Goal: Information Seeking & Learning: Learn about a topic

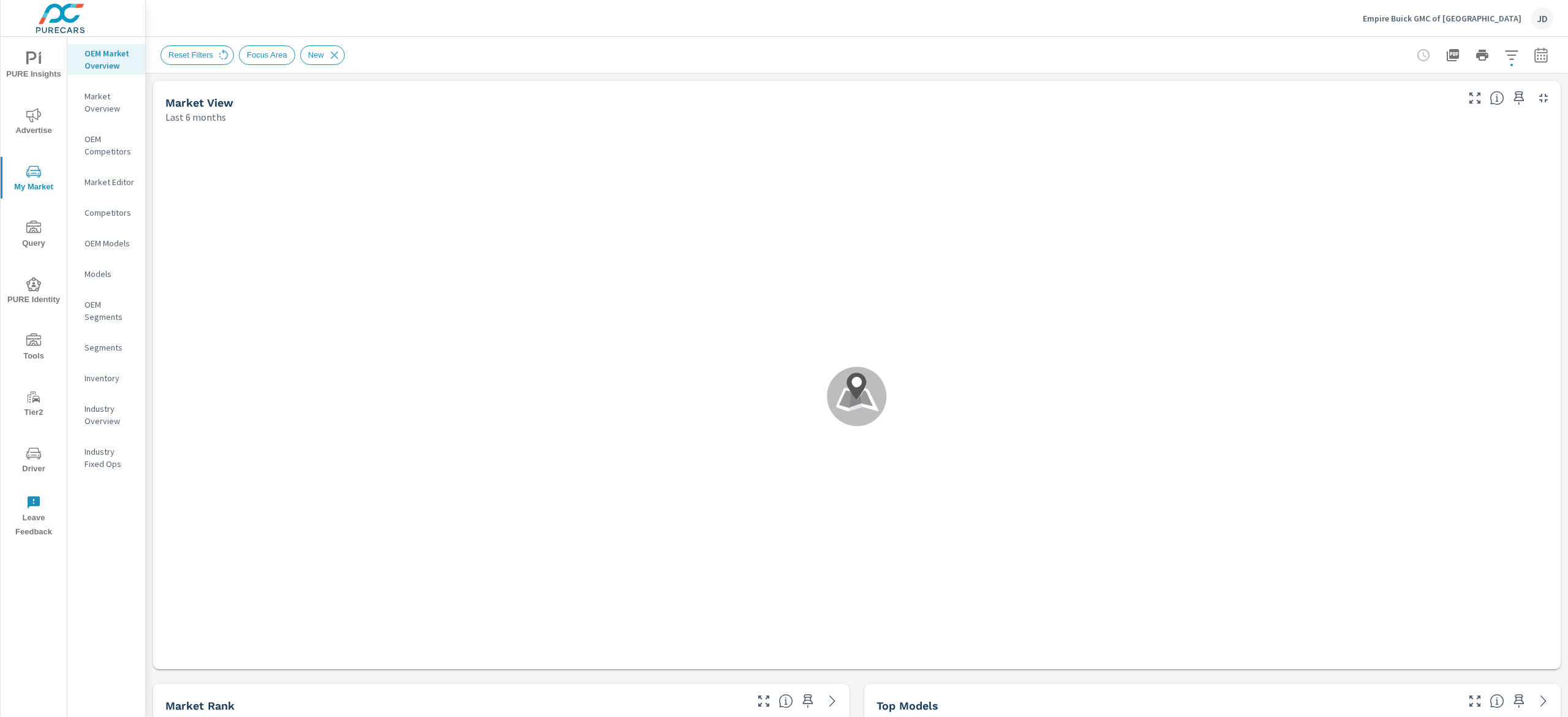
scroll to position [1, 0]
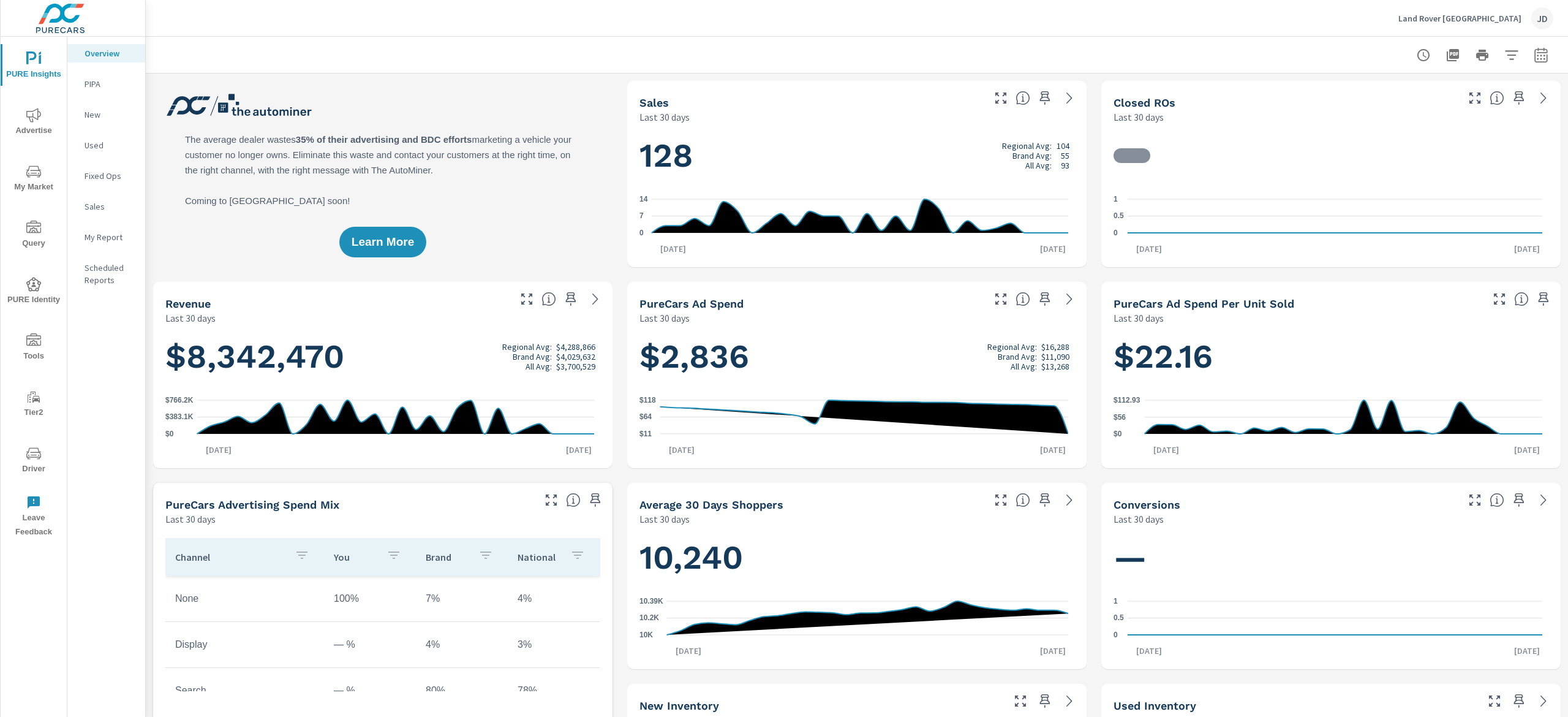
click at [47, 121] on span "Advertise" at bounding box center [33, 123] width 58 height 30
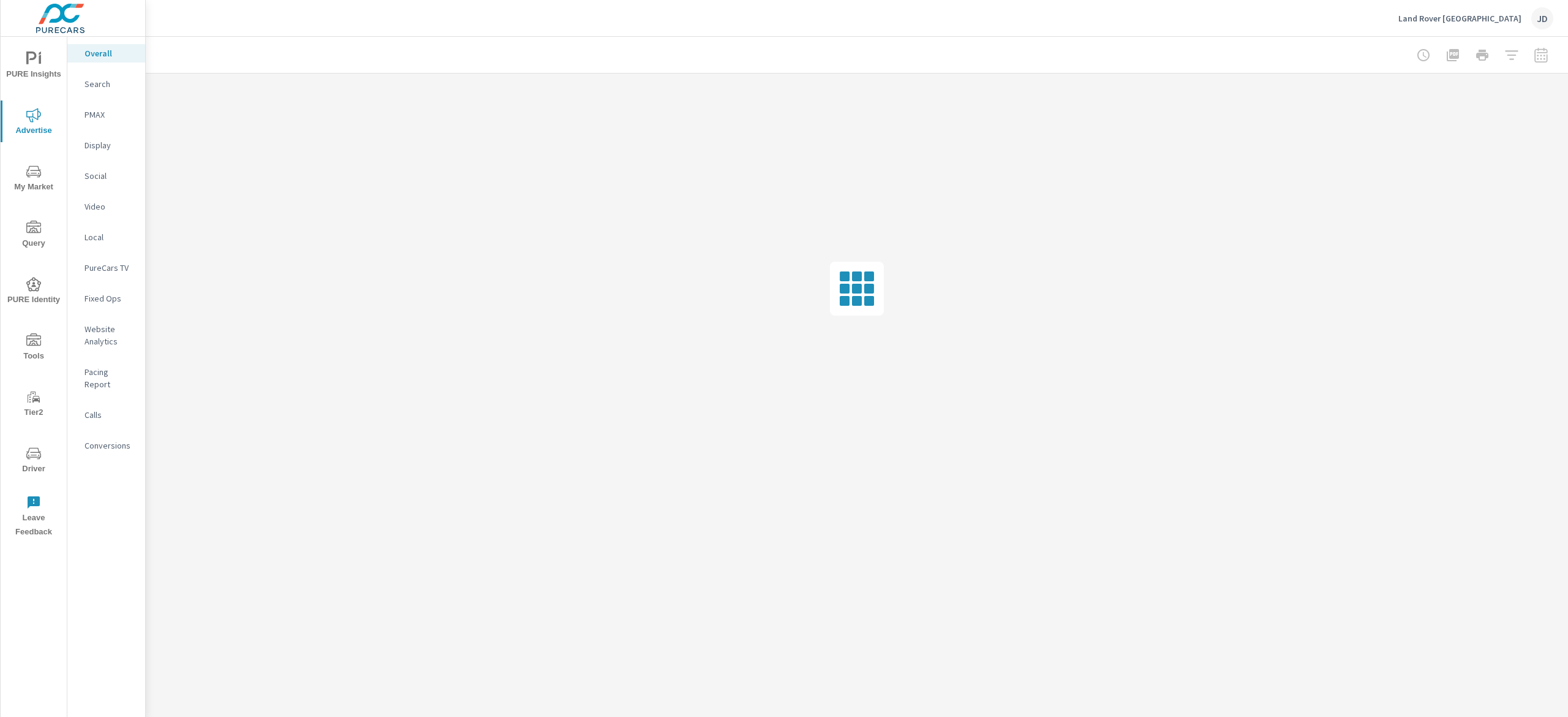
click at [120, 259] on div "PureCars TV" at bounding box center [106, 267] width 78 height 19
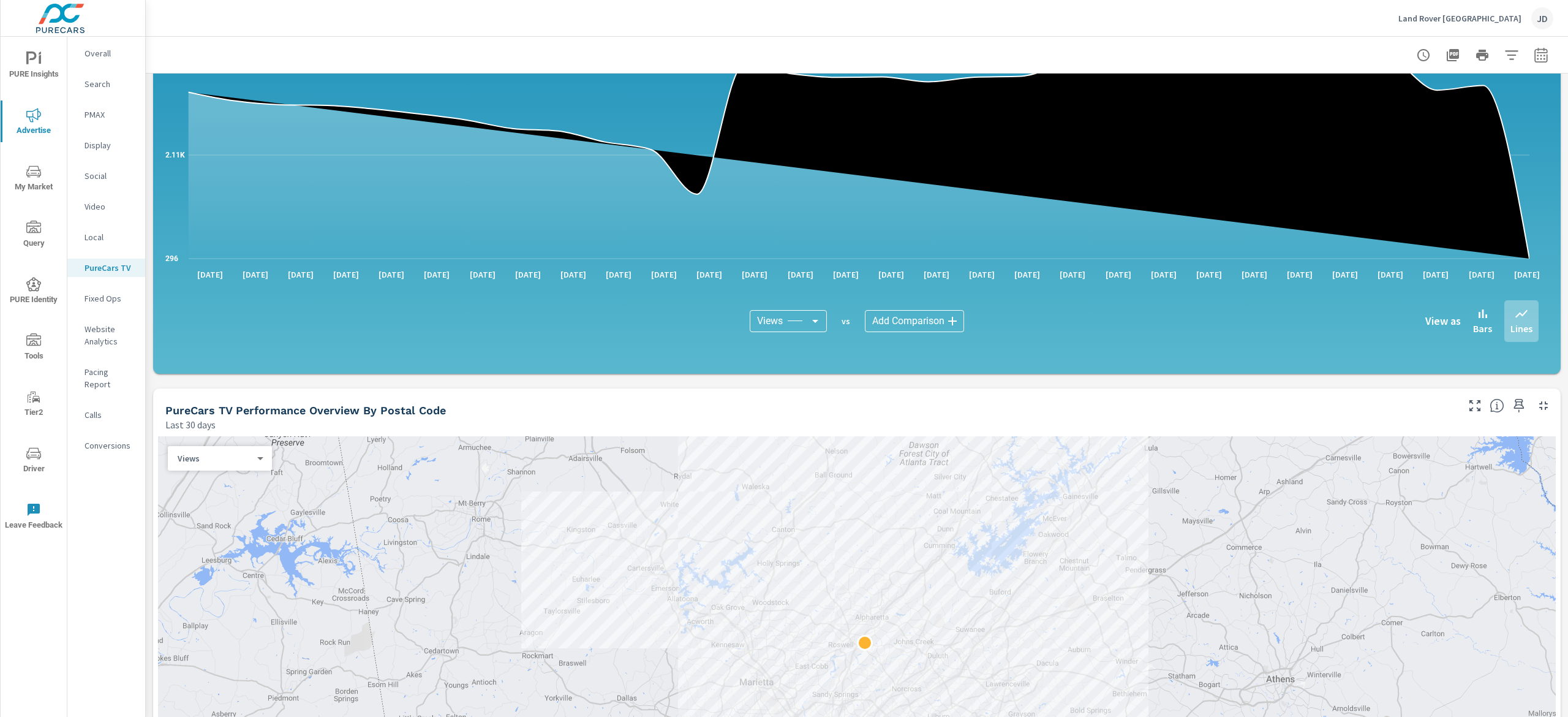
scroll to position [858, 0]
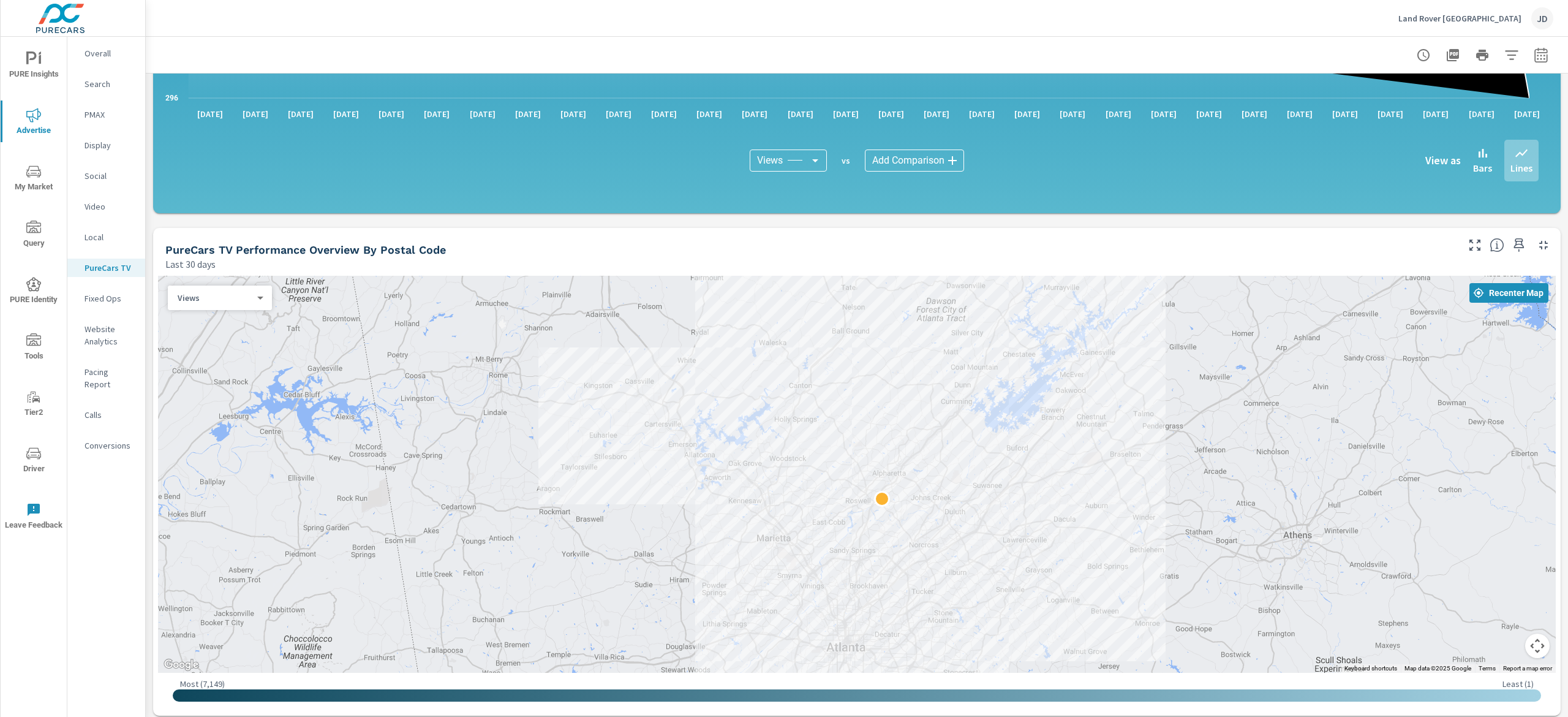
drag, startPoint x: 1165, startPoint y: 384, endPoint x: 1179, endPoint y: 401, distance: 22.0
click at [783, 358] on div at bounding box center [857, 474] width 1398 height 397
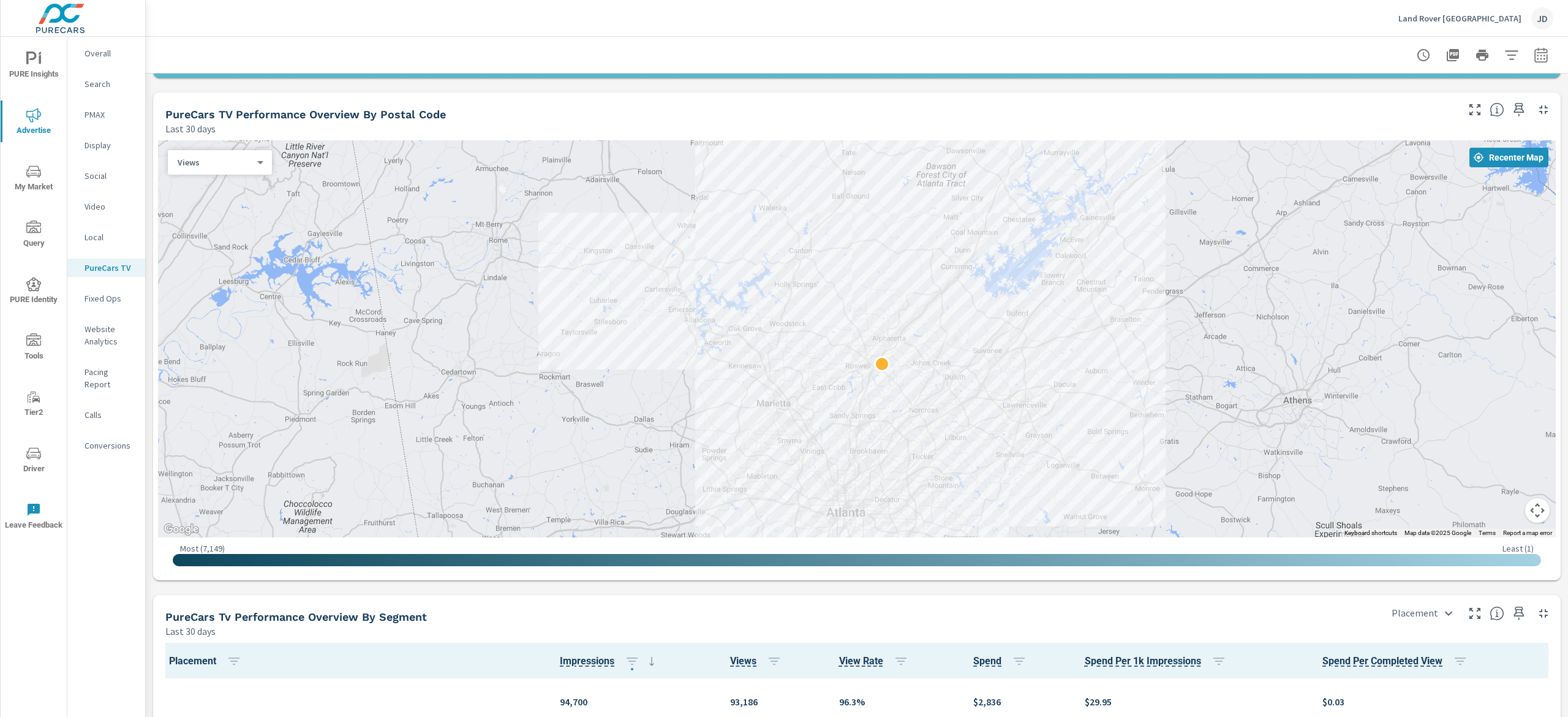
scroll to position [959, 0]
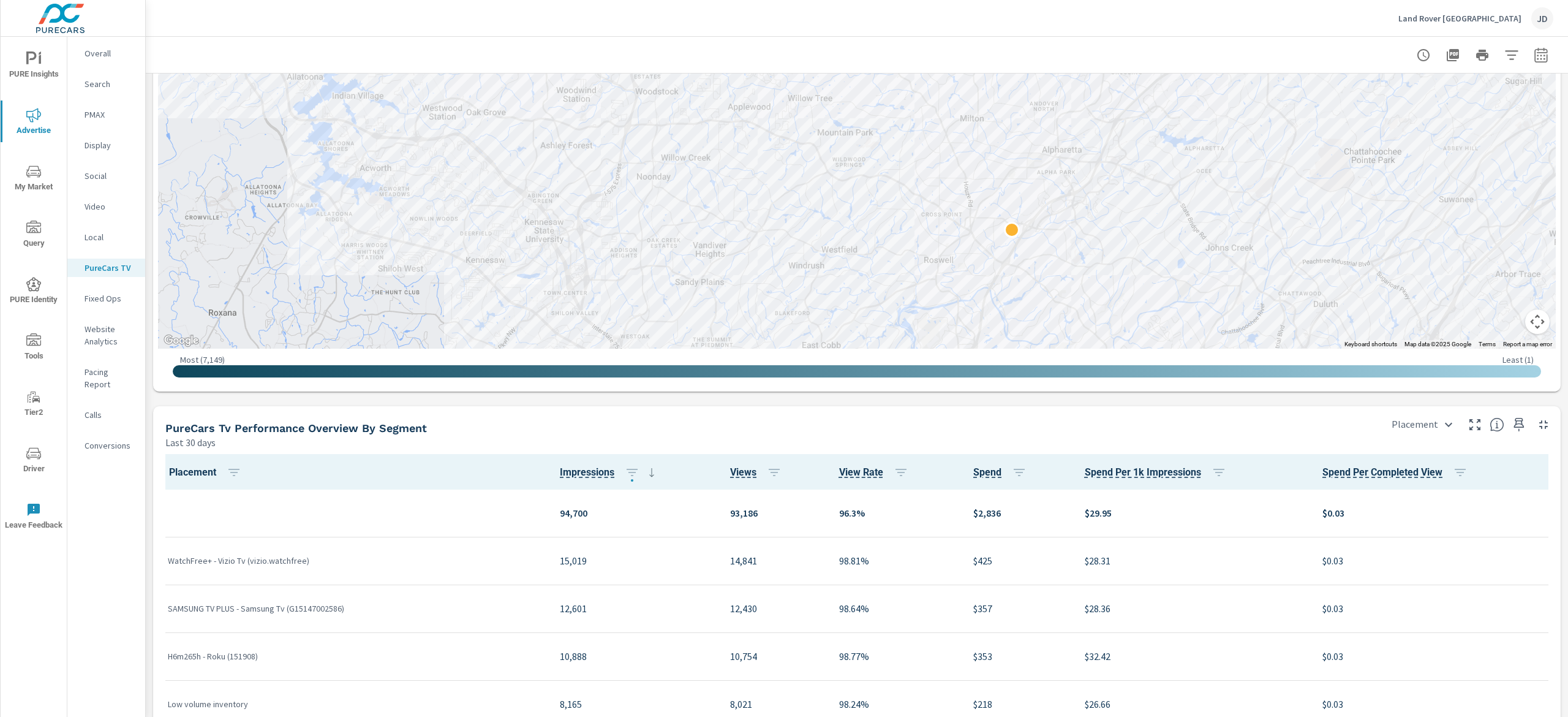
scroll to position [1204, 0]
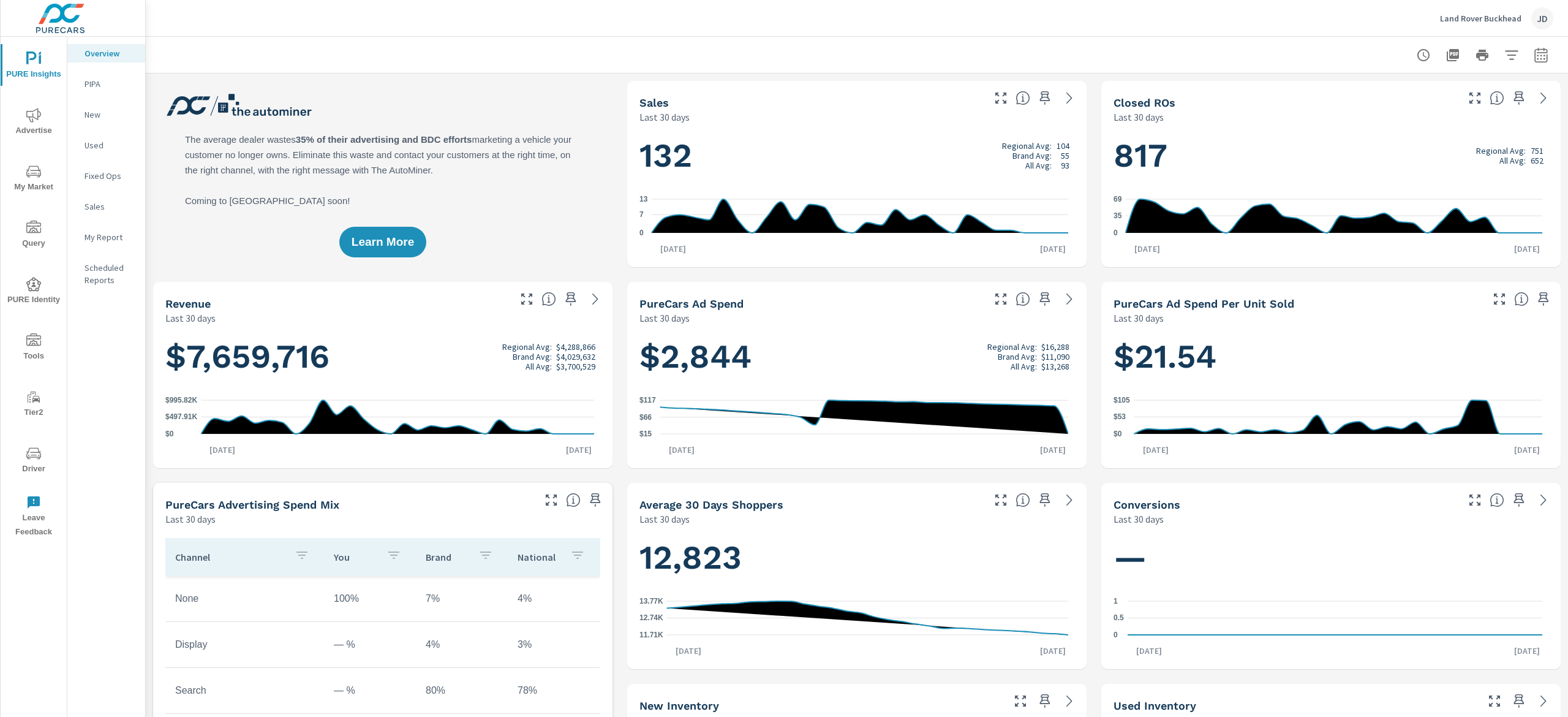
scroll to position [1, 0]
click at [27, 127] on span "Advertise" at bounding box center [33, 123] width 58 height 30
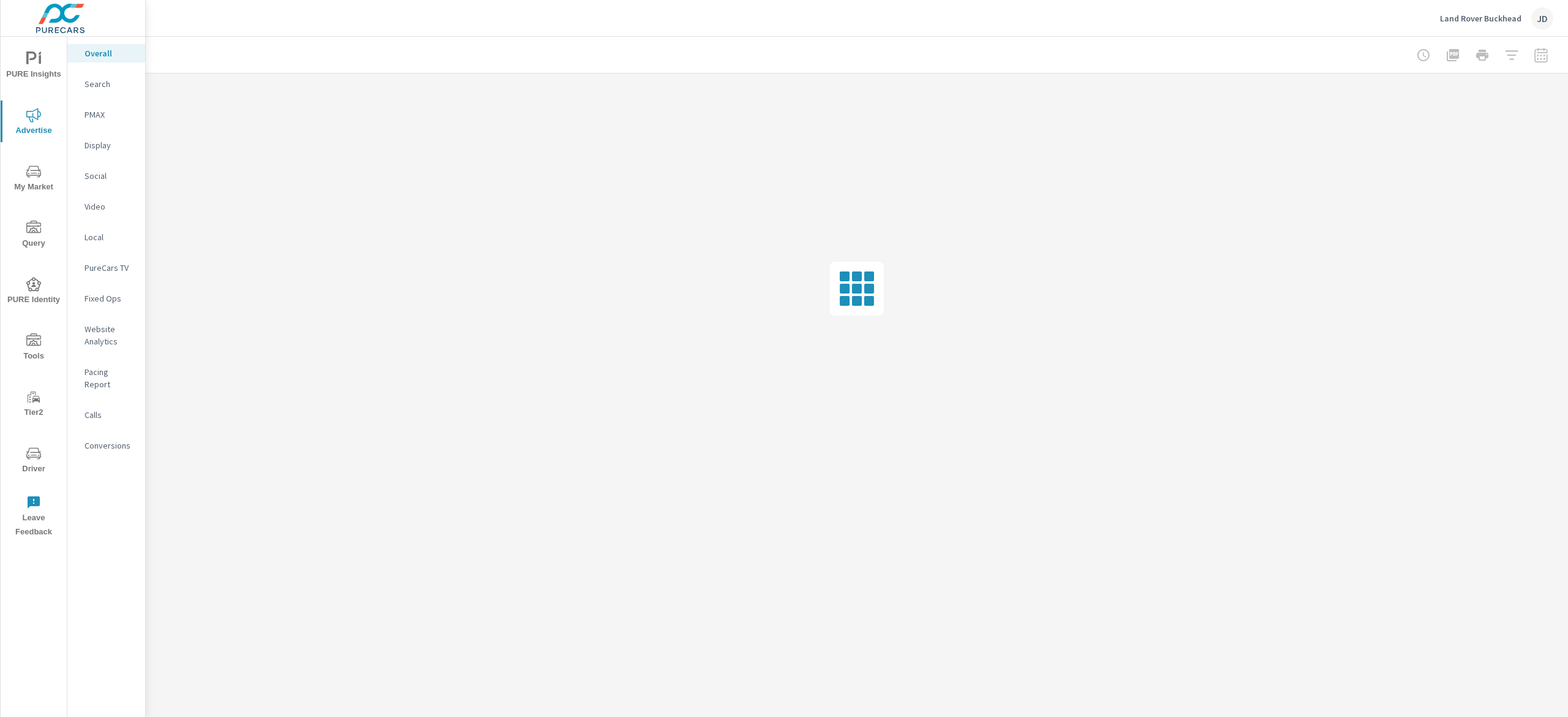
click at [118, 272] on p "PureCars TV" at bounding box center [110, 267] width 51 height 13
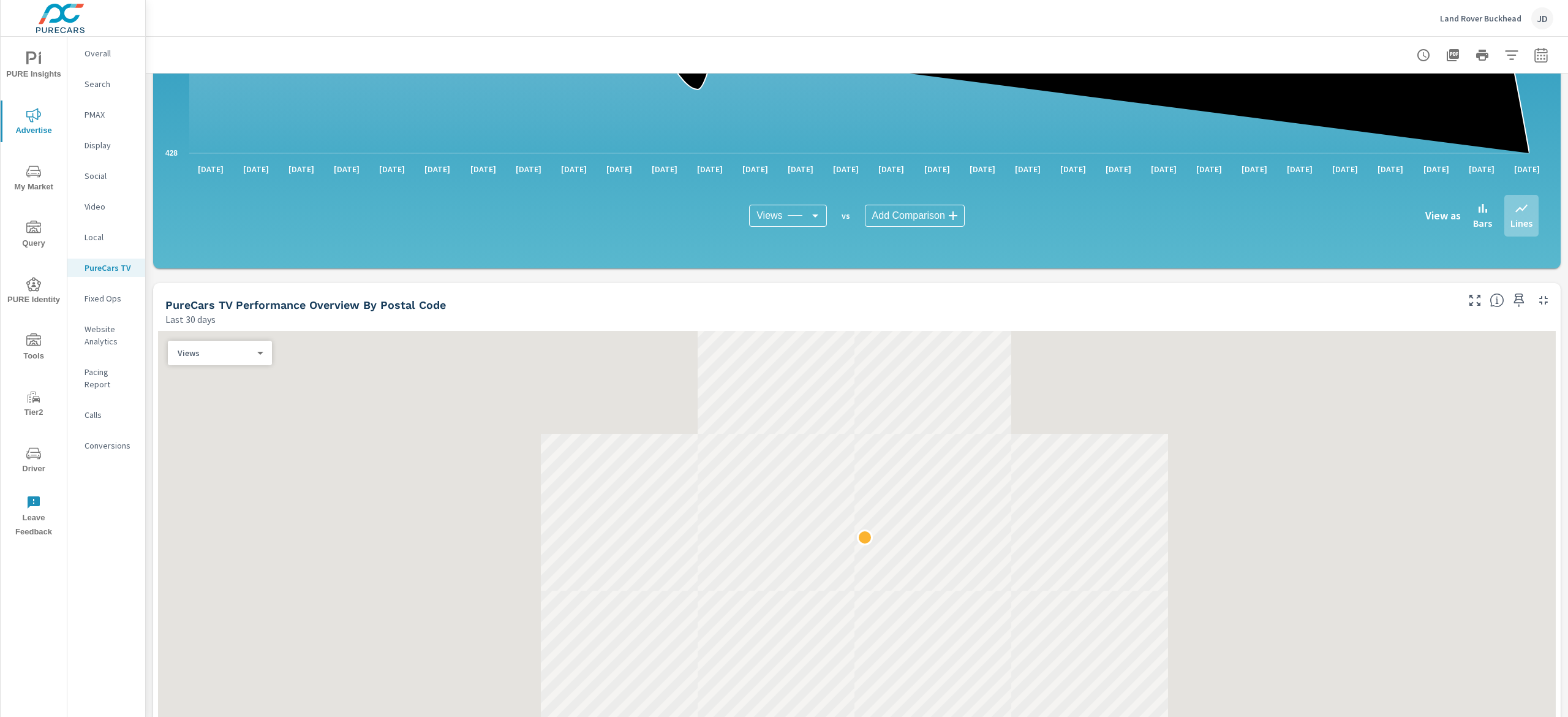
scroll to position [981, 0]
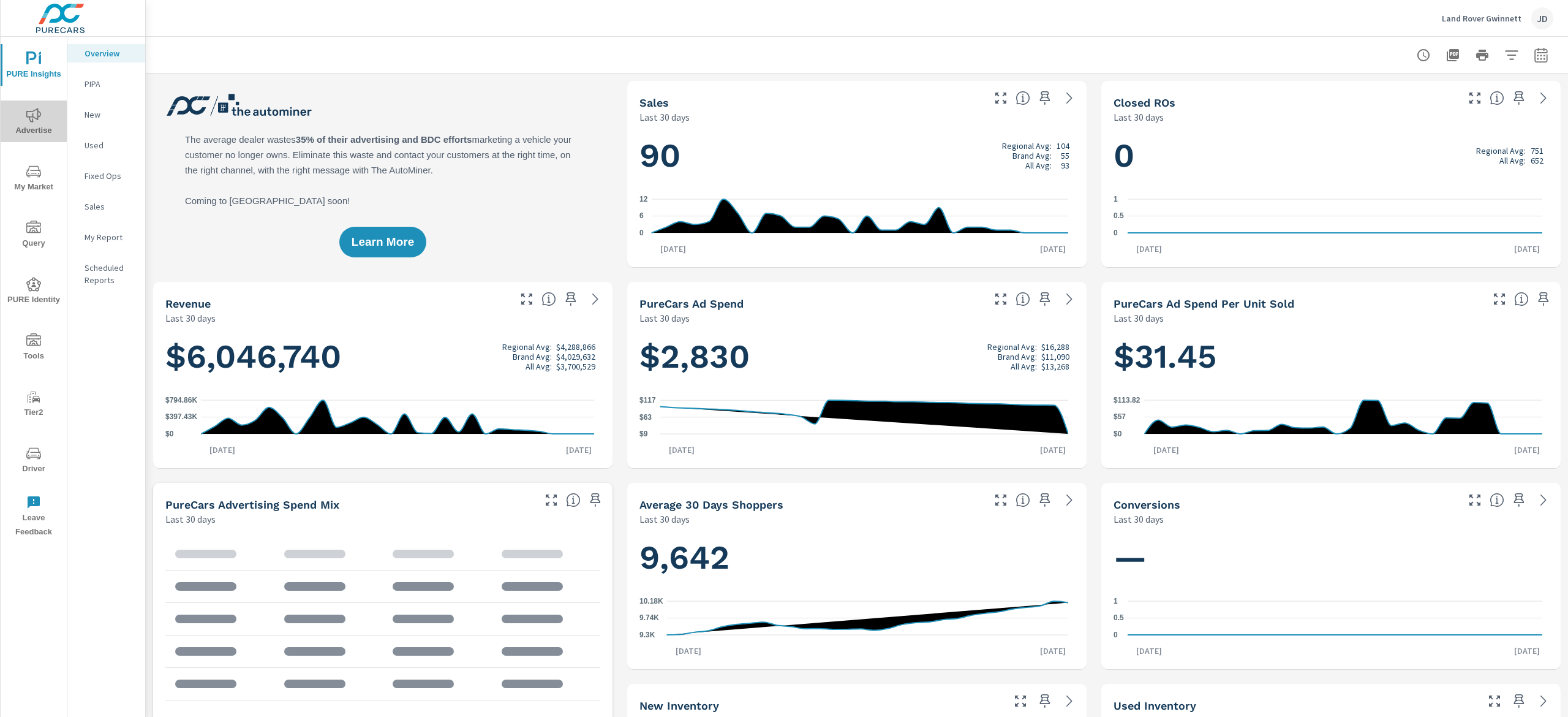
click at [30, 120] on icon "nav menu" at bounding box center [34, 116] width 15 height 15
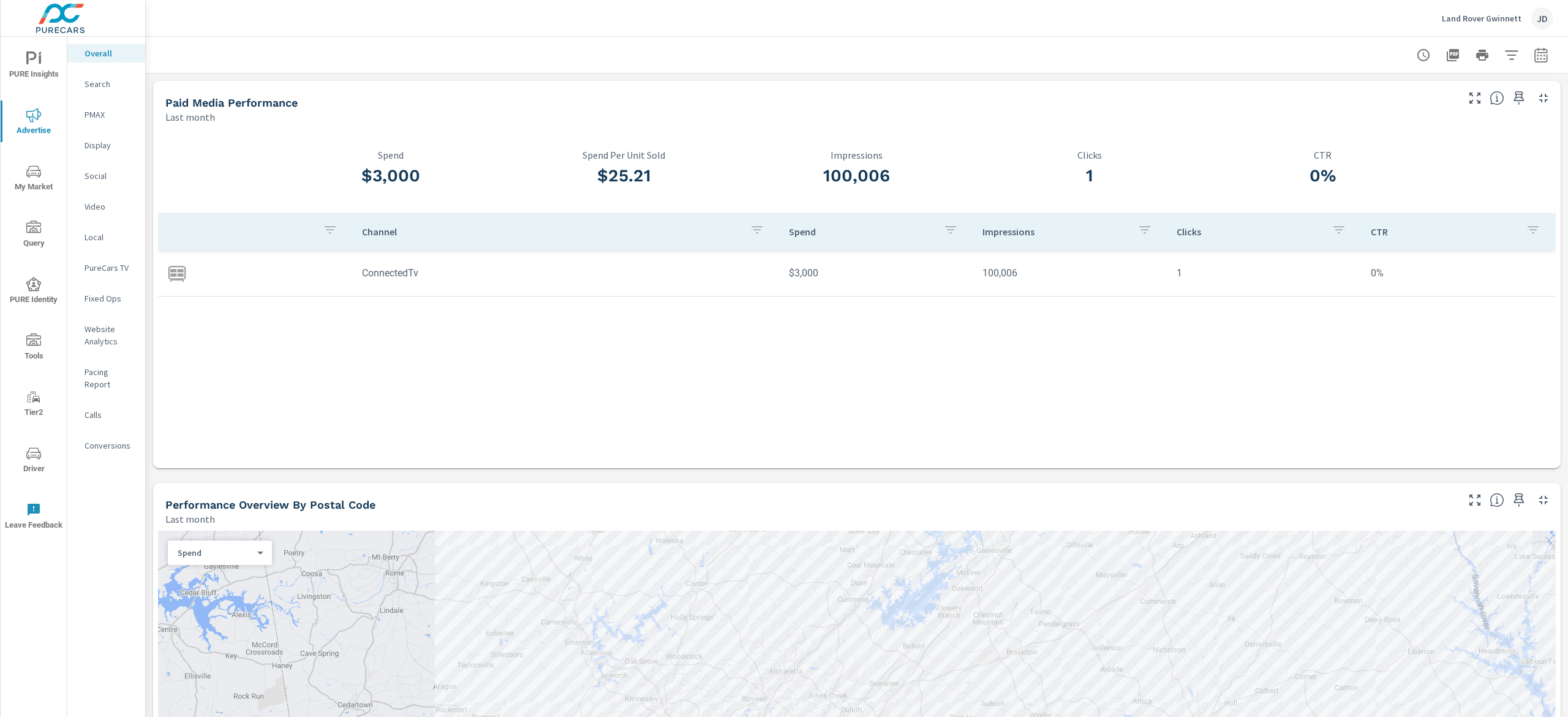
click at [118, 268] on p "PureCars TV" at bounding box center [110, 267] width 51 height 13
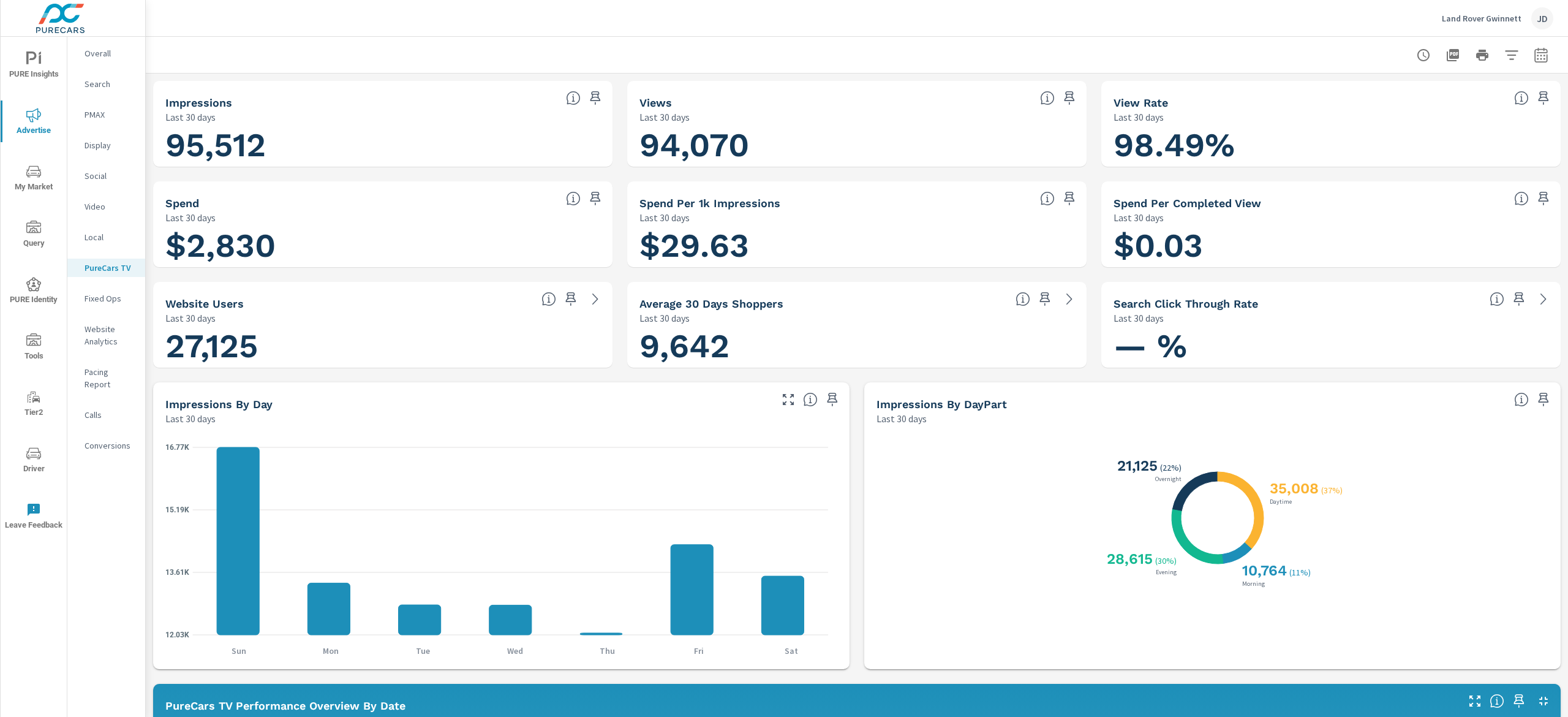
click at [1504, 53] on icon "button" at bounding box center [1512, 56] width 15 height 15
click at [1524, 56] on div at bounding box center [784, 358] width 1568 height 717
click at [1534, 56] on icon "button" at bounding box center [1541, 56] width 15 height 15
select select "Last 30 days"
click at [1128, 23] on div "Land Rover Gwinnett JD" at bounding box center [857, 18] width 1393 height 36
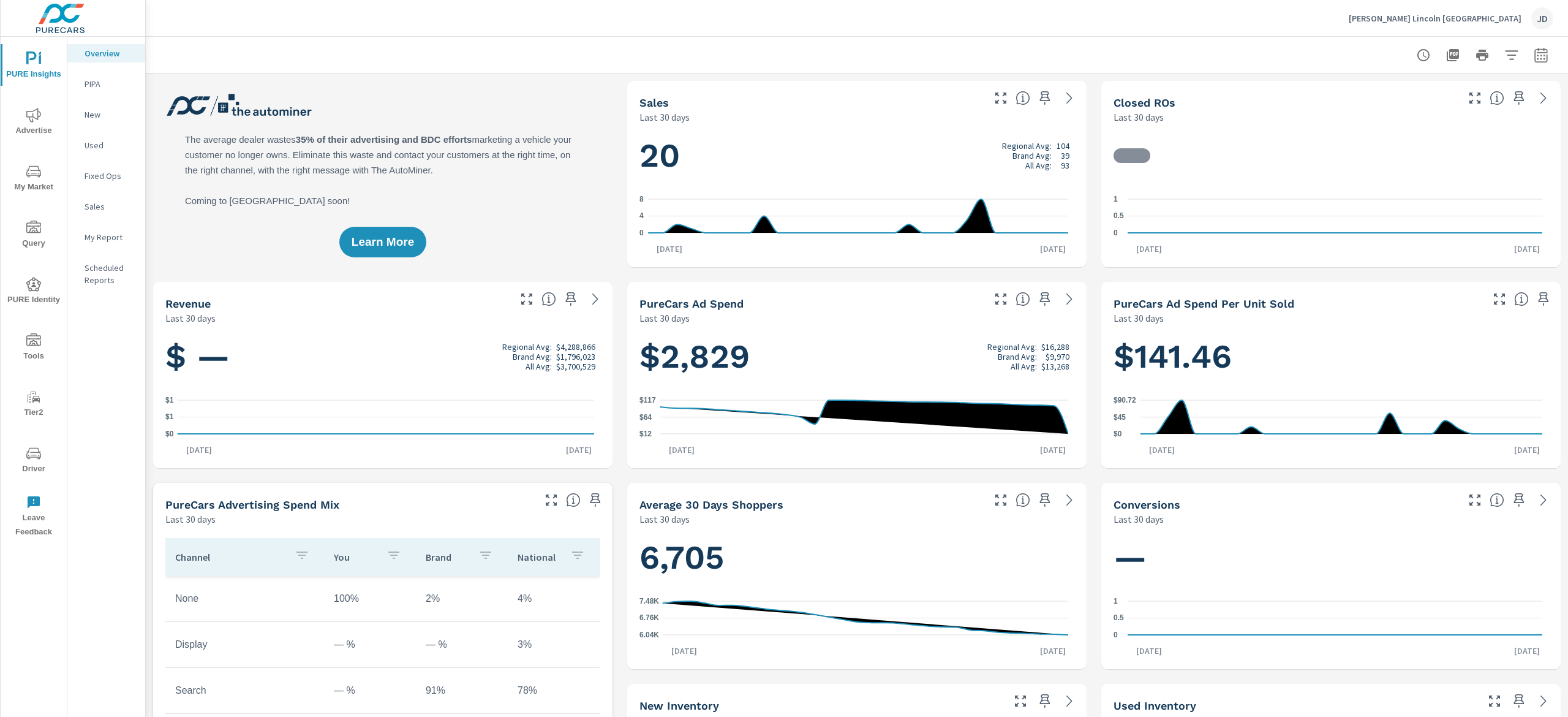
scroll to position [1, 0]
click at [32, 188] on span "My Market" at bounding box center [33, 179] width 58 height 30
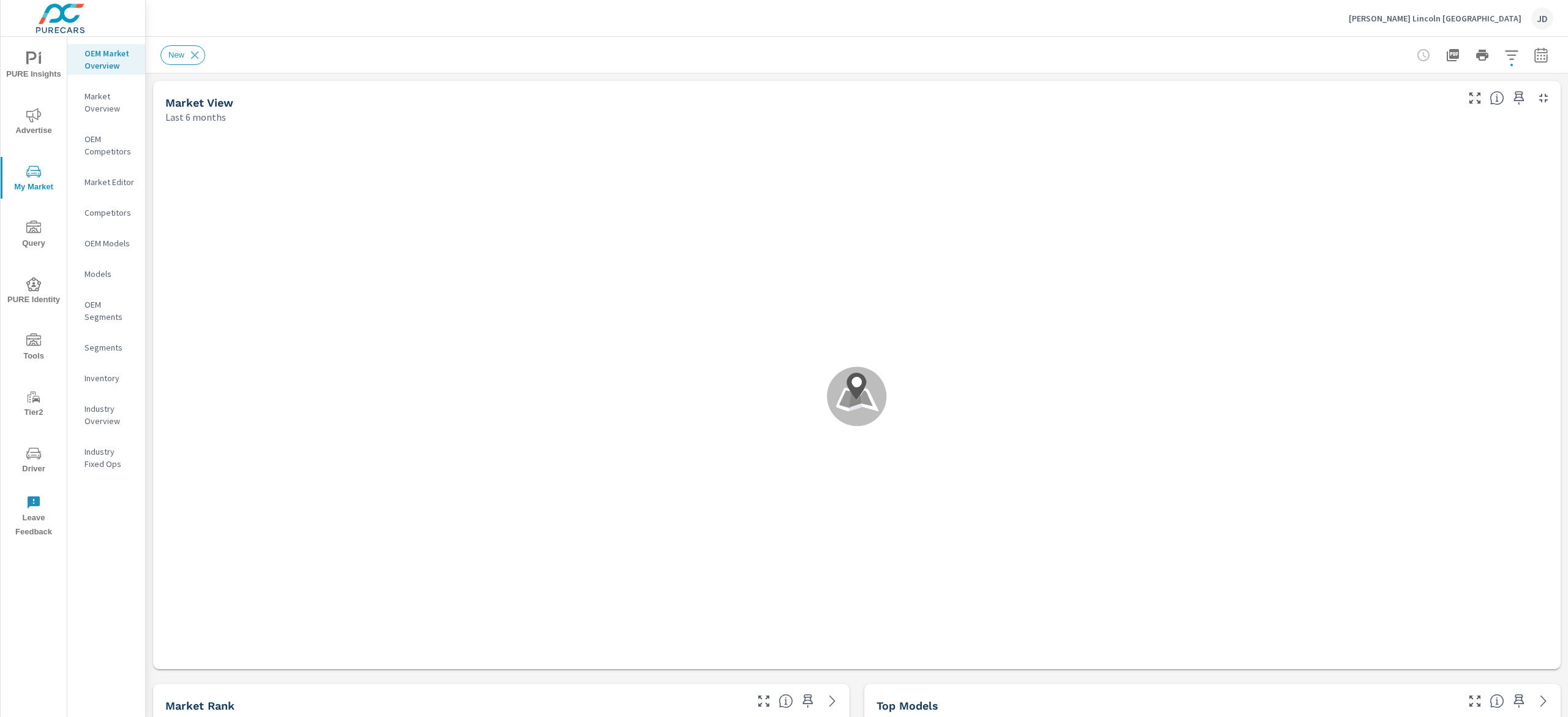
scroll to position [1, 0]
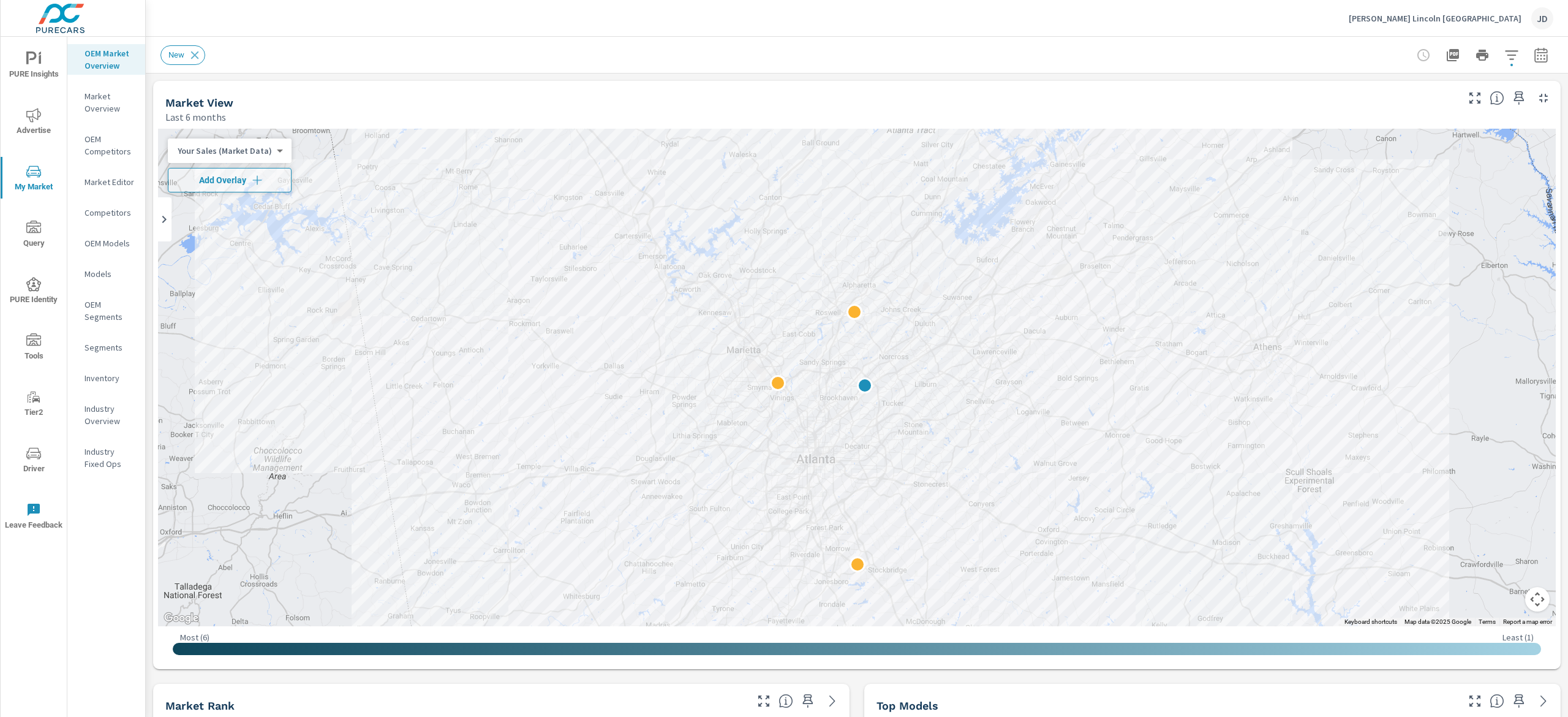
click at [42, 122] on span "Advertise" at bounding box center [33, 123] width 58 height 30
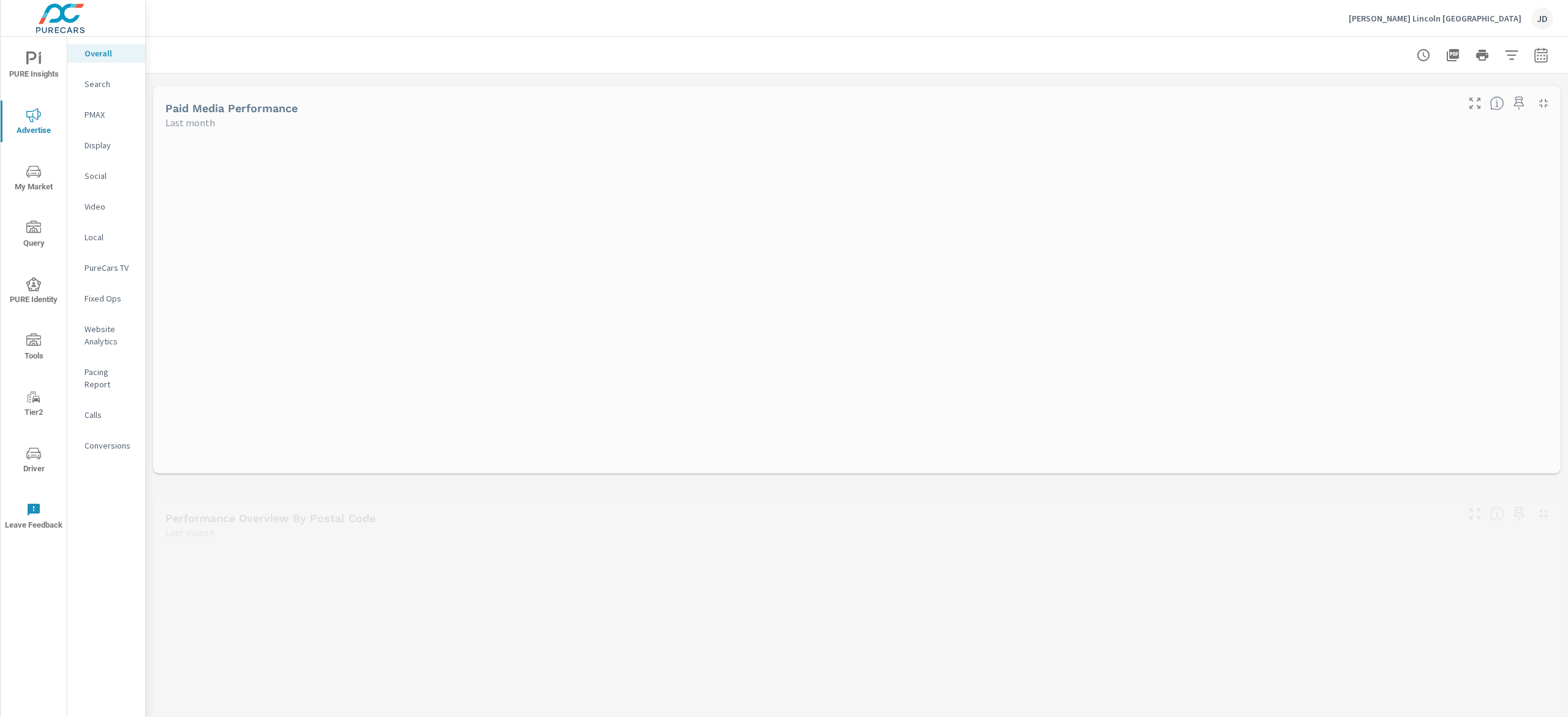
click at [113, 269] on p "PureCars TV" at bounding box center [110, 267] width 51 height 13
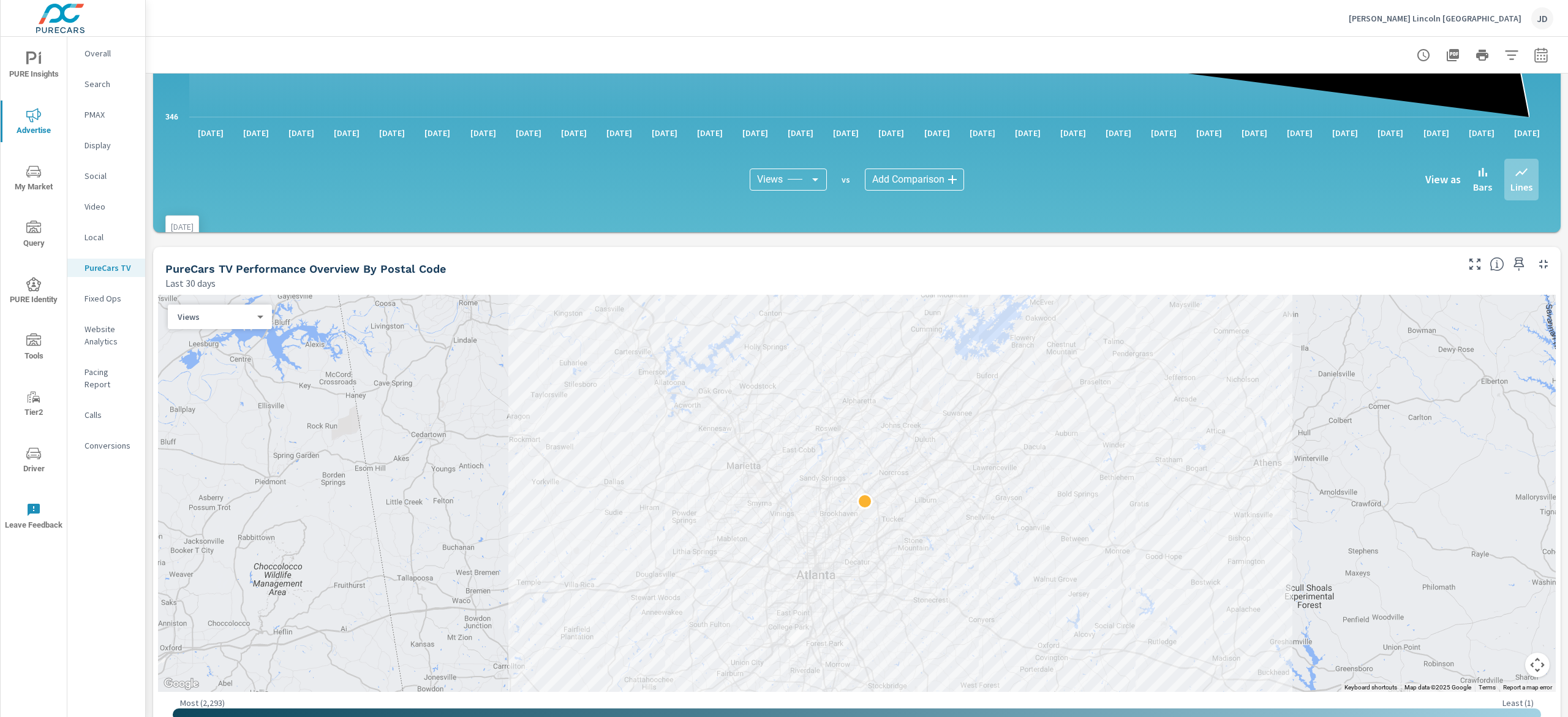
scroll to position [858, 0]
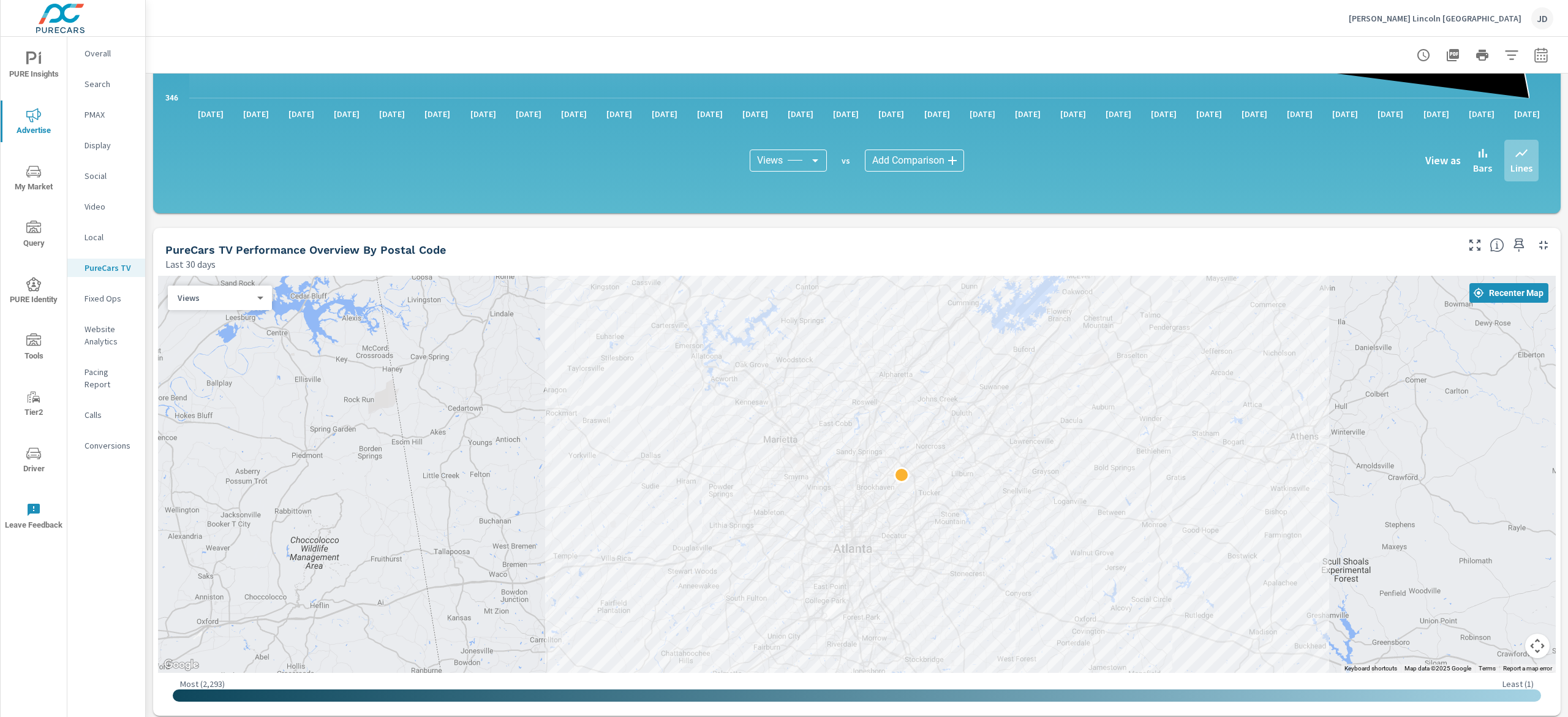
click at [265, 293] on div "Views 0 ​" at bounding box center [220, 298] width 104 height 24
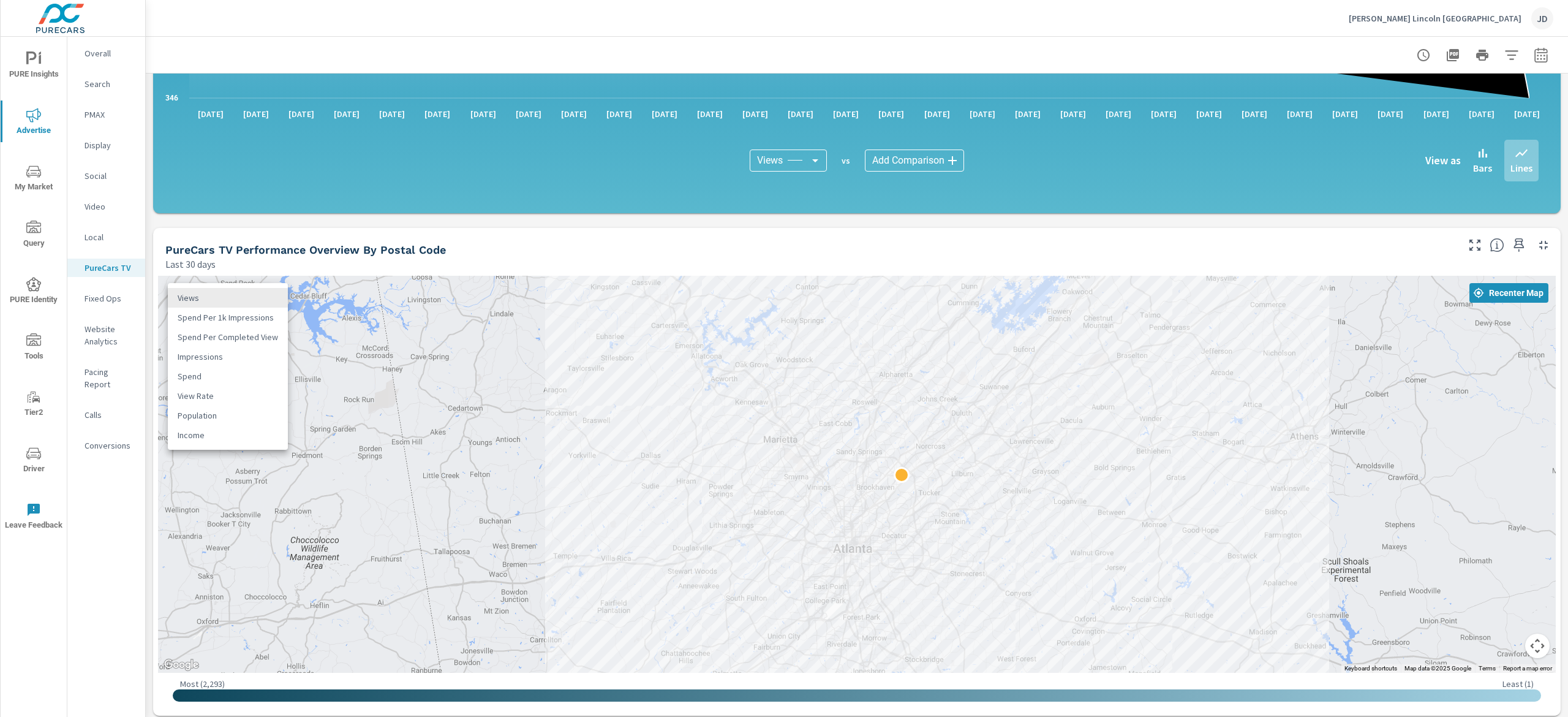
click at [261, 292] on body "PURE Insights Advertise My Market Query PURE Identity Tools Tier2 Driver Leave …" at bounding box center [784, 358] width 1568 height 717
click at [1487, 384] on div at bounding box center [784, 358] width 1568 height 717
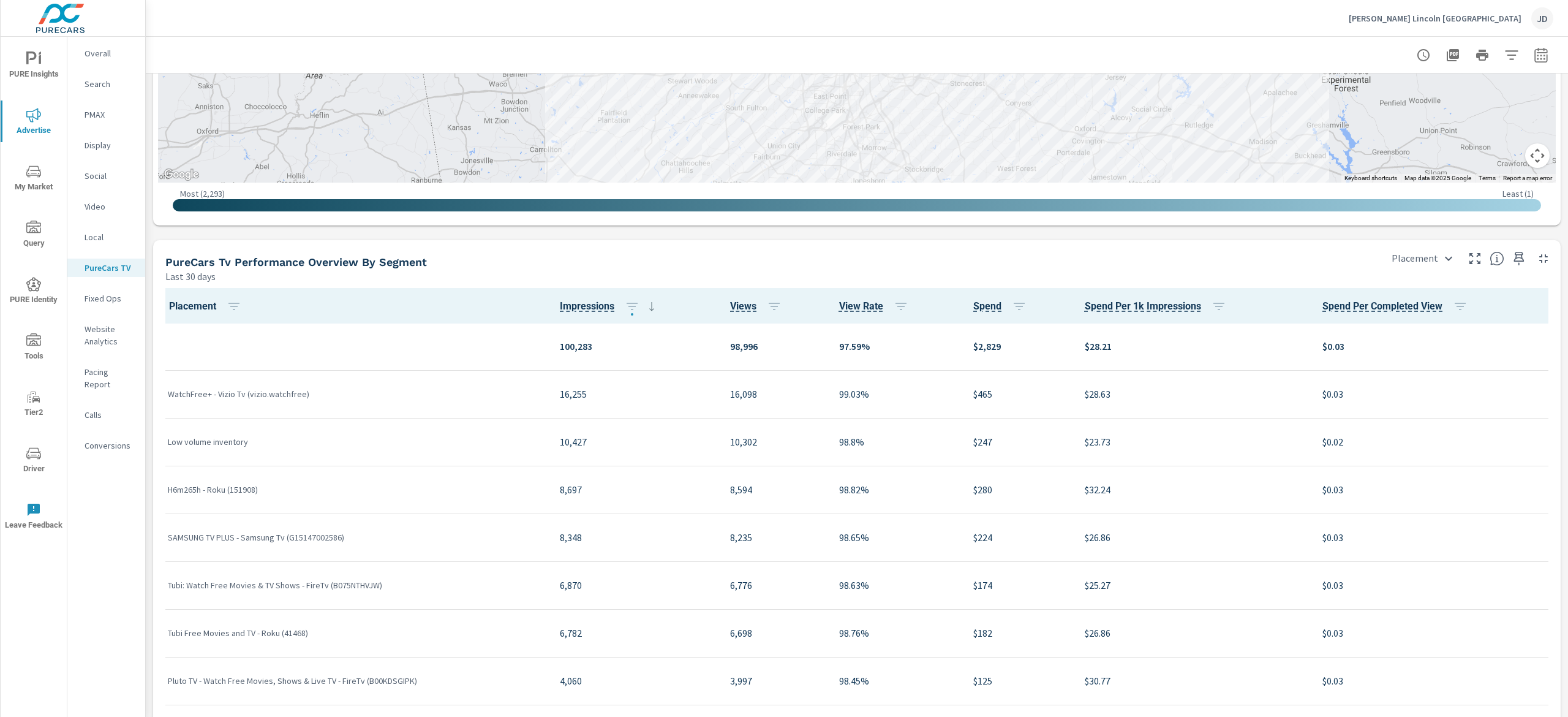
scroll to position [1467, 0]
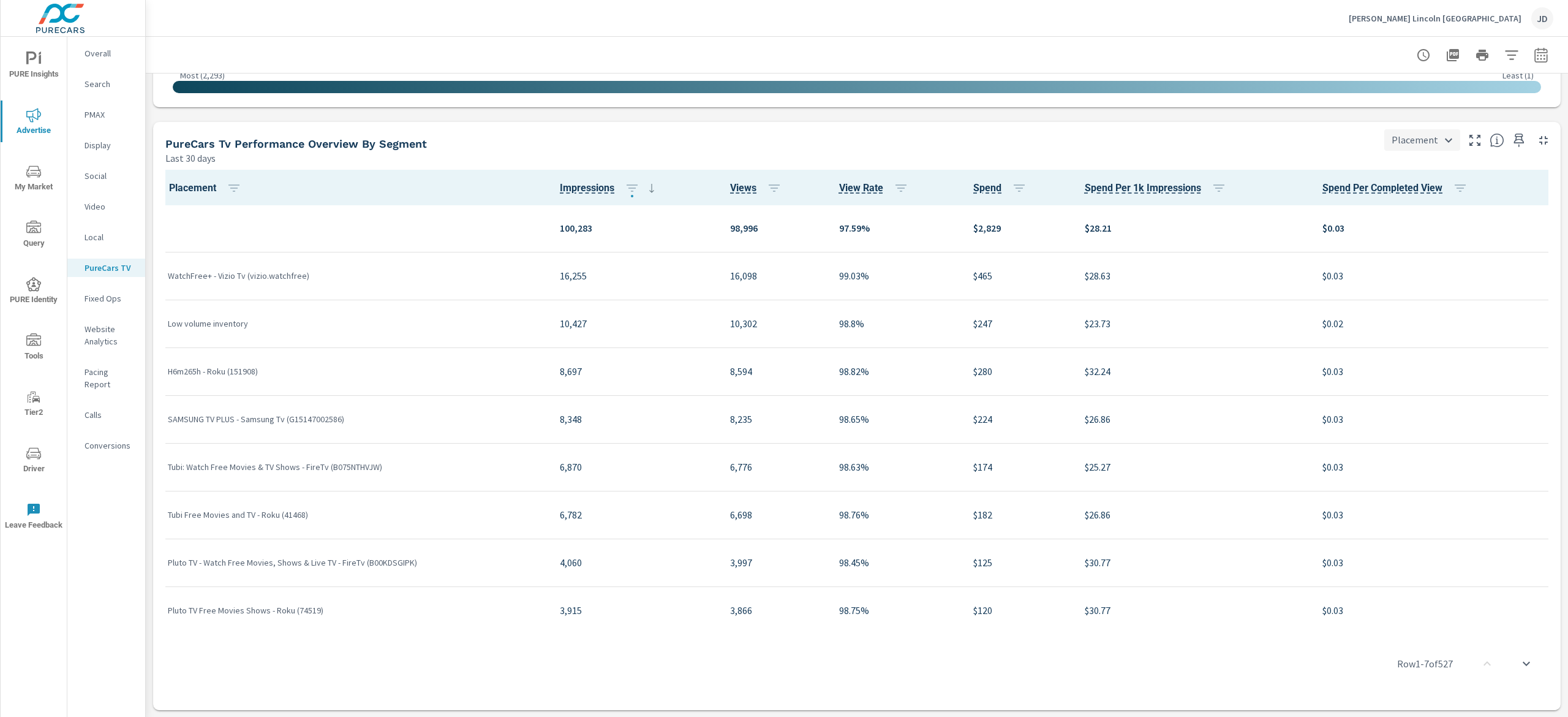
click at [1411, 135] on body "PURE Insights Advertise My Market Query PURE Identity Tools Tier2 Driver Leave …" at bounding box center [784, 358] width 1568 height 717
click at [1253, 126] on div at bounding box center [784, 358] width 1568 height 717
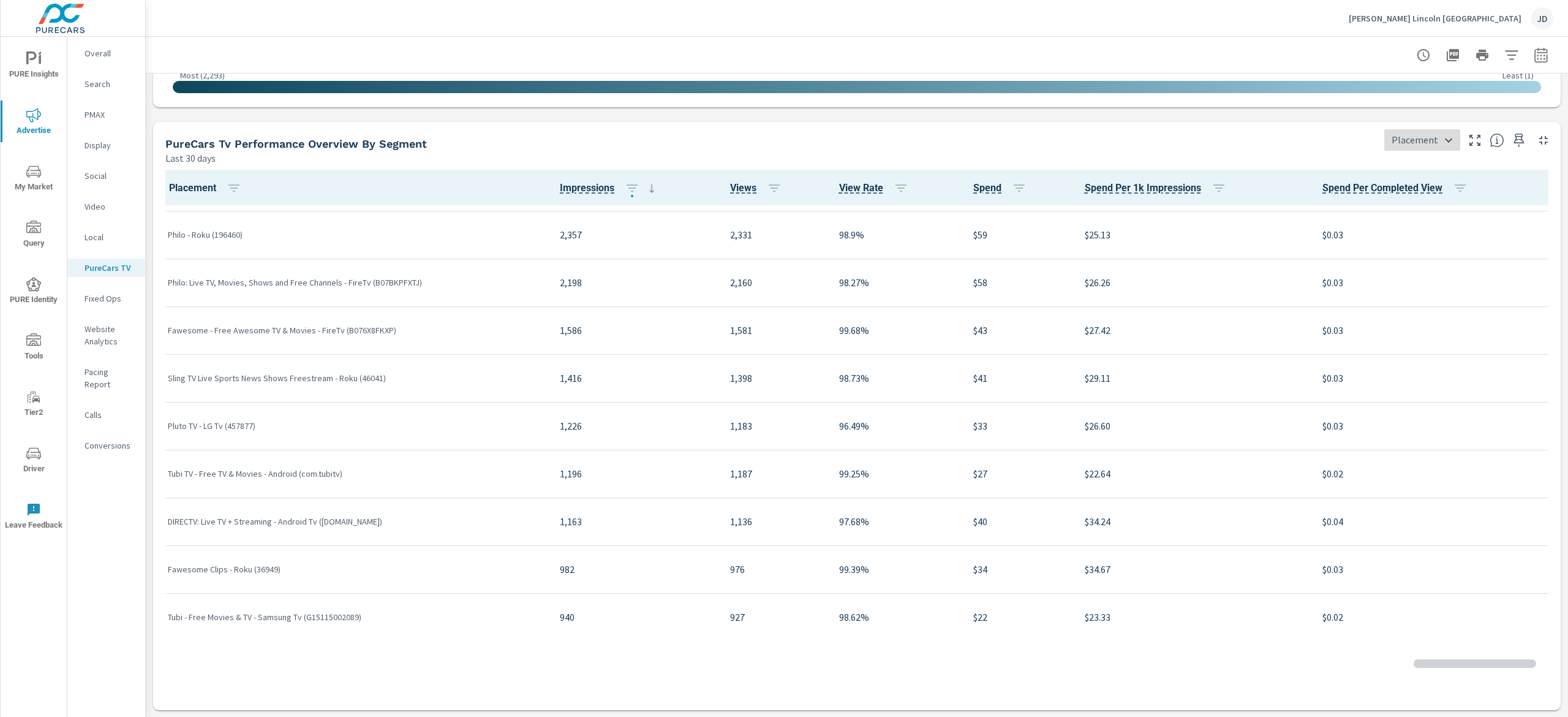
scroll to position [653, 0]
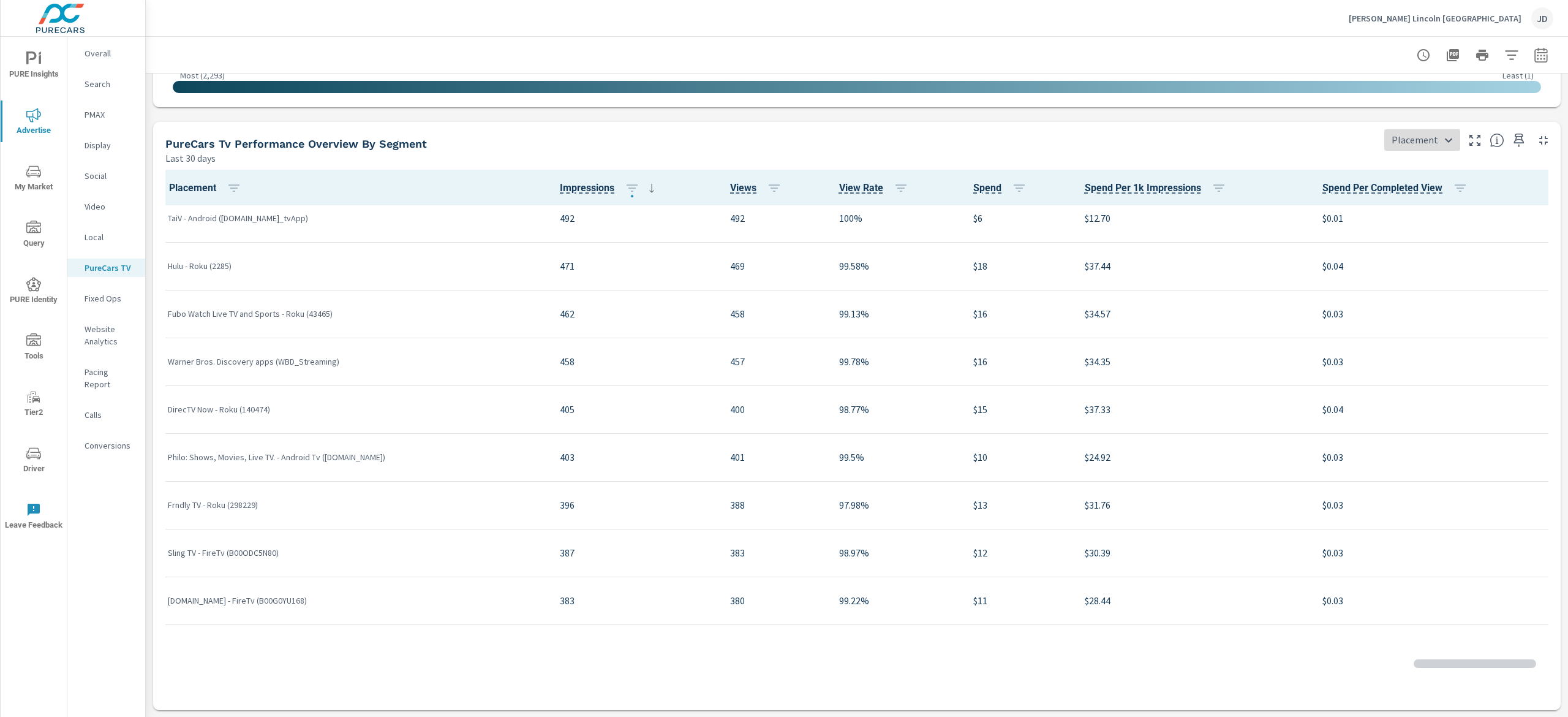
scroll to position [39, 0]
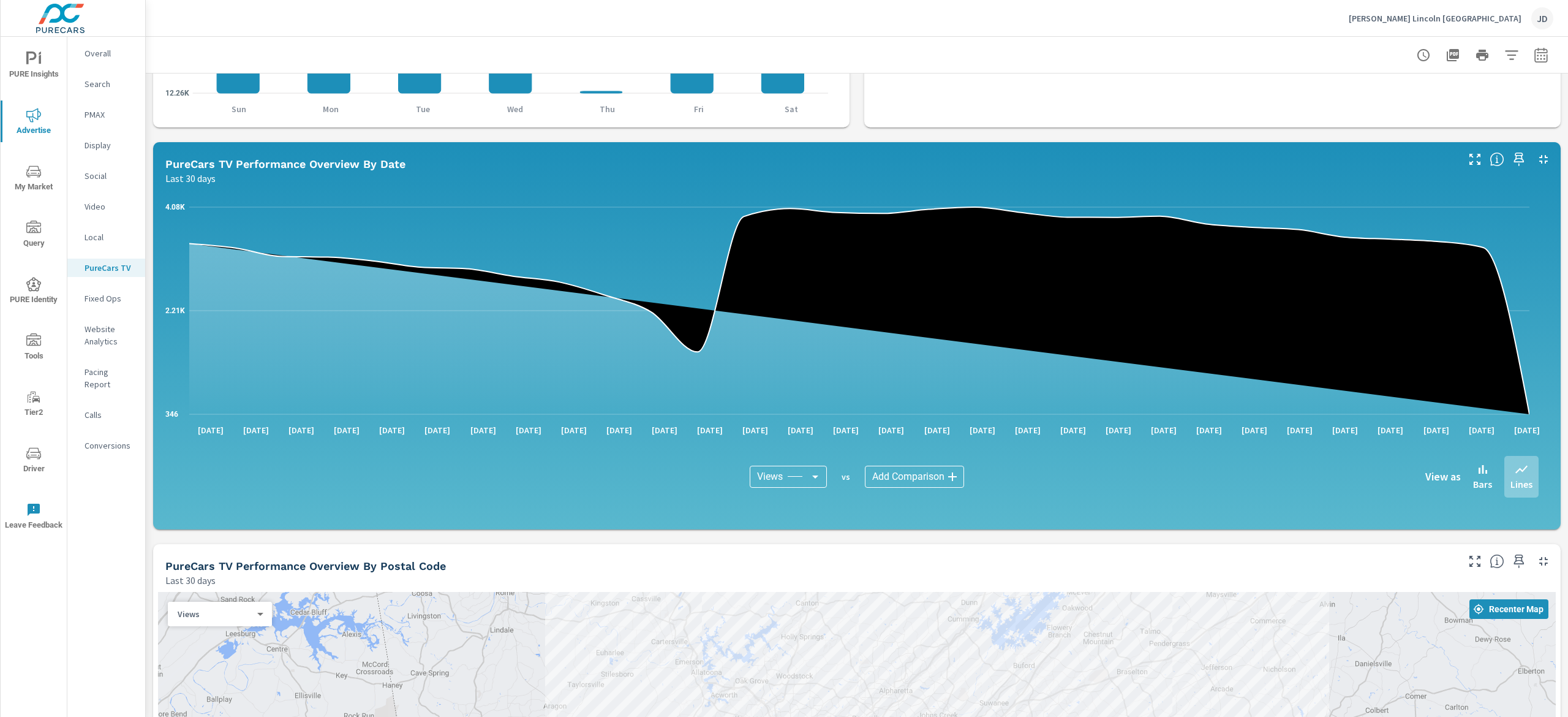
scroll to position [558, 0]
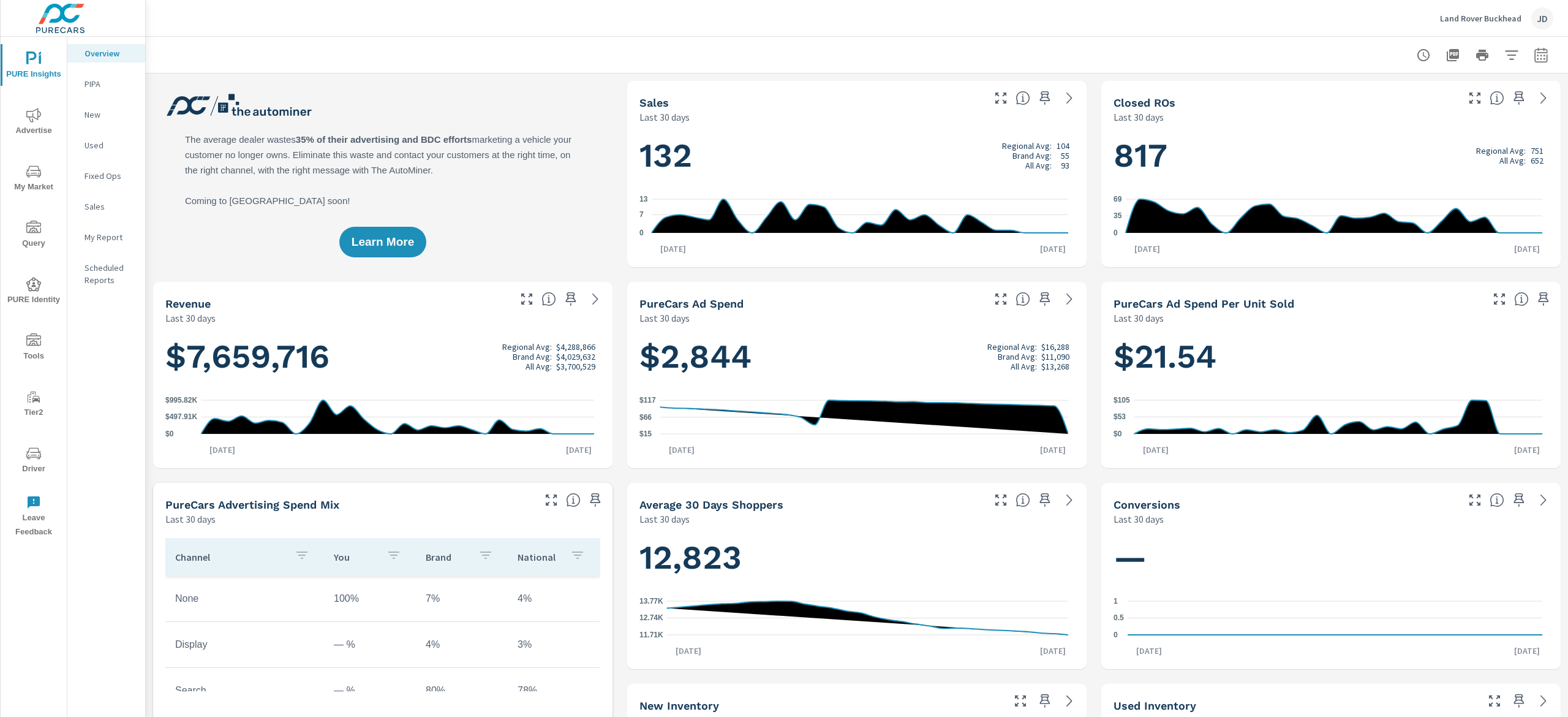
click at [37, 170] on icon "nav menu" at bounding box center [34, 171] width 15 height 12
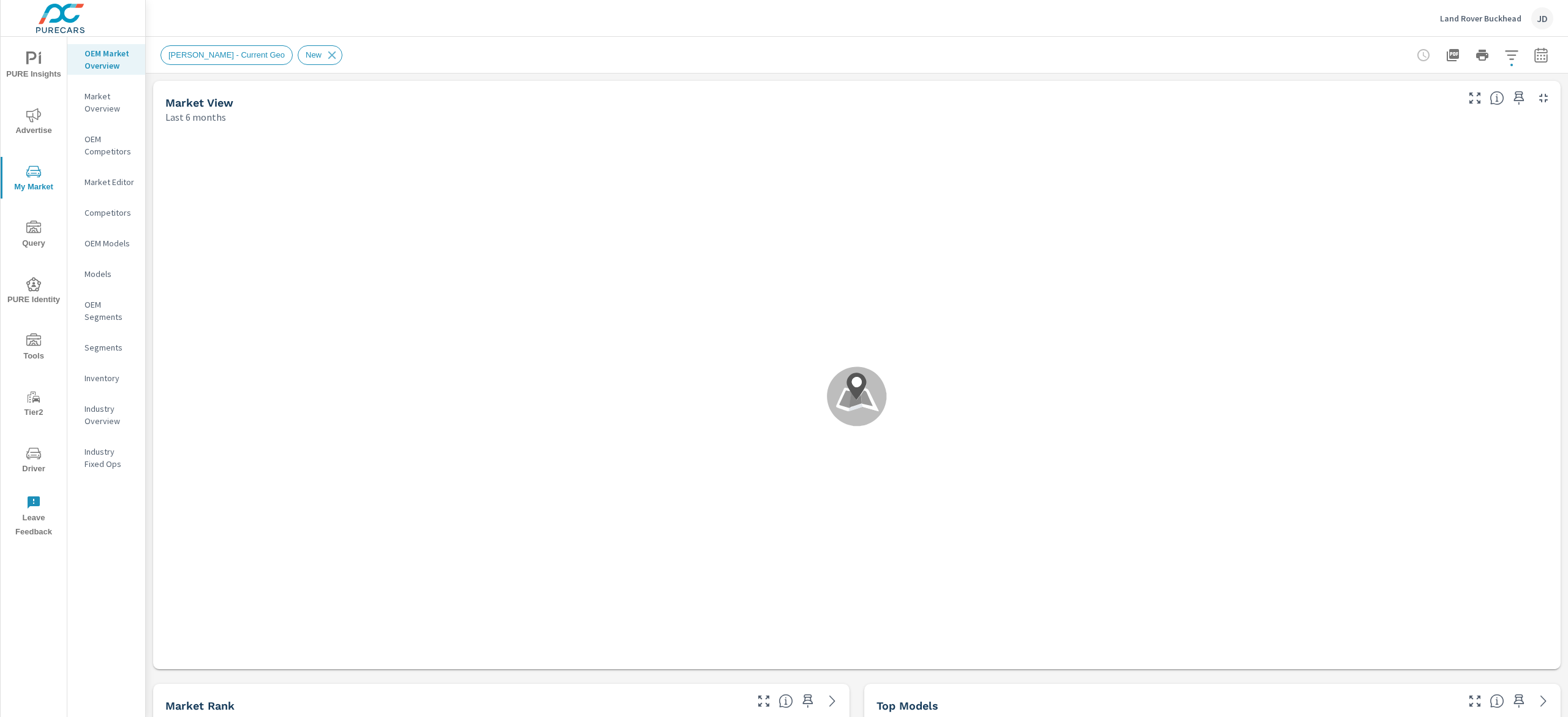
scroll to position [1, 0]
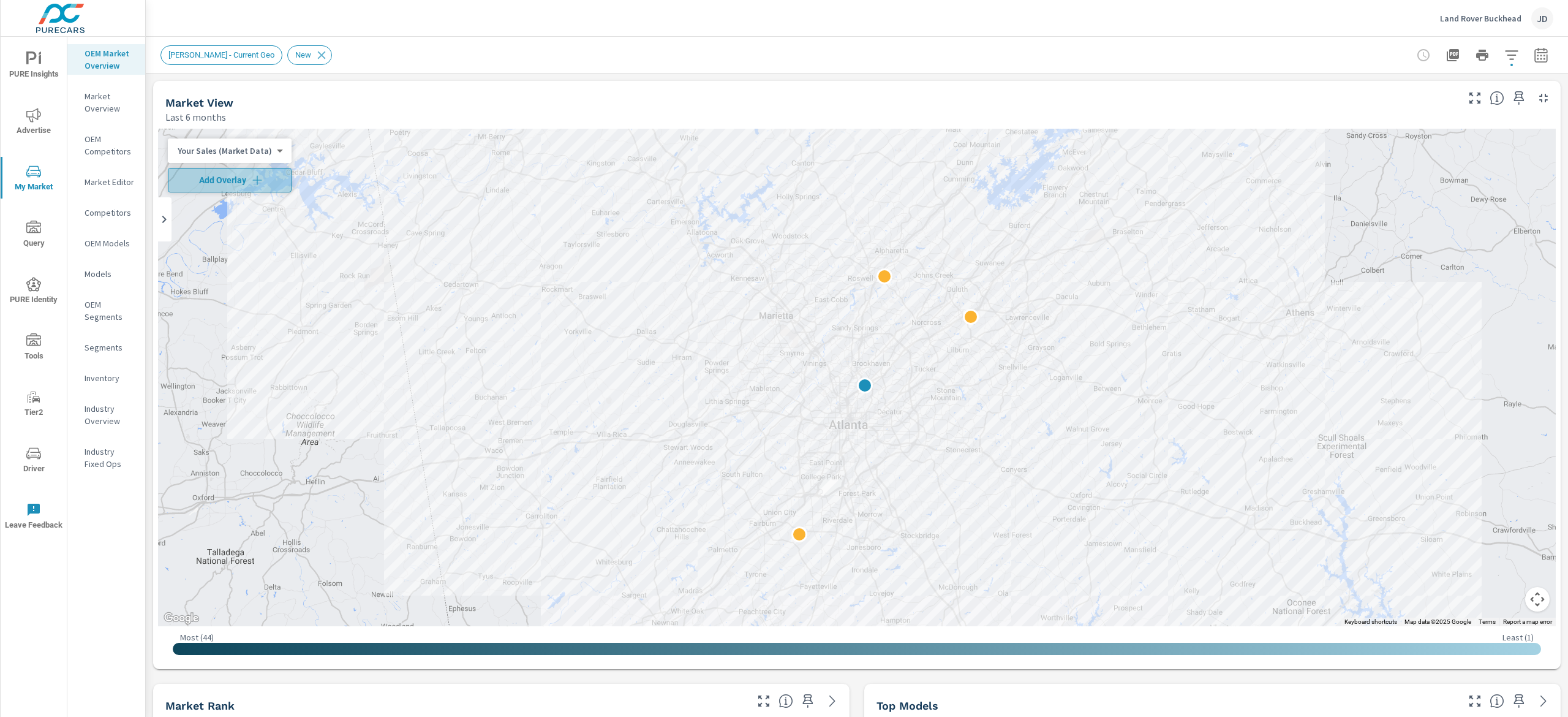
click at [235, 185] on span "Add Overlay" at bounding box center [229, 180] width 113 height 13
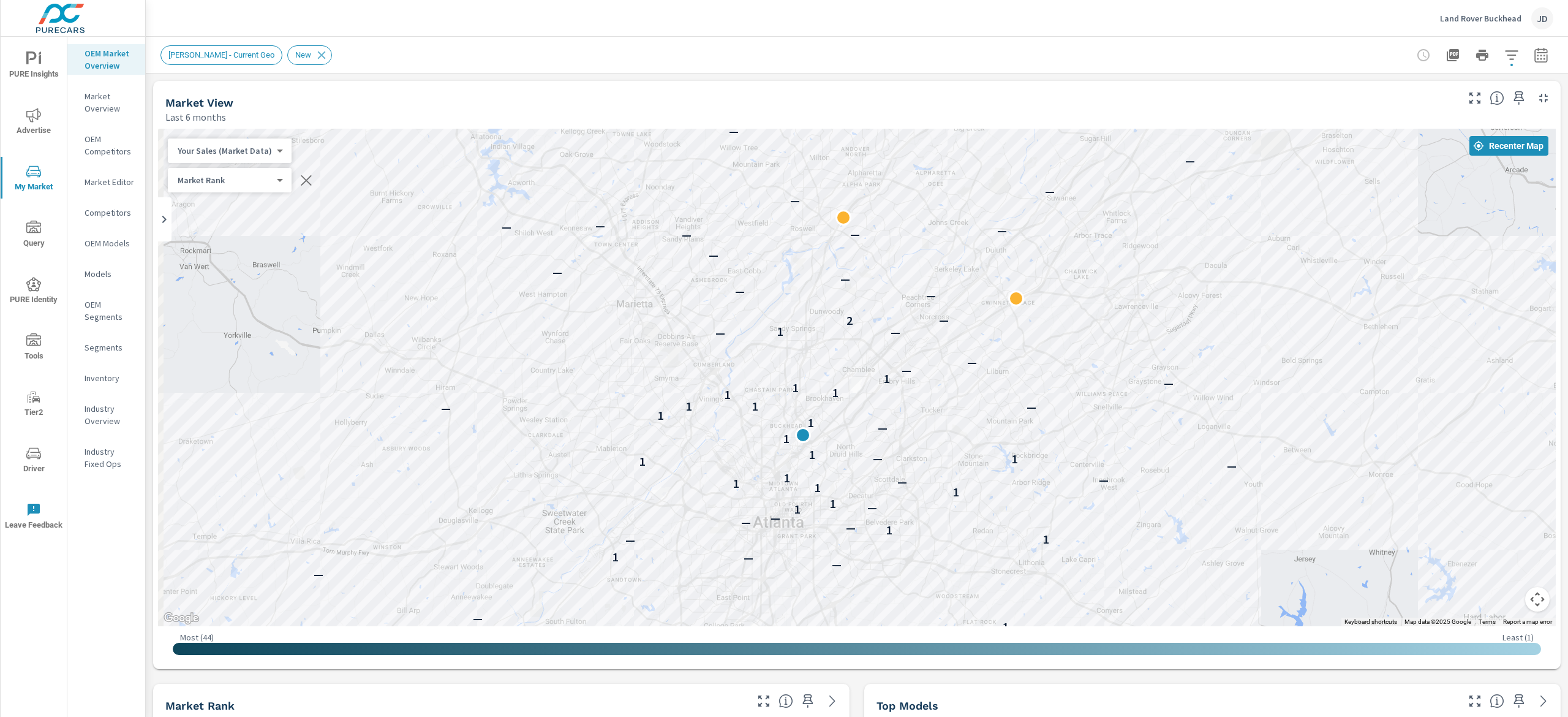
drag, startPoint x: 927, startPoint y: 296, endPoint x: 1111, endPoint y: 250, distance: 189.7
click at [1111, 250] on div "— — — — — — — — — — 2 — — — 1 — — — — 1 — 1 — 1 — — — 1 — 1 1 1 1 — — — 1 — 1 1…" at bounding box center [857, 378] width 1398 height 498
click at [1499, 51] on button "button" at bounding box center [1511, 55] width 24 height 24
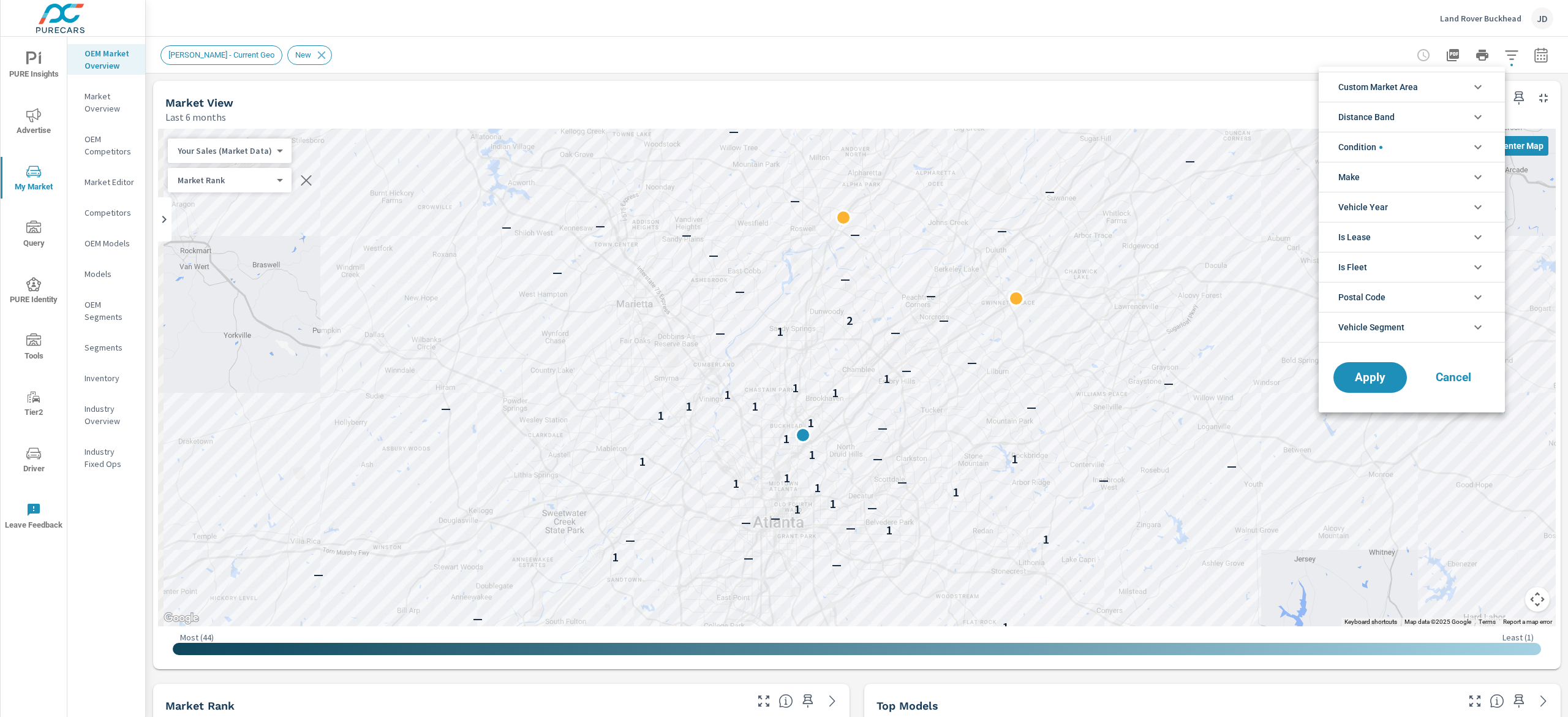
click at [1454, 87] on li "Custom Market Area" at bounding box center [1411, 87] width 186 height 30
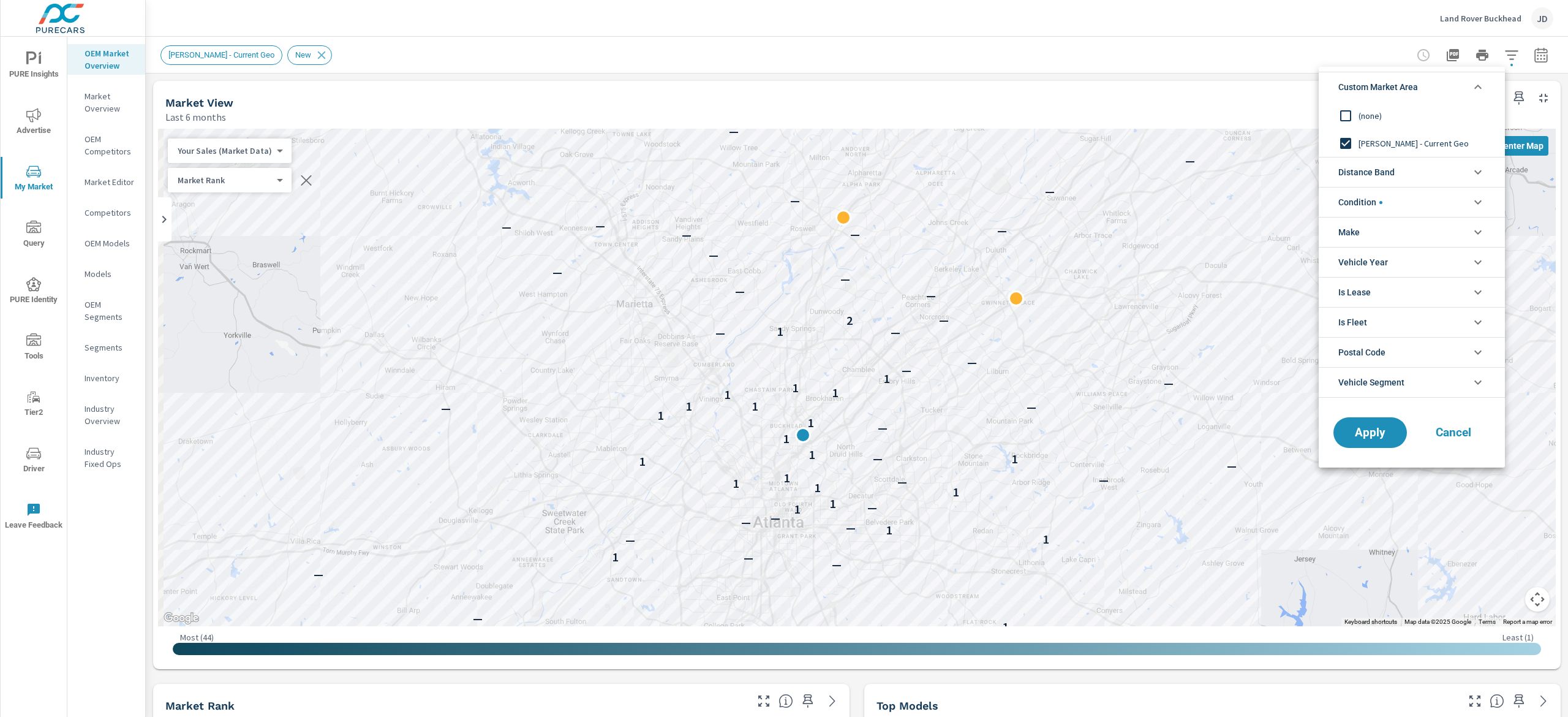
click at [1454, 87] on li "Custom Market Area" at bounding box center [1411, 87] width 186 height 30
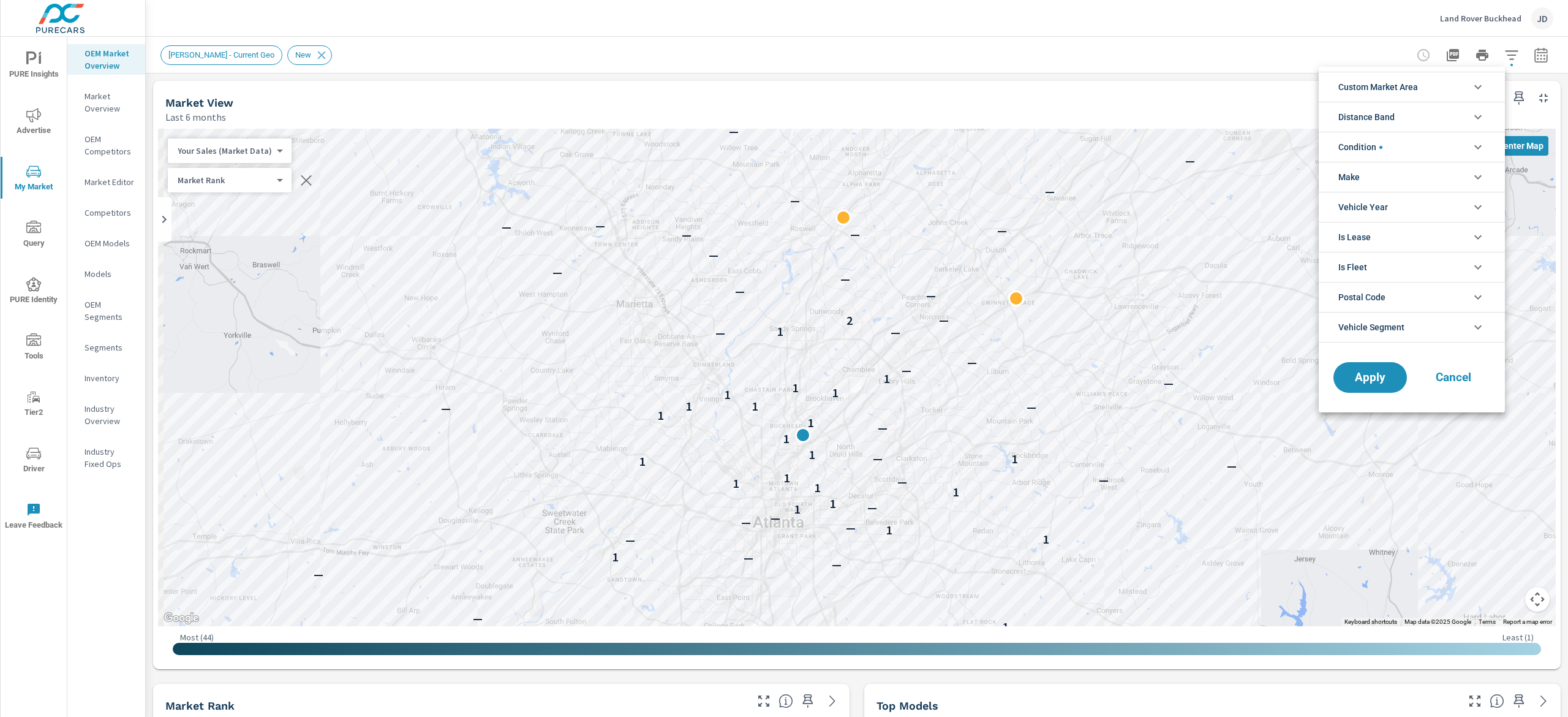
click at [1133, 59] on div at bounding box center [784, 358] width 1568 height 717
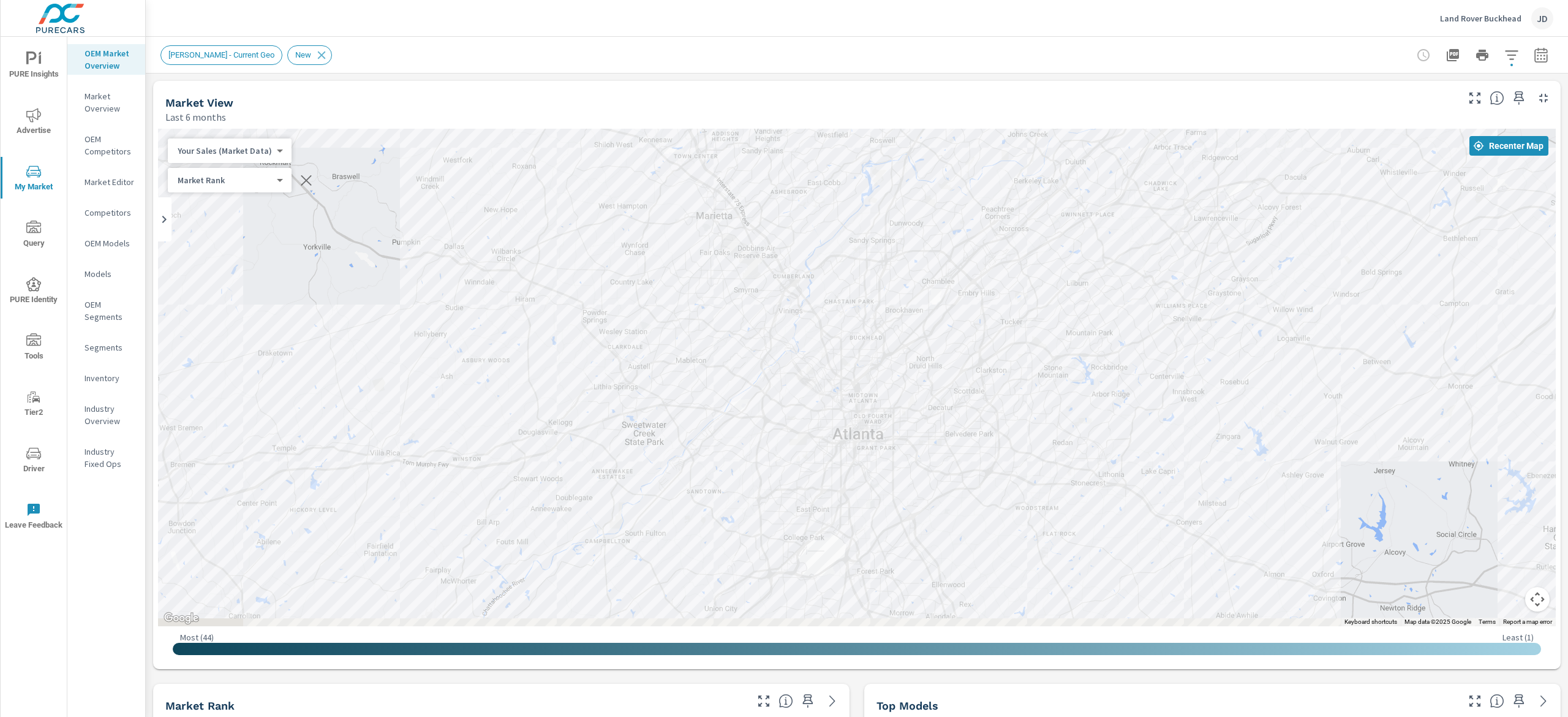
drag, startPoint x: 1013, startPoint y: 232, endPoint x: 1090, endPoint y: 134, distance: 124.6
click at [1090, 134] on div "— — — — — — — — — — — — — — 2 — — — 1 — — — — 1 — 1 — 1 — — — 1 — 1 1 1 1 — — —…" at bounding box center [857, 378] width 1398 height 498
click at [1532, 43] on div at bounding box center [1482, 55] width 142 height 24
click at [1534, 60] on icon "button" at bounding box center [1541, 56] width 15 height 15
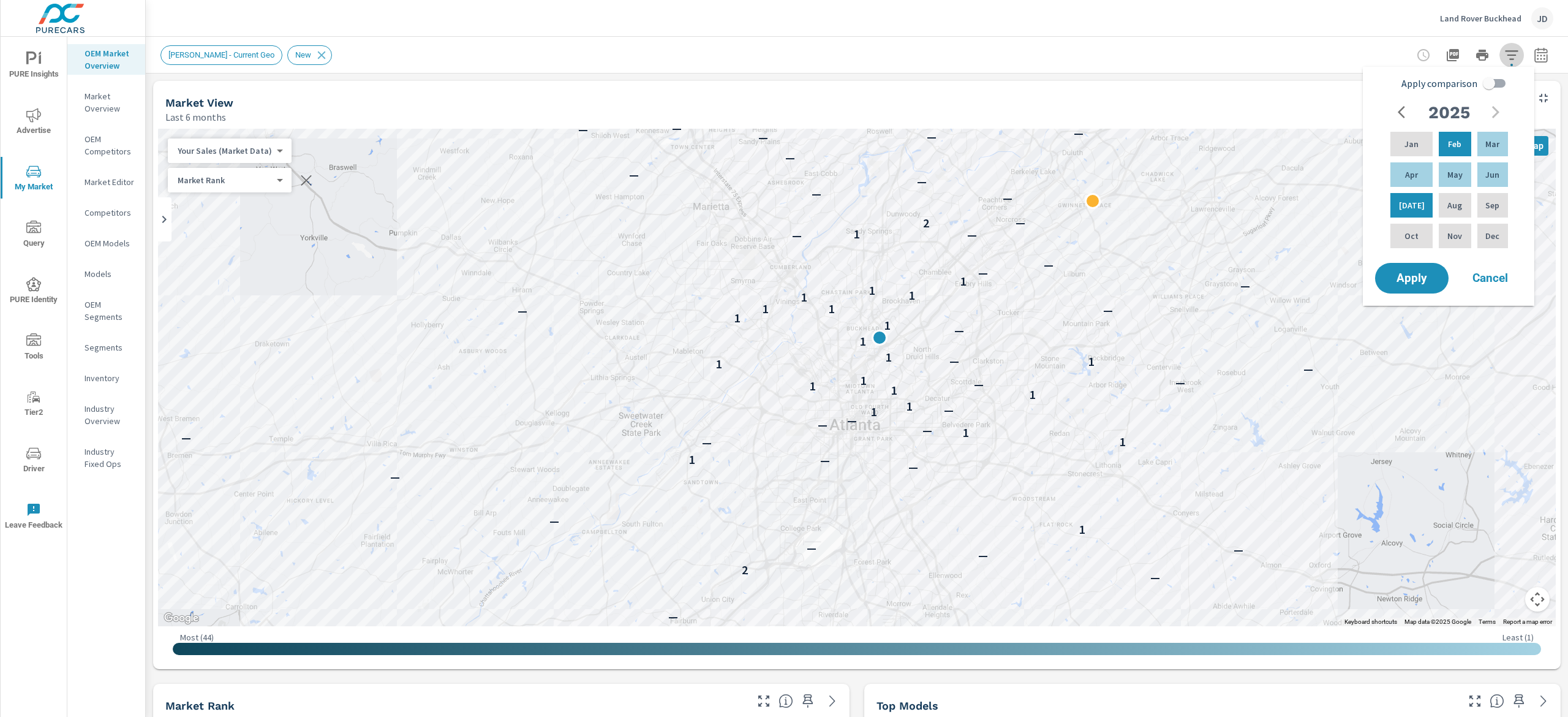
click at [1499, 65] on button "button" at bounding box center [1511, 55] width 24 height 24
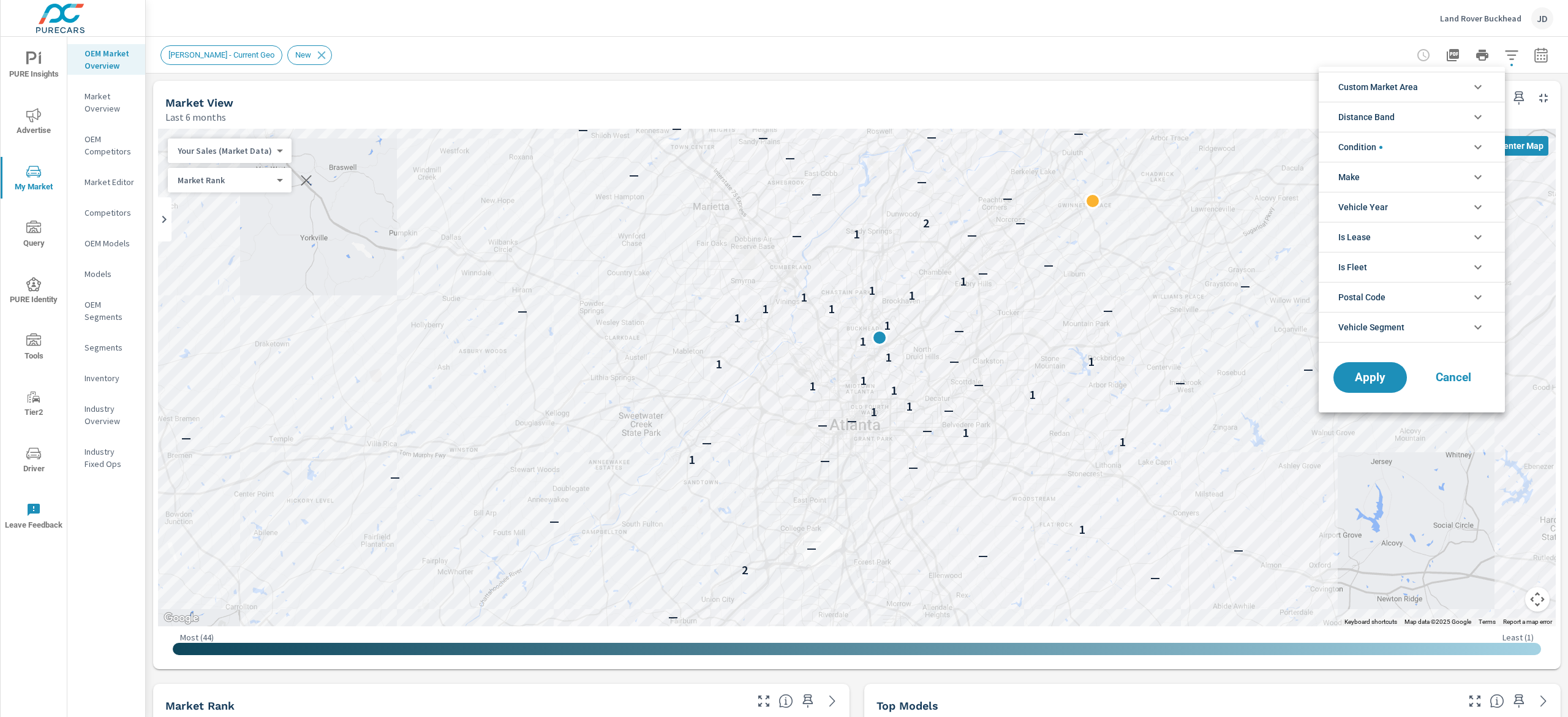
click at [1492, 78] on input "Apply comparison" at bounding box center [1499, 76] width 53 height 13
click at [1324, 30] on div at bounding box center [784, 358] width 1568 height 717
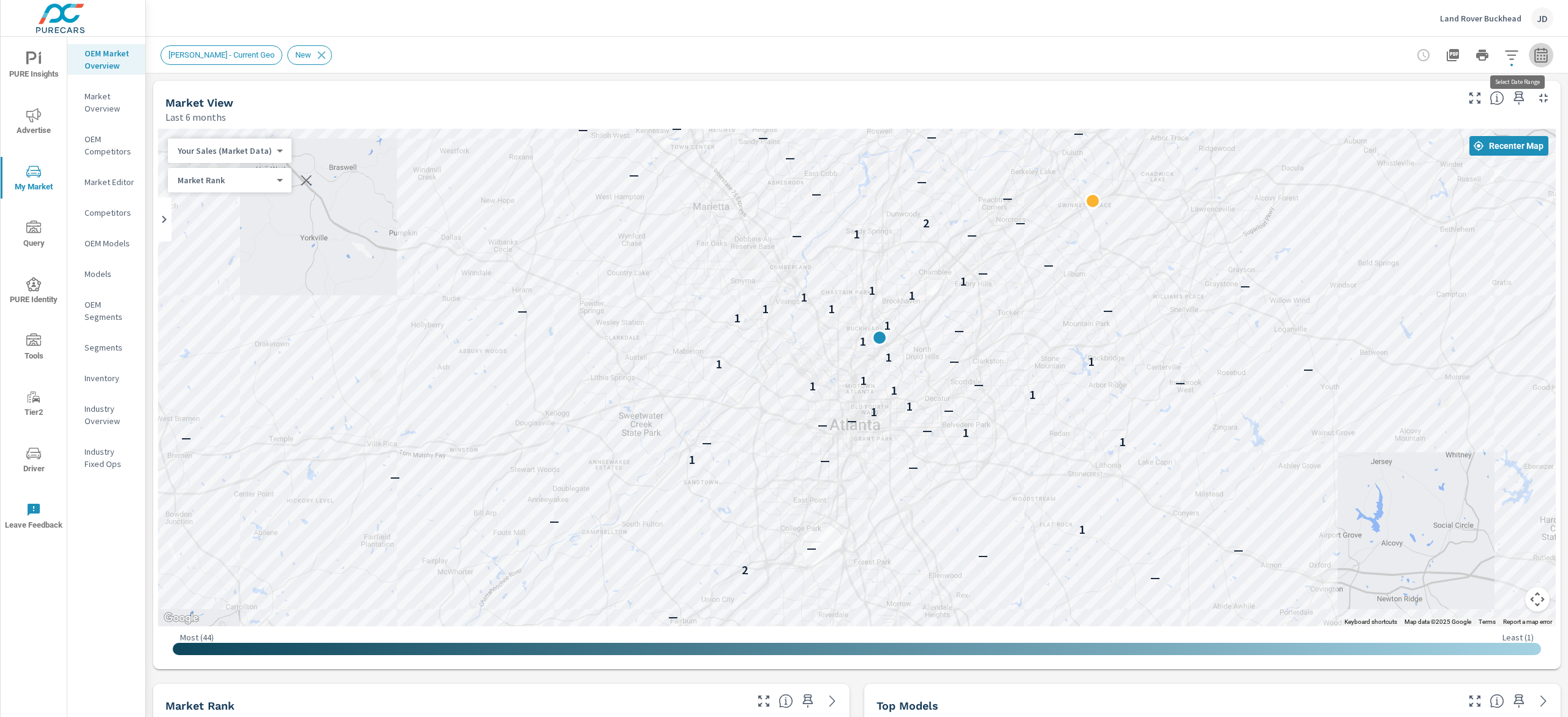
click at [1537, 59] on icon "button" at bounding box center [1541, 57] width 8 height 5
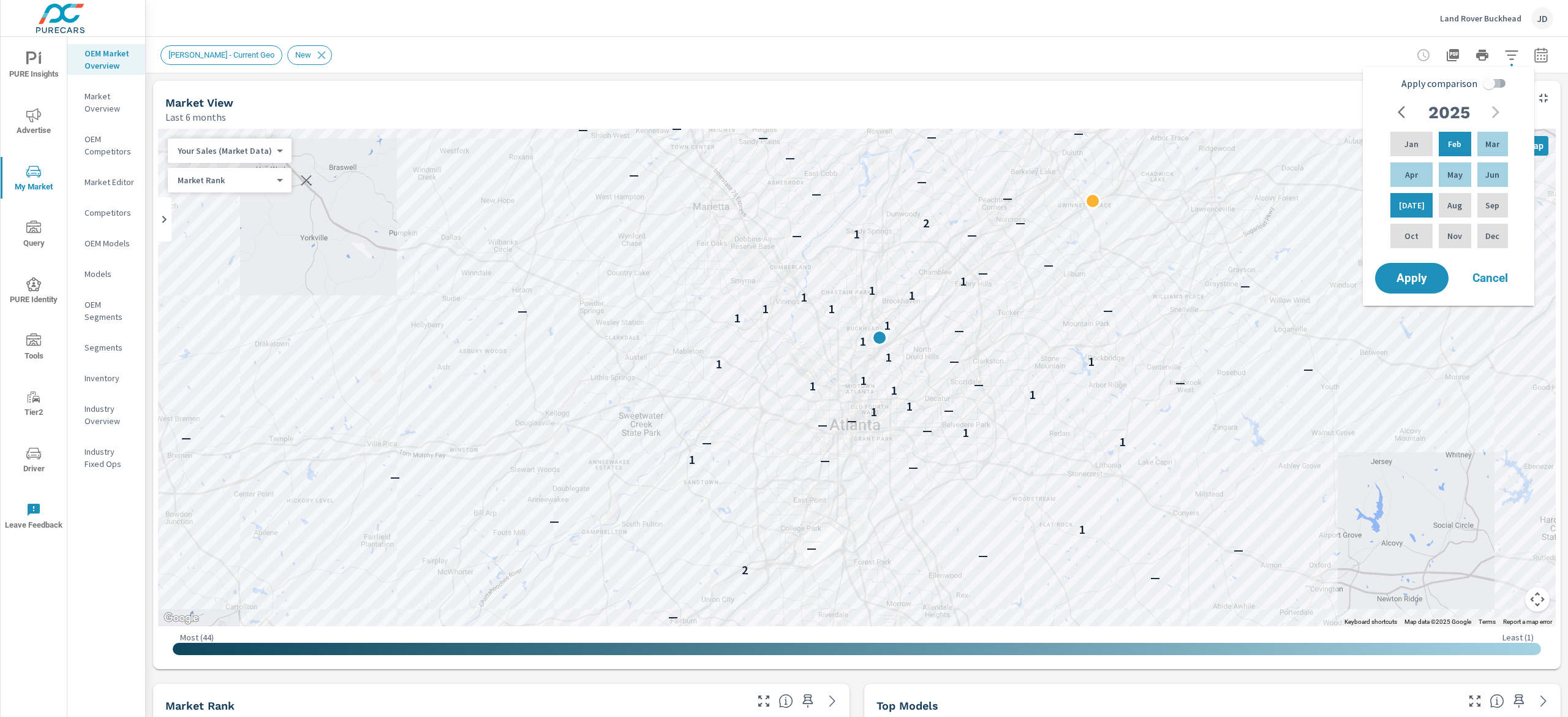
click at [1485, 84] on input "Apply comparison" at bounding box center [1489, 83] width 70 height 23
checkbox input "true"
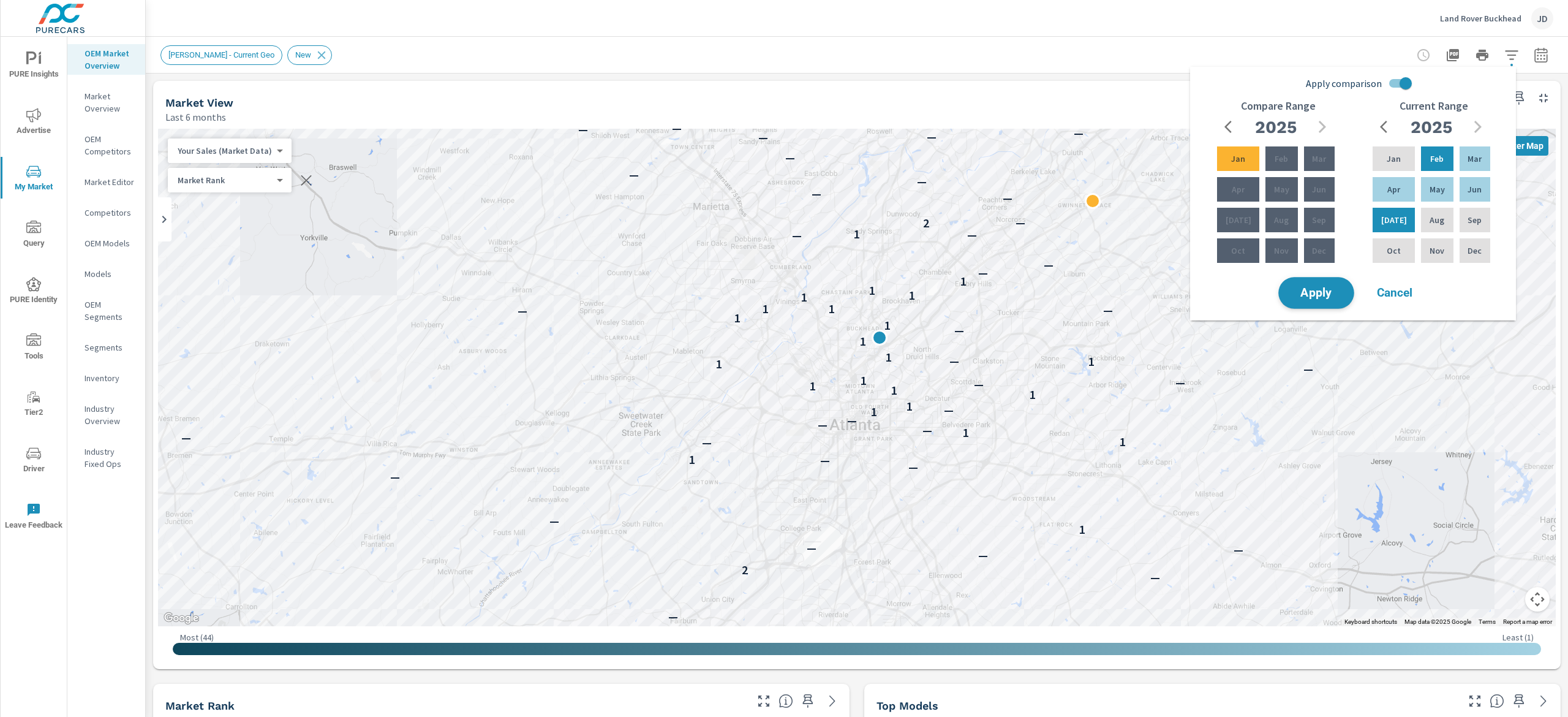
click at [1329, 293] on span "Apply" at bounding box center [1316, 293] width 50 height 12
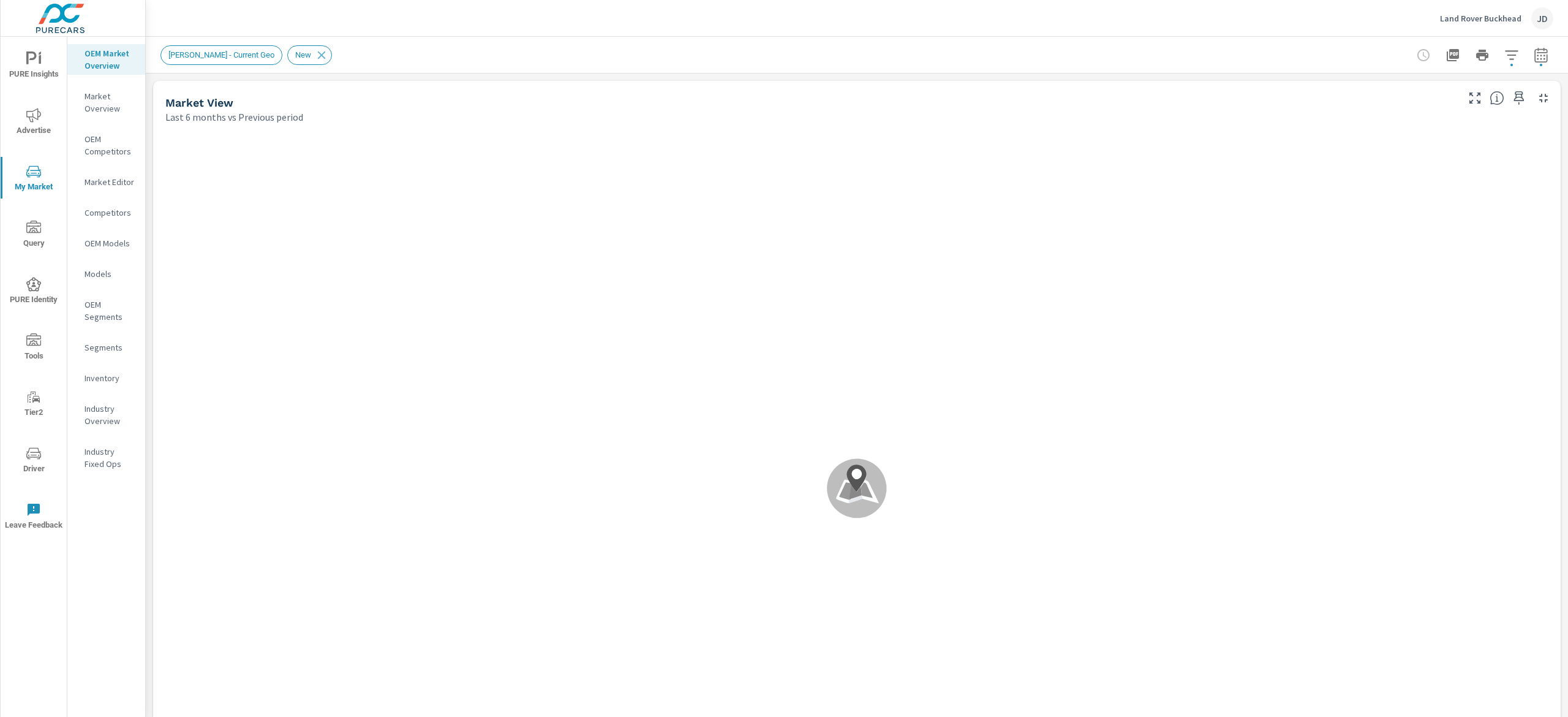
scroll to position [1, 0]
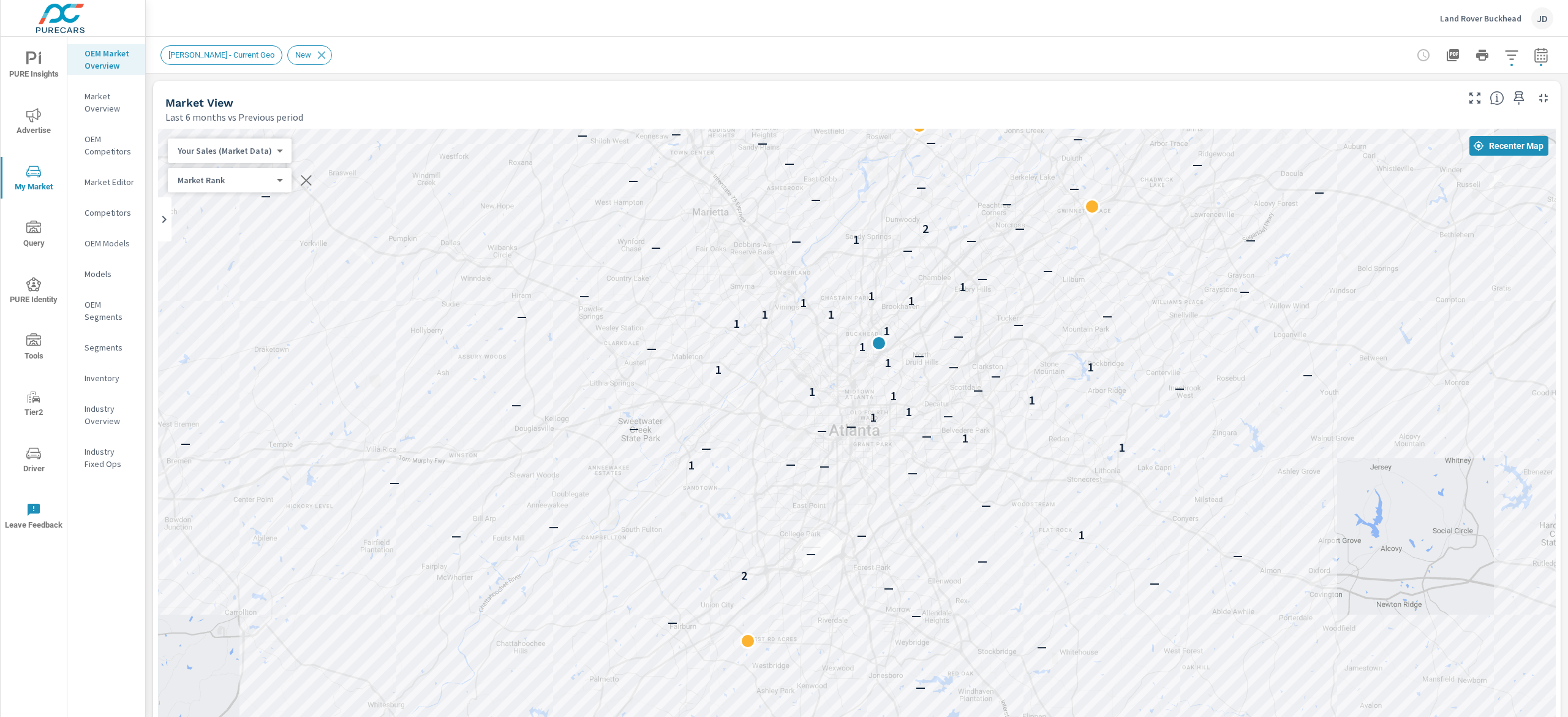
drag, startPoint x: 1233, startPoint y: 328, endPoint x: 1233, endPoint y: 239, distance: 89.0
click at [1243, 239] on div "—" at bounding box center [1251, 240] width 16 height 16
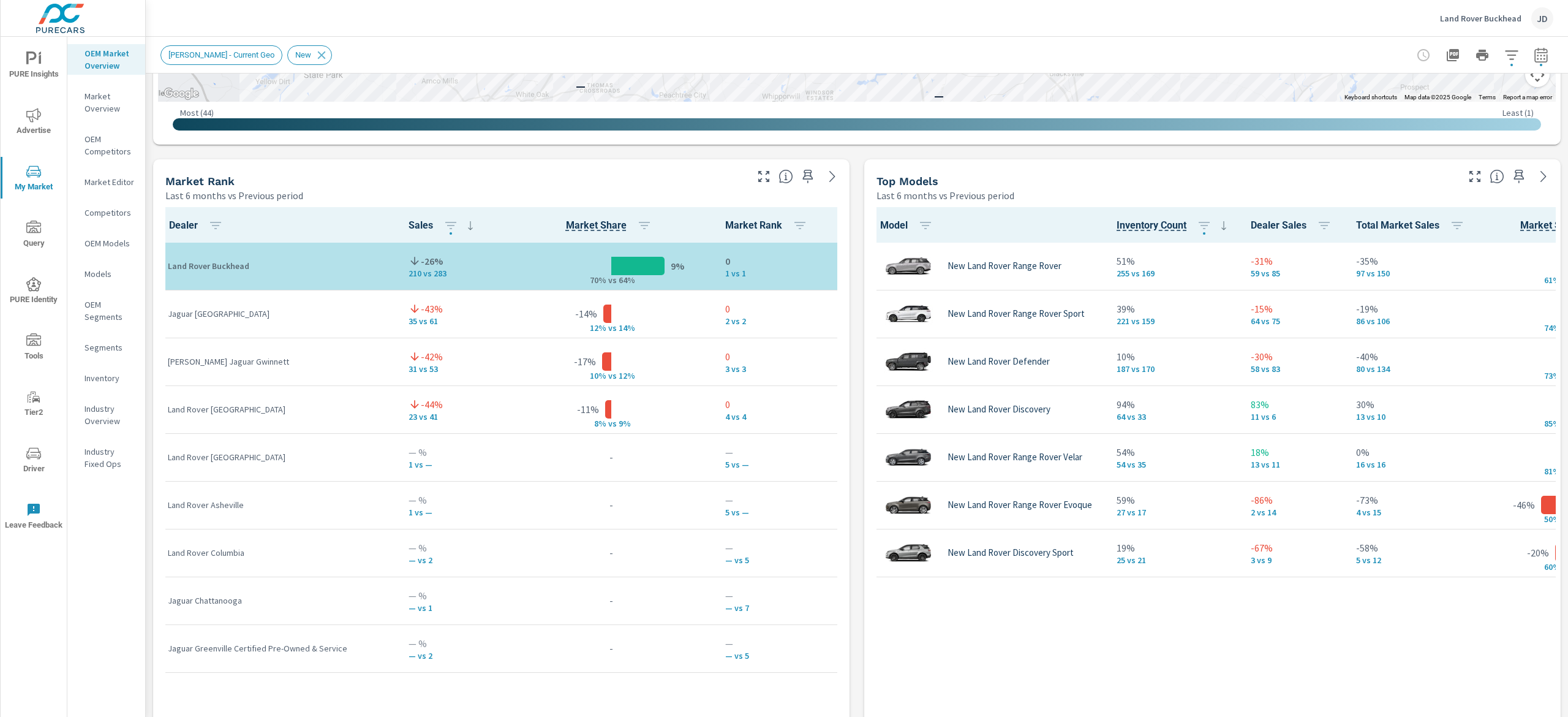
scroll to position [711, 0]
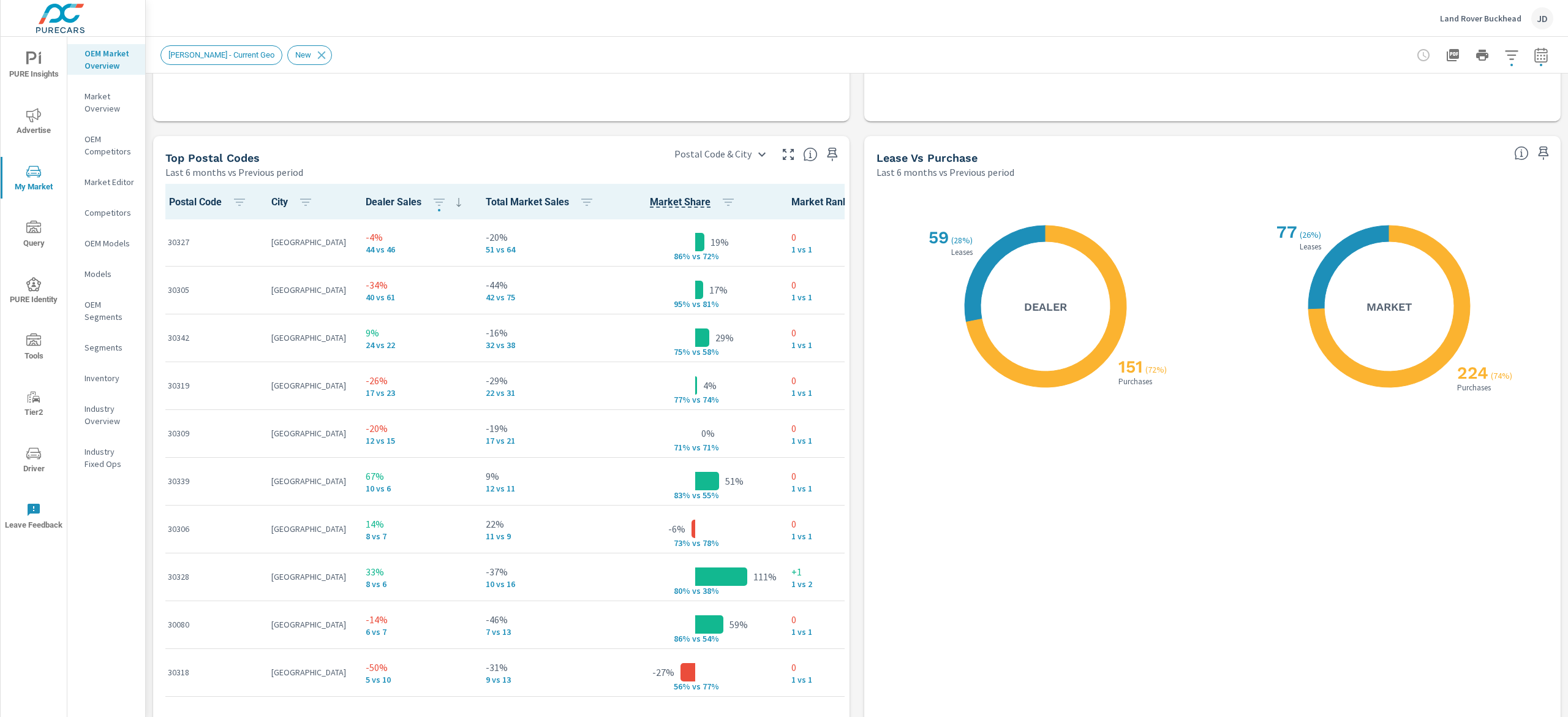
scroll to position [1454, 0]
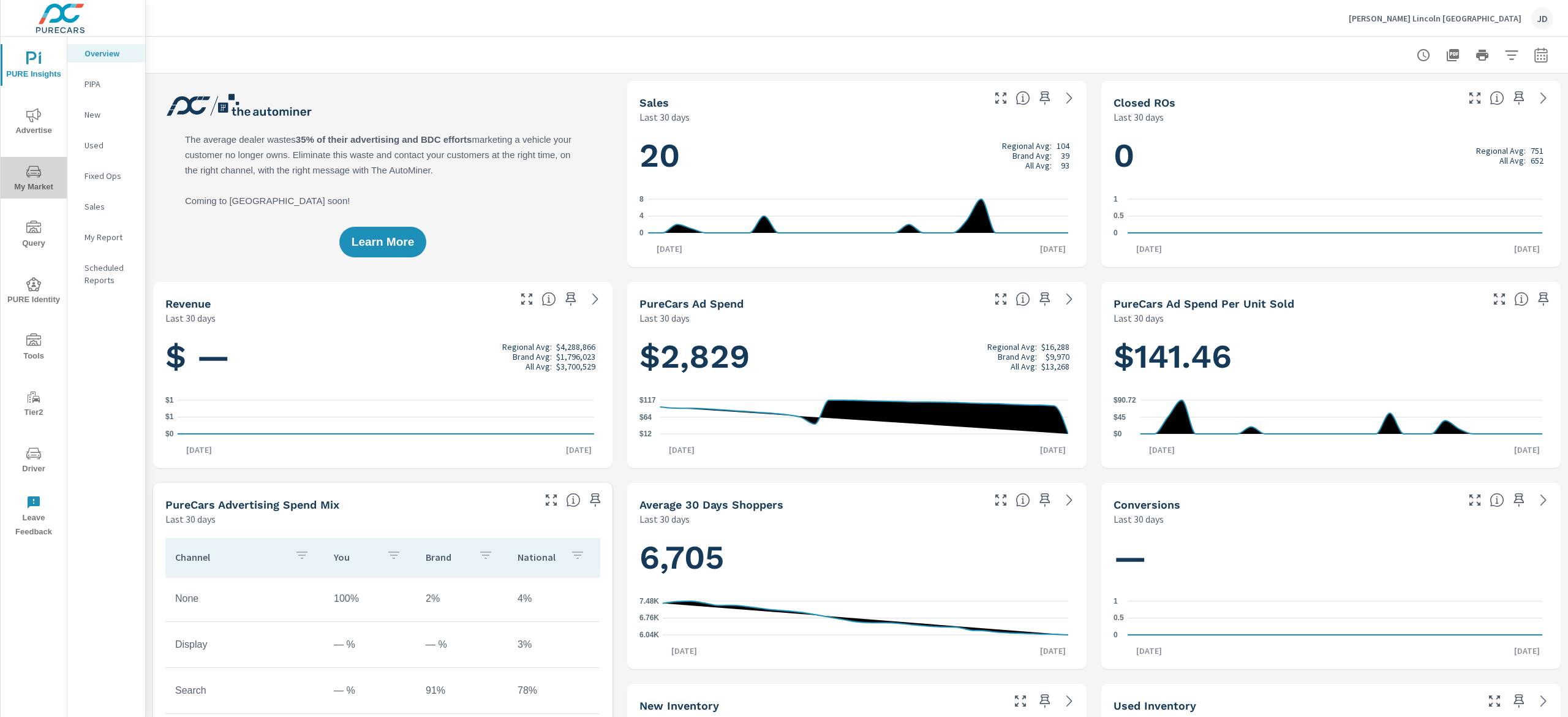
click at [16, 178] on span "My Market" at bounding box center [33, 179] width 58 height 30
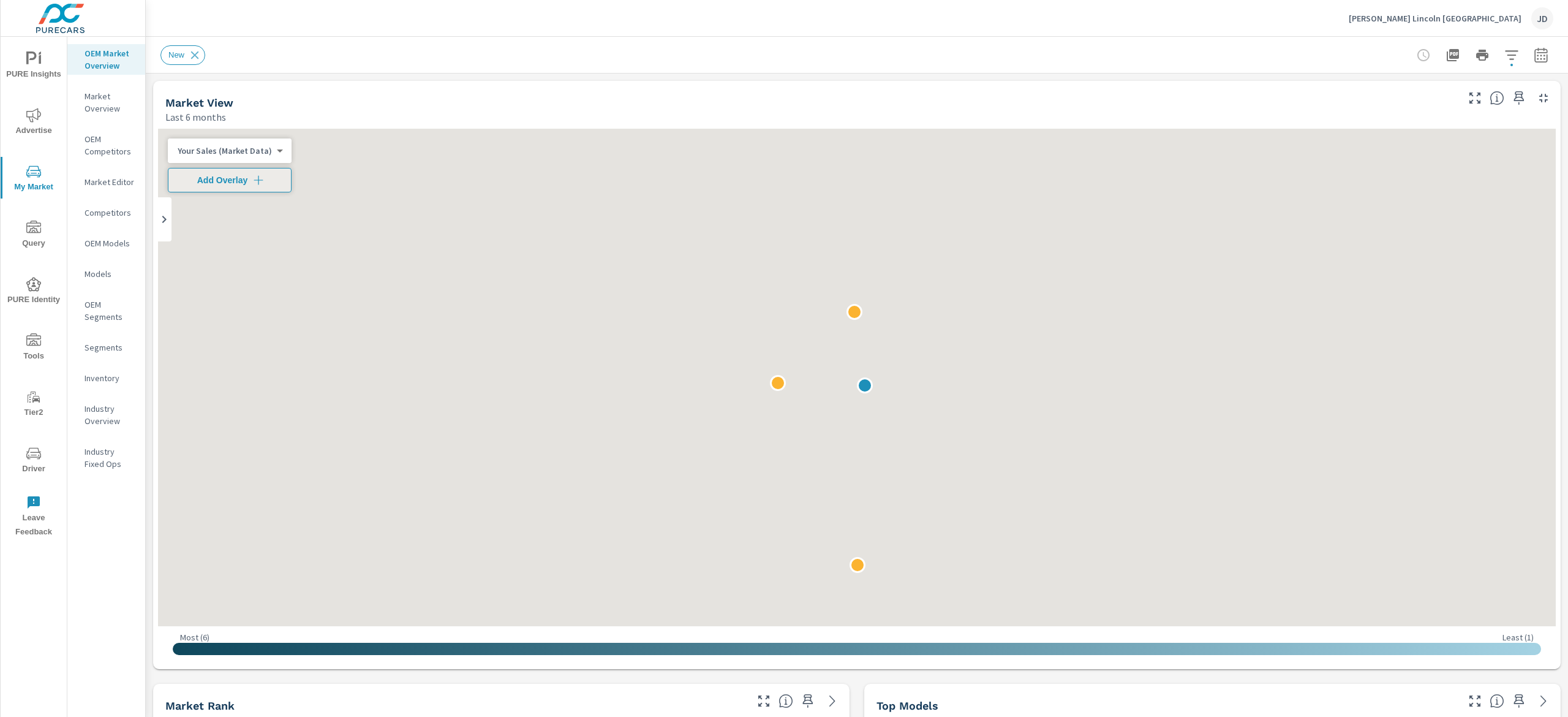
scroll to position [1, 0]
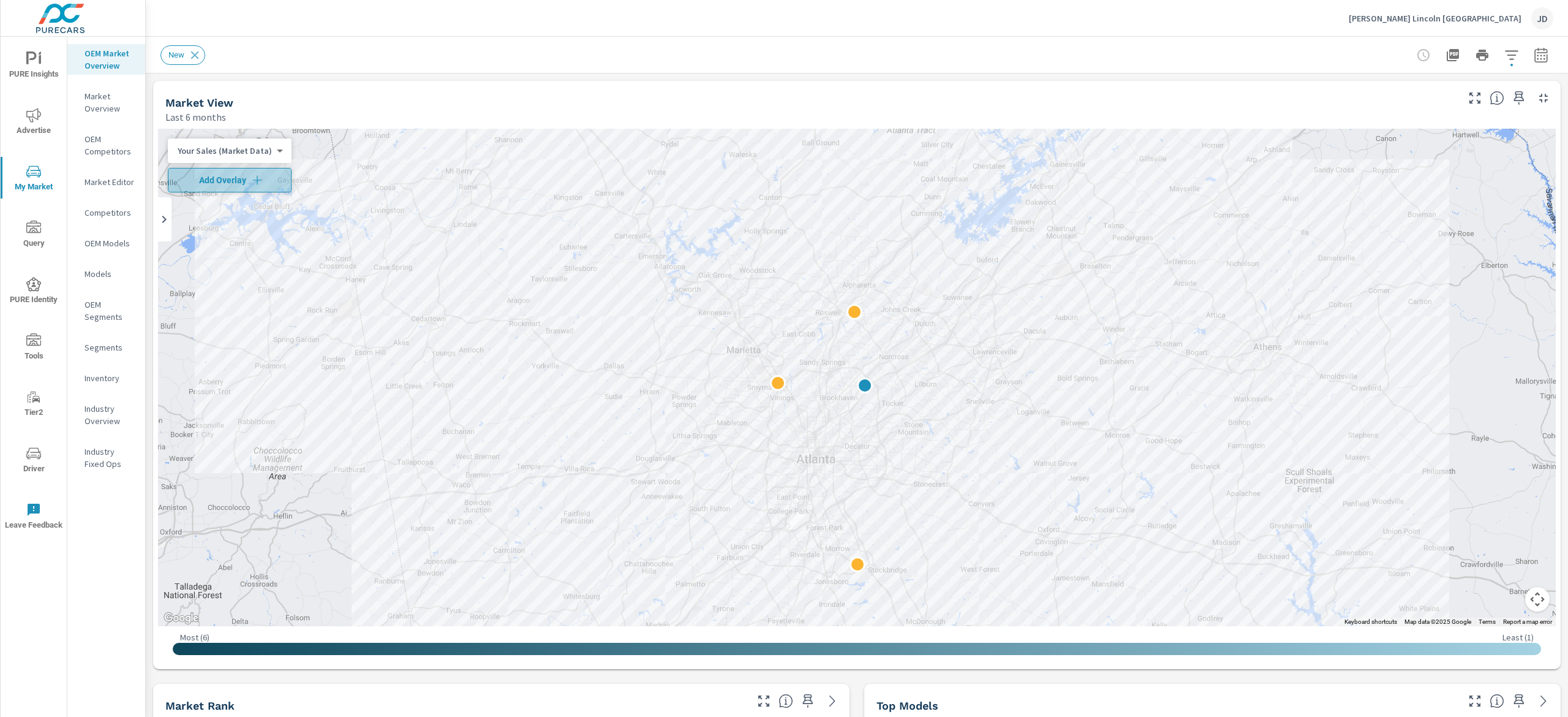
click at [253, 181] on icon "button" at bounding box center [257, 180] width 13 height 13
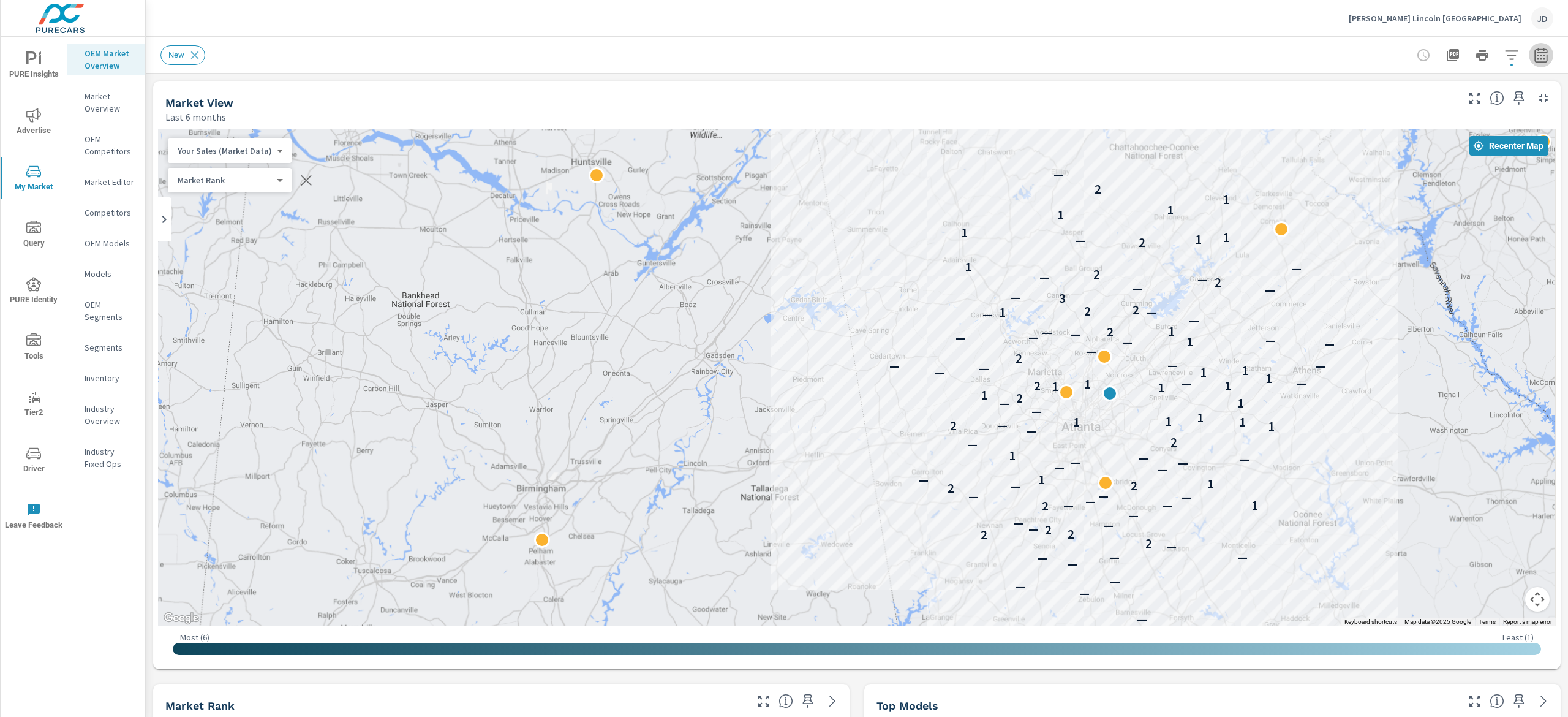
click at [1529, 60] on button "button" at bounding box center [1541, 55] width 24 height 24
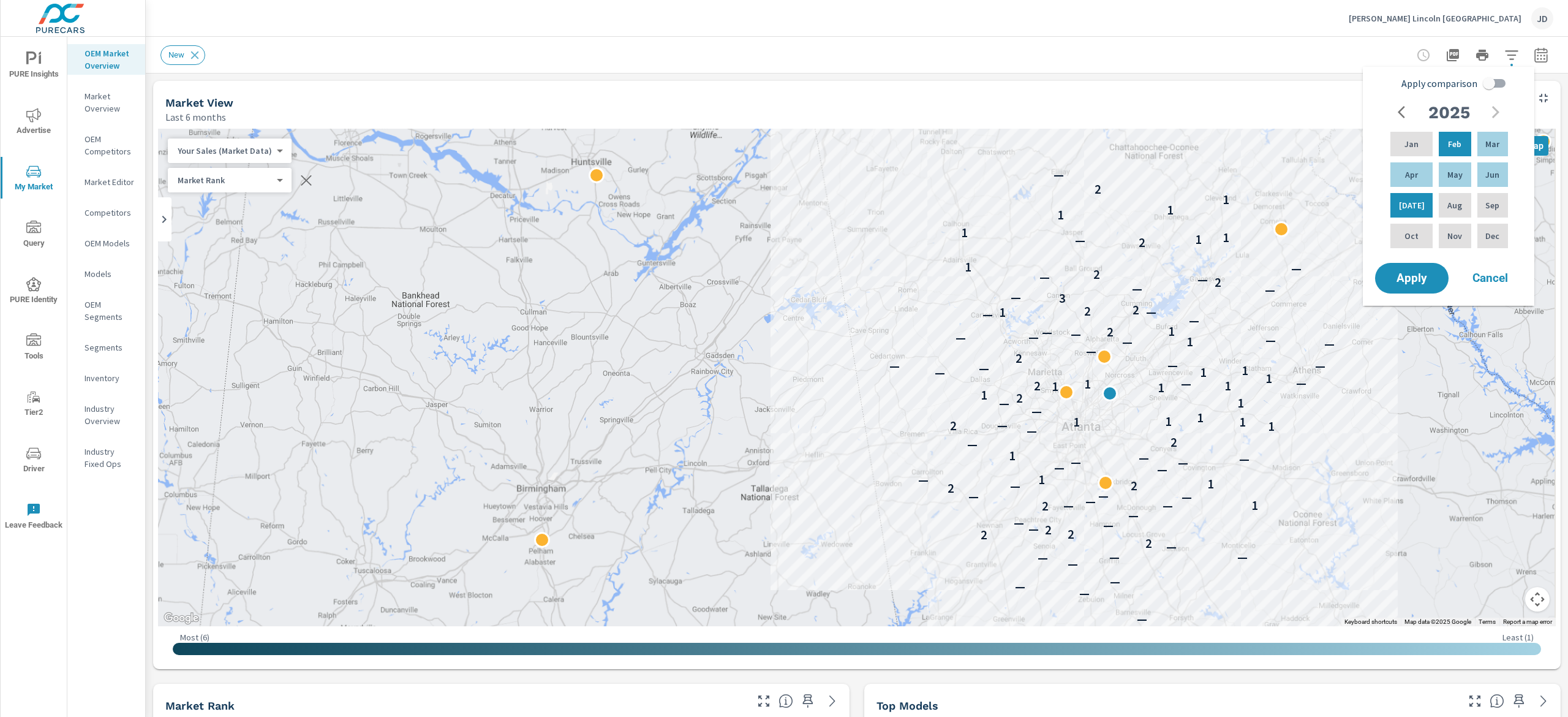
click at [1495, 76] on input "Apply comparison" at bounding box center [1489, 83] width 70 height 23
checkbox input "true"
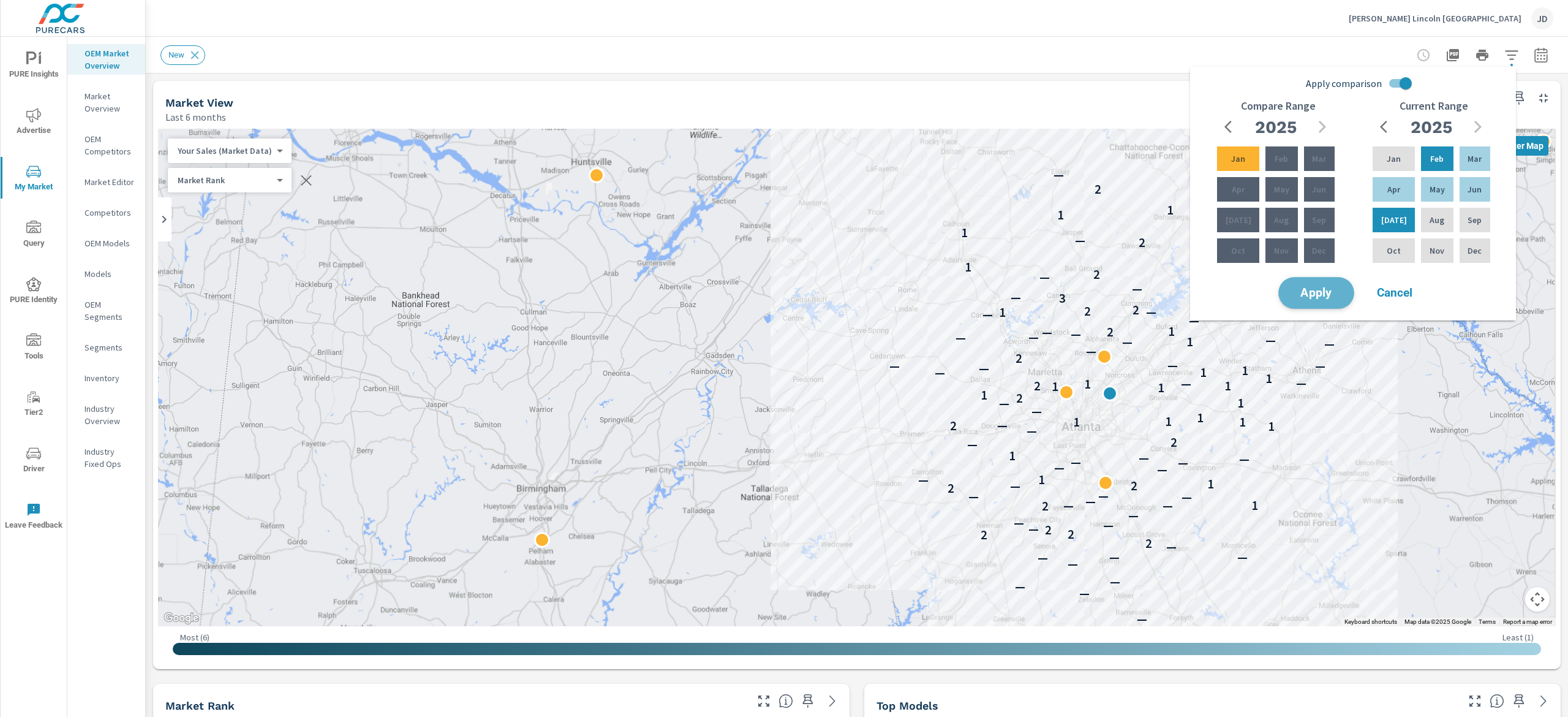
click at [1313, 292] on span "Apply" at bounding box center [1316, 293] width 50 height 12
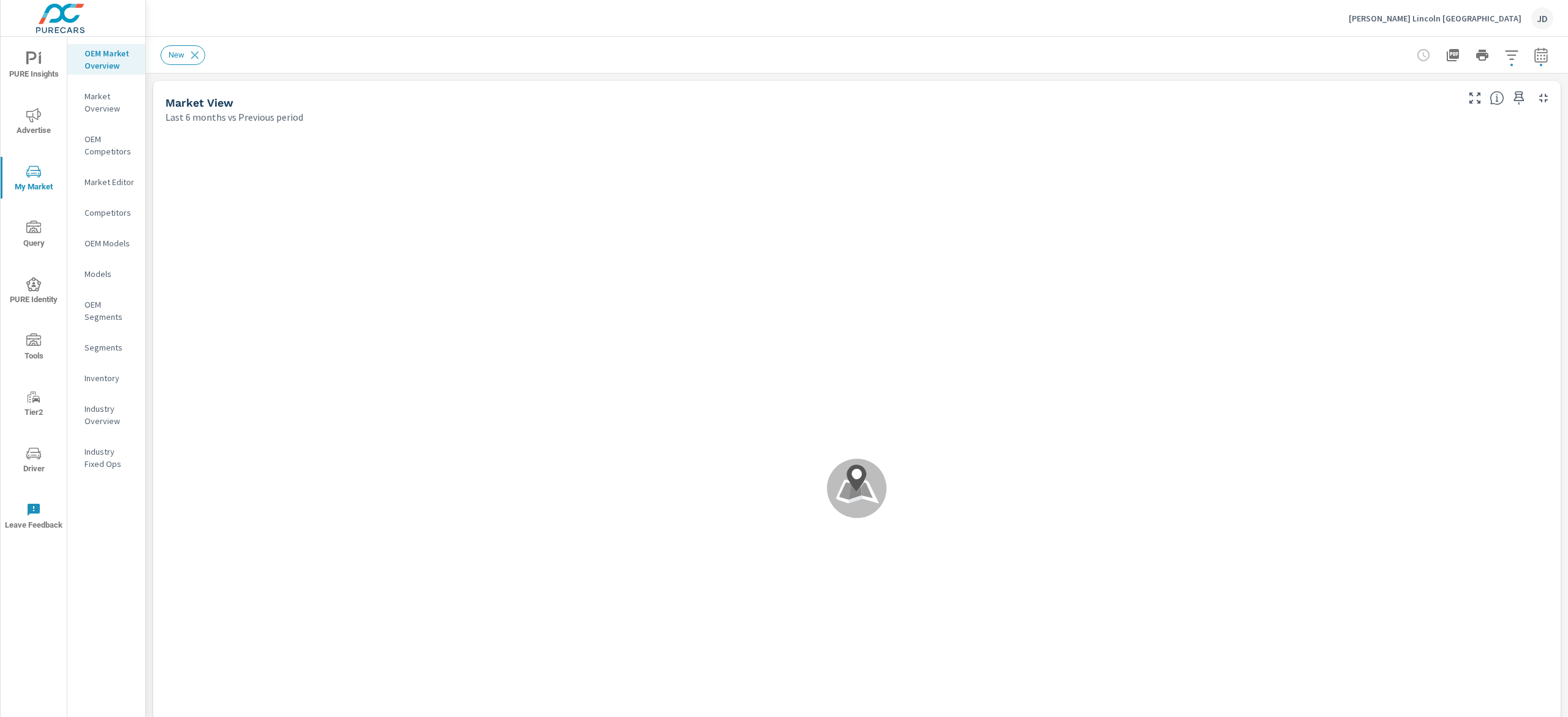
scroll to position [1, 0]
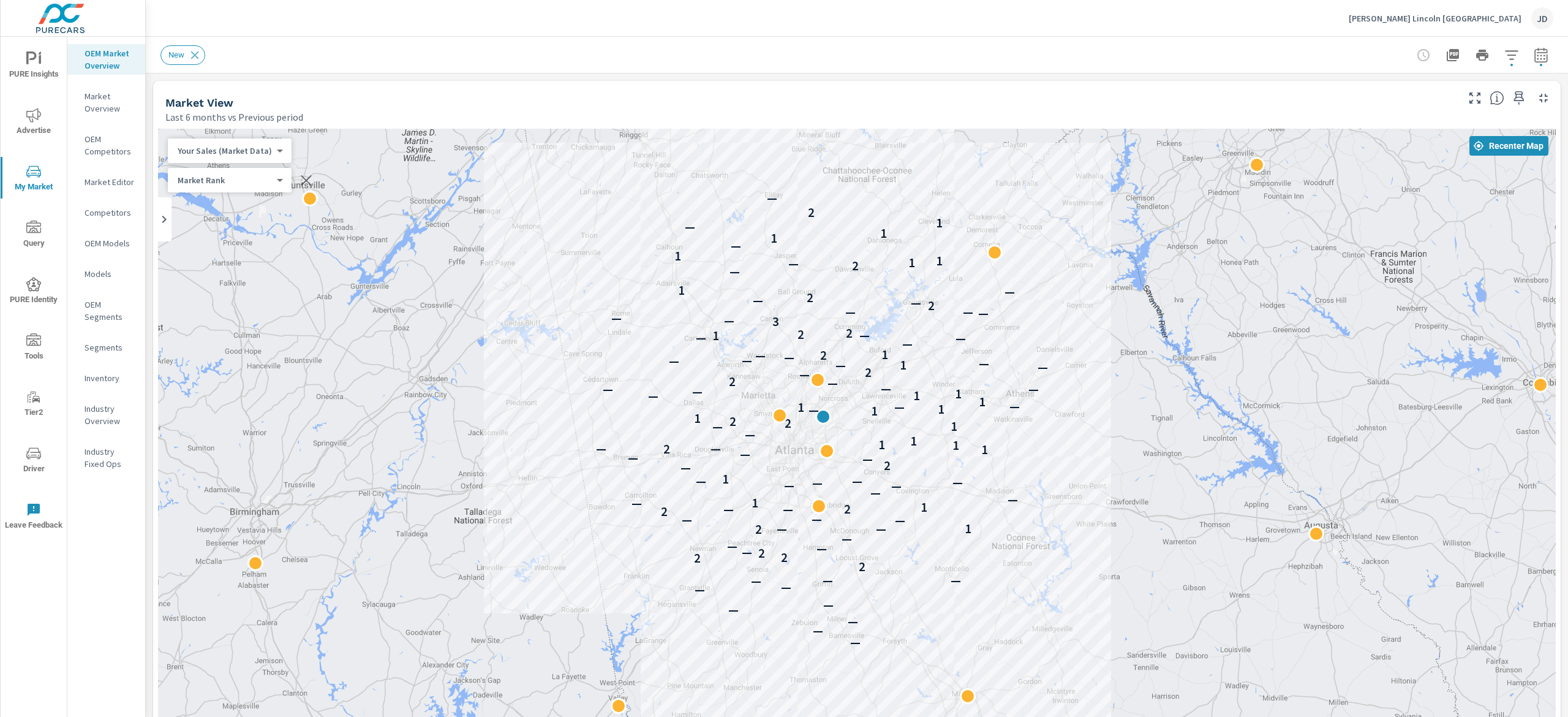
drag, startPoint x: 1360, startPoint y: 396, endPoint x: 1466, endPoint y: 296, distance: 145.7
click at [1096, 335] on div "— — — — — — — — — — 2 2 2 2 — — — — — 2 — 1 — — — 2 — — 2 1 — 1 — — — — — — — —…" at bounding box center [857, 470] width 1398 height 681
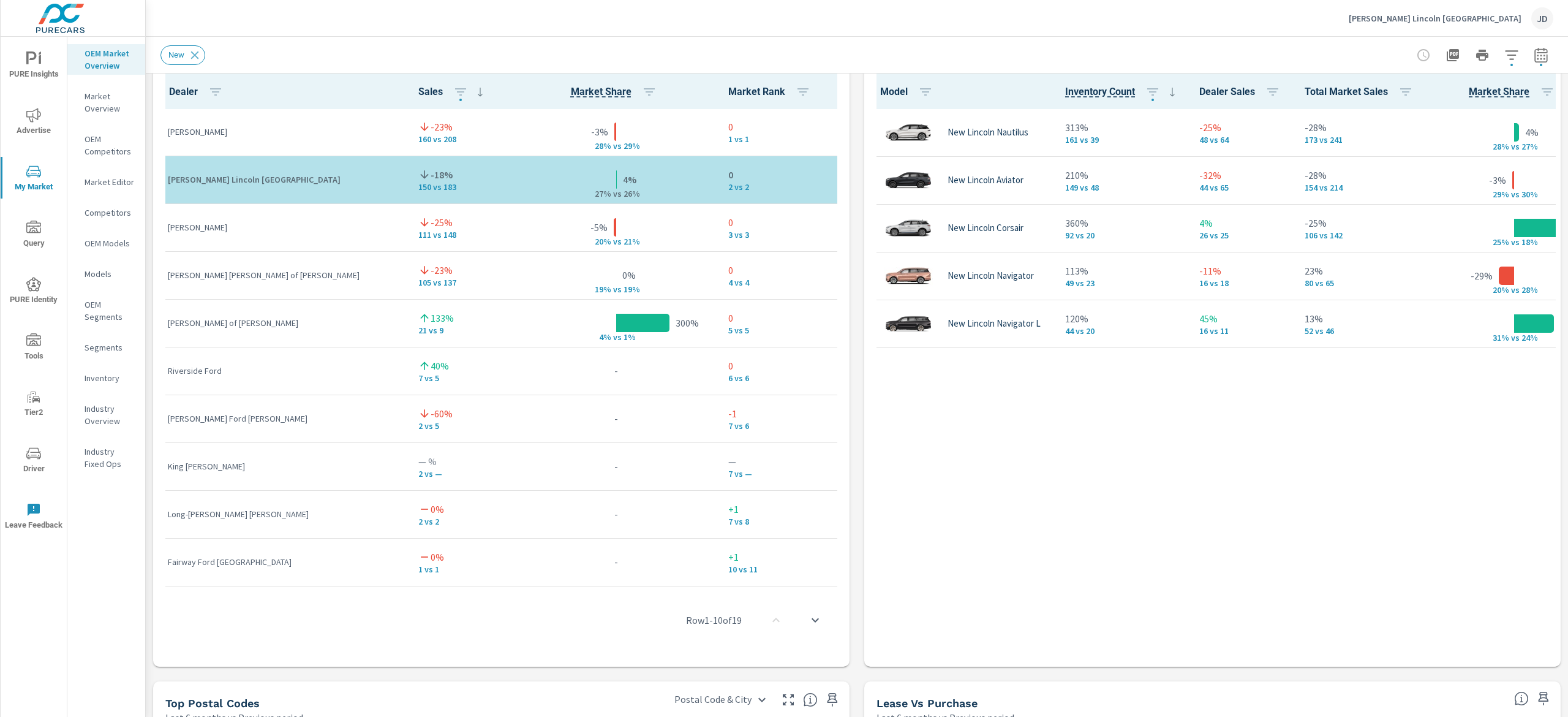
scroll to position [724, 0]
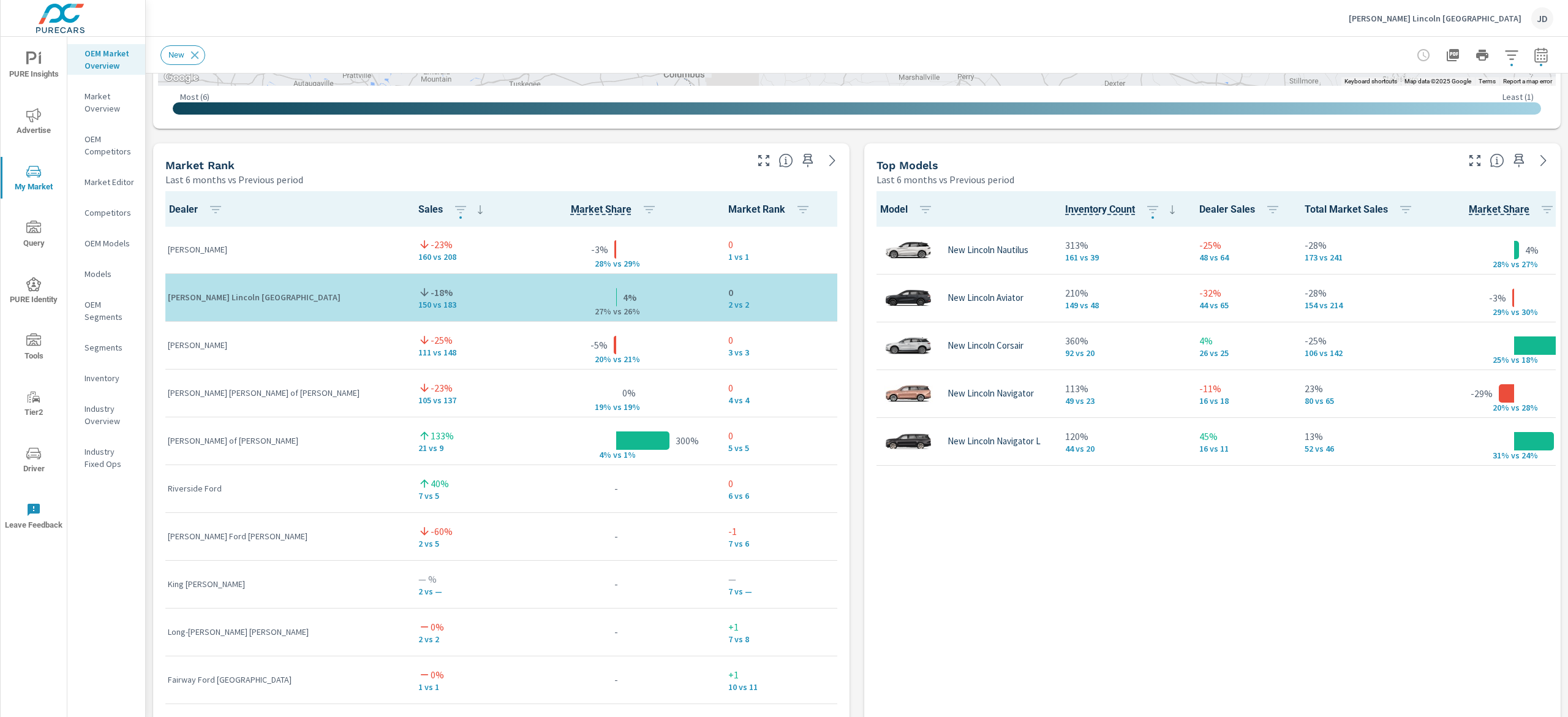
click at [106, 378] on p "Inventory" at bounding box center [110, 378] width 51 height 13
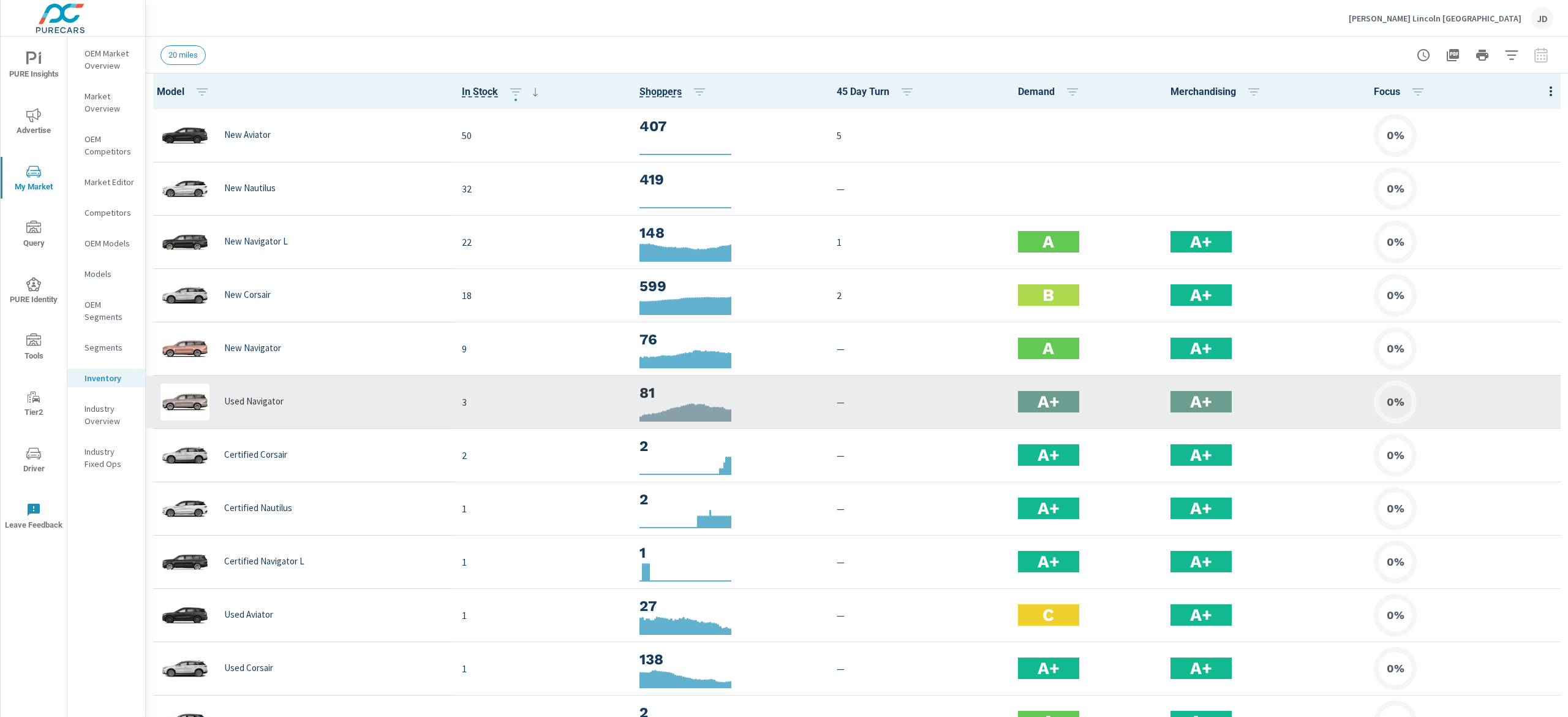
scroll to position [1, 0]
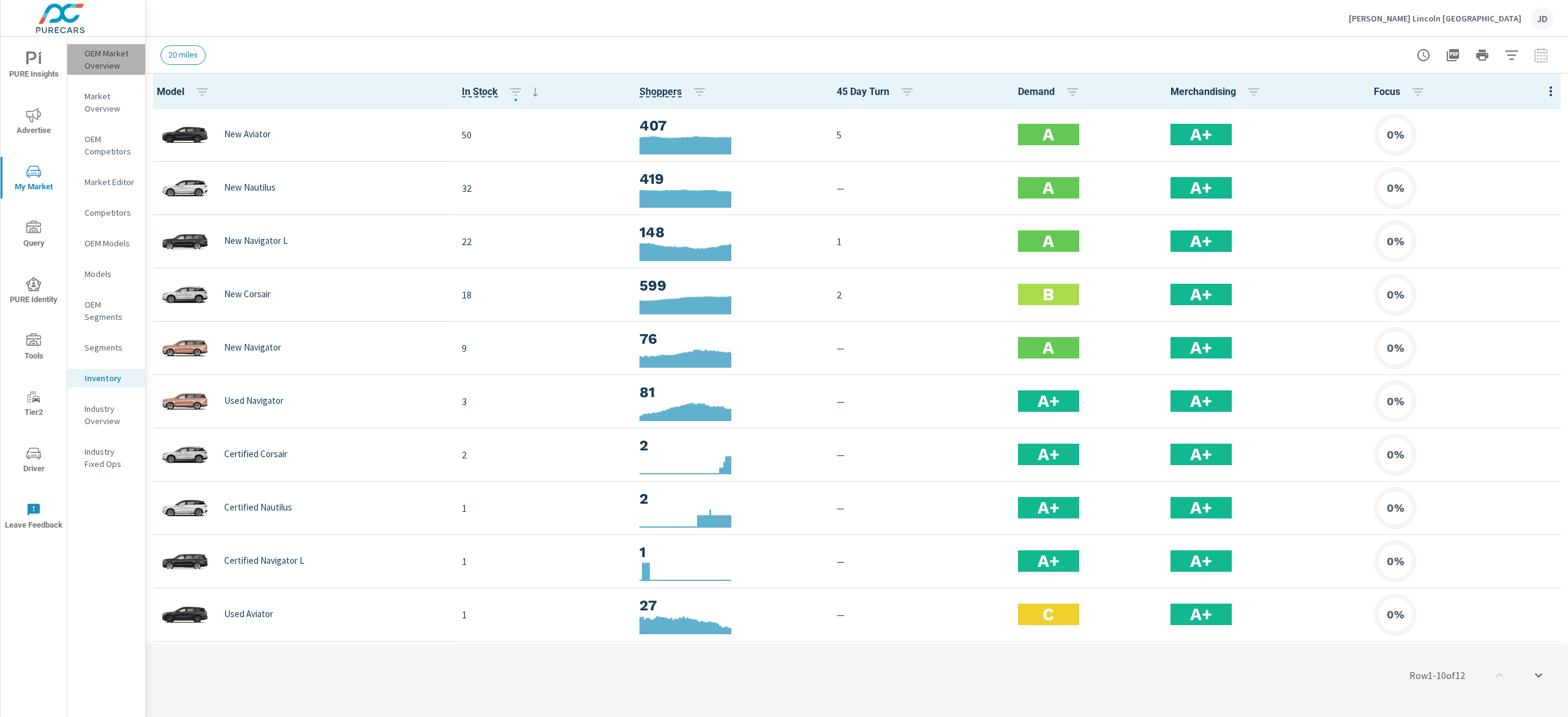
click at [113, 66] on p "OEM Market Overview" at bounding box center [110, 59] width 51 height 24
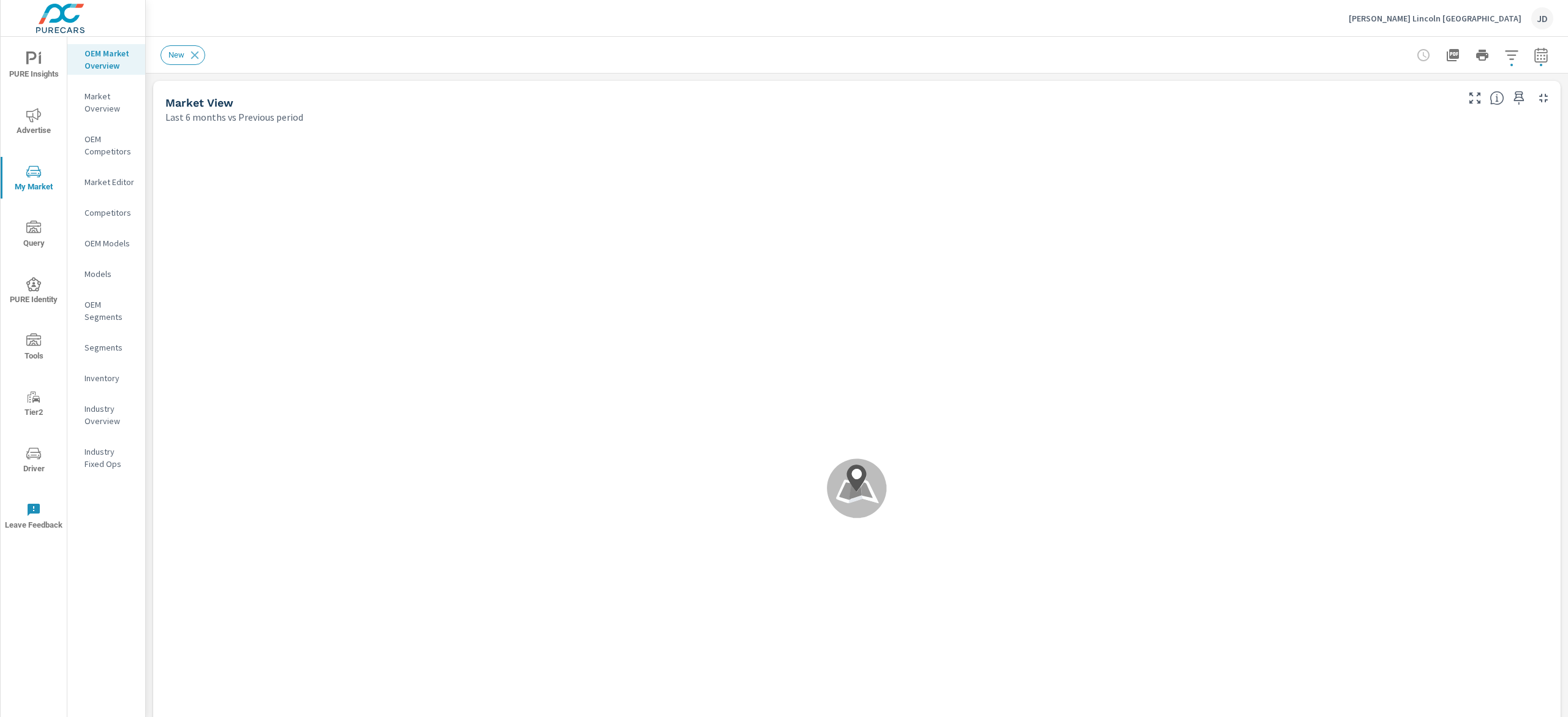
scroll to position [1, 0]
click at [1534, 54] on icon "button" at bounding box center [1541, 56] width 15 height 15
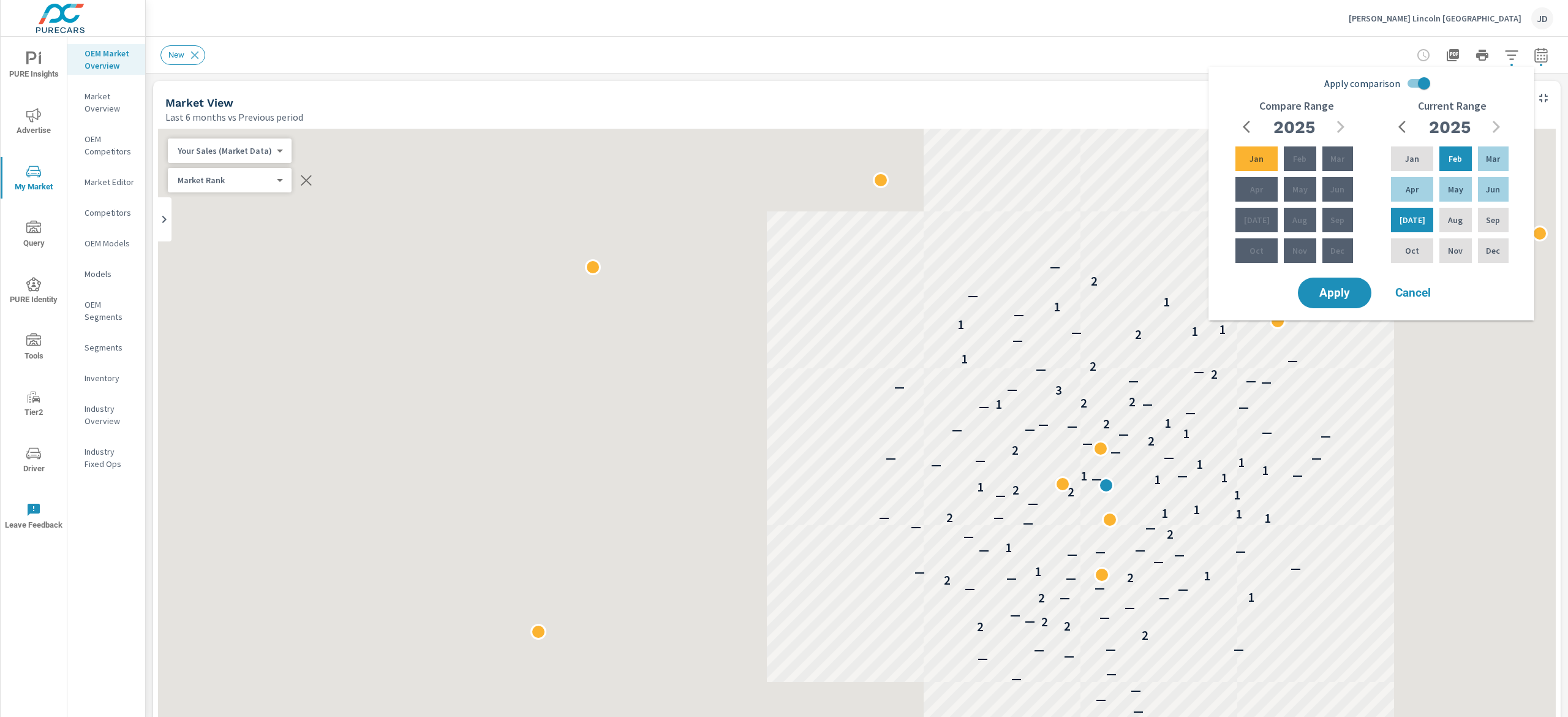
click at [623, 59] on div "New" at bounding box center [771, 55] width 1222 height 19
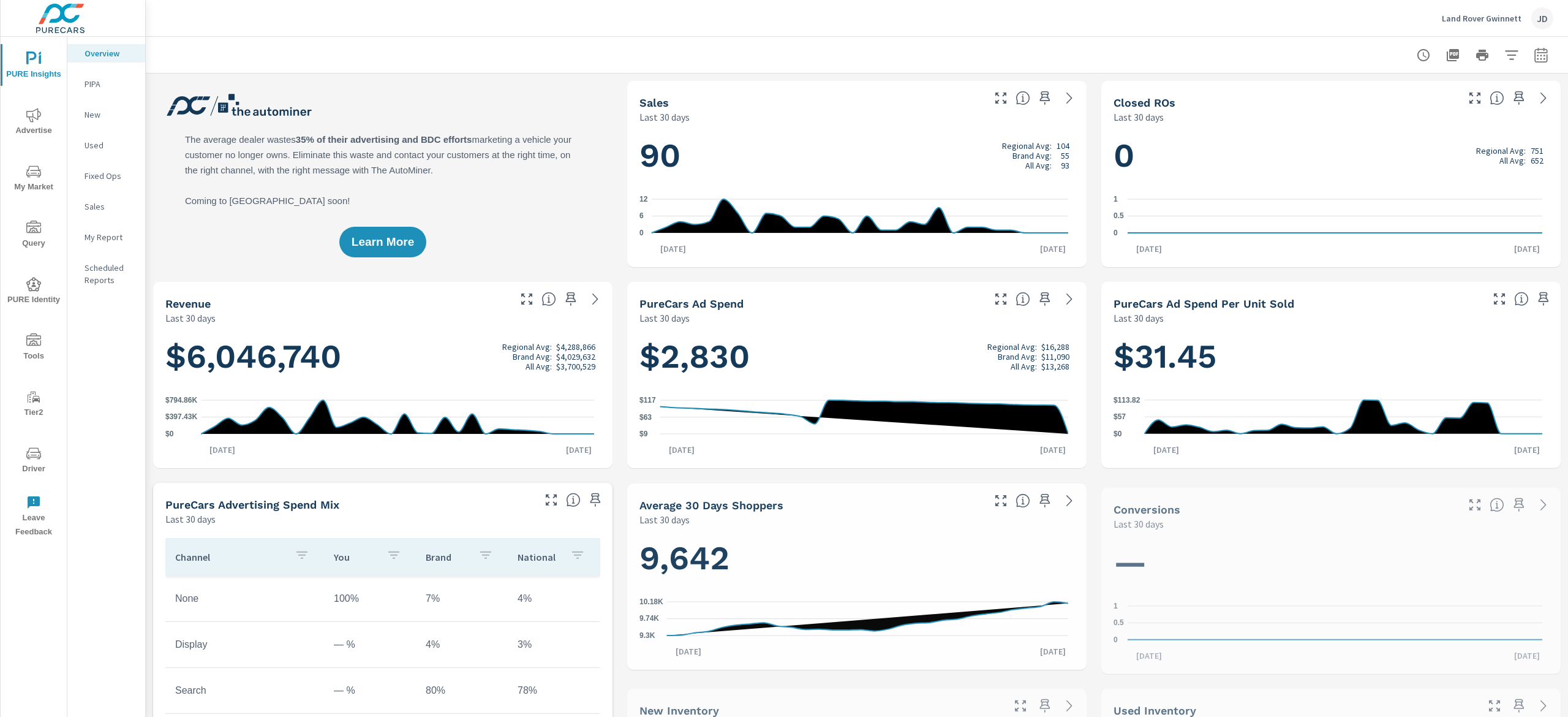
scroll to position [1, 0]
click at [47, 124] on span "Advertise" at bounding box center [33, 123] width 58 height 30
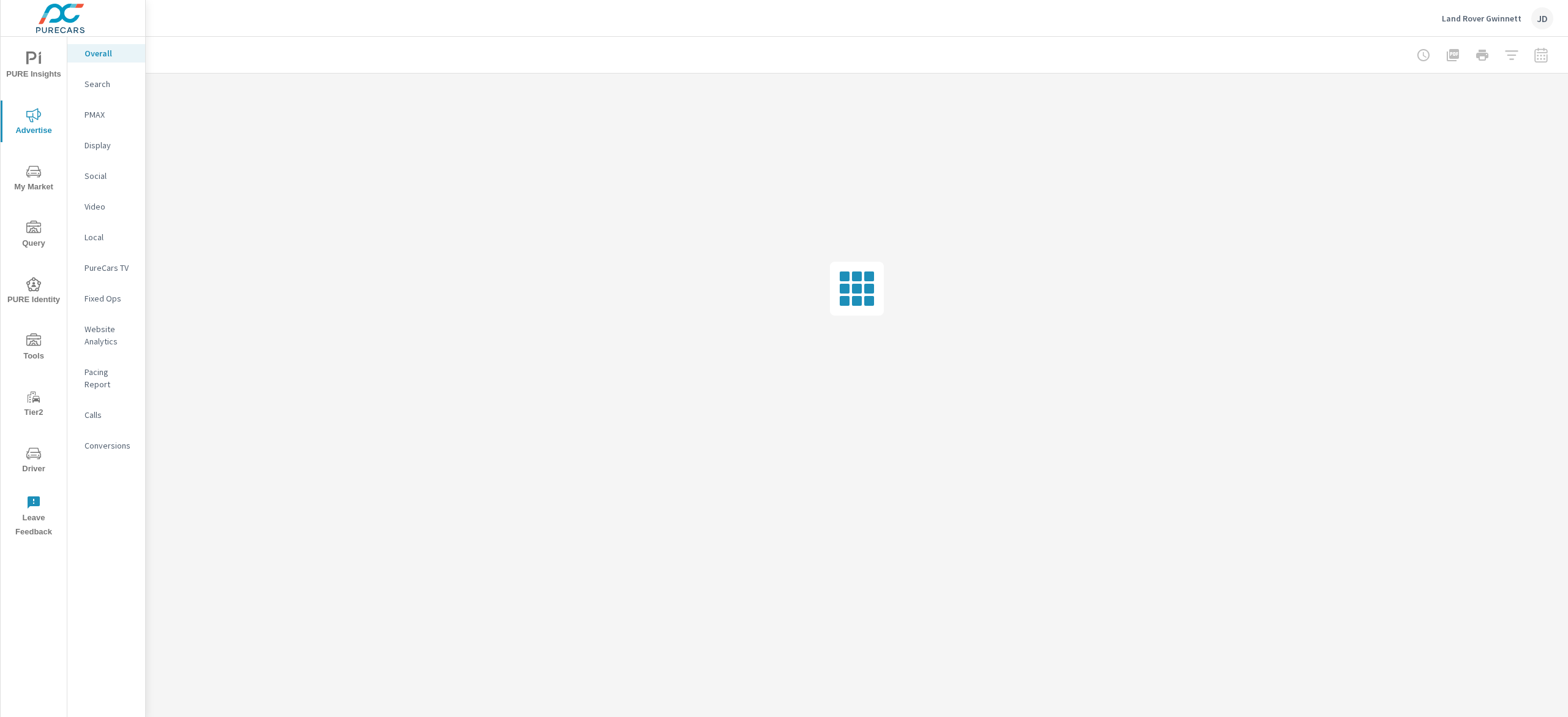
click at [116, 264] on p "PureCars TV" at bounding box center [110, 267] width 51 height 13
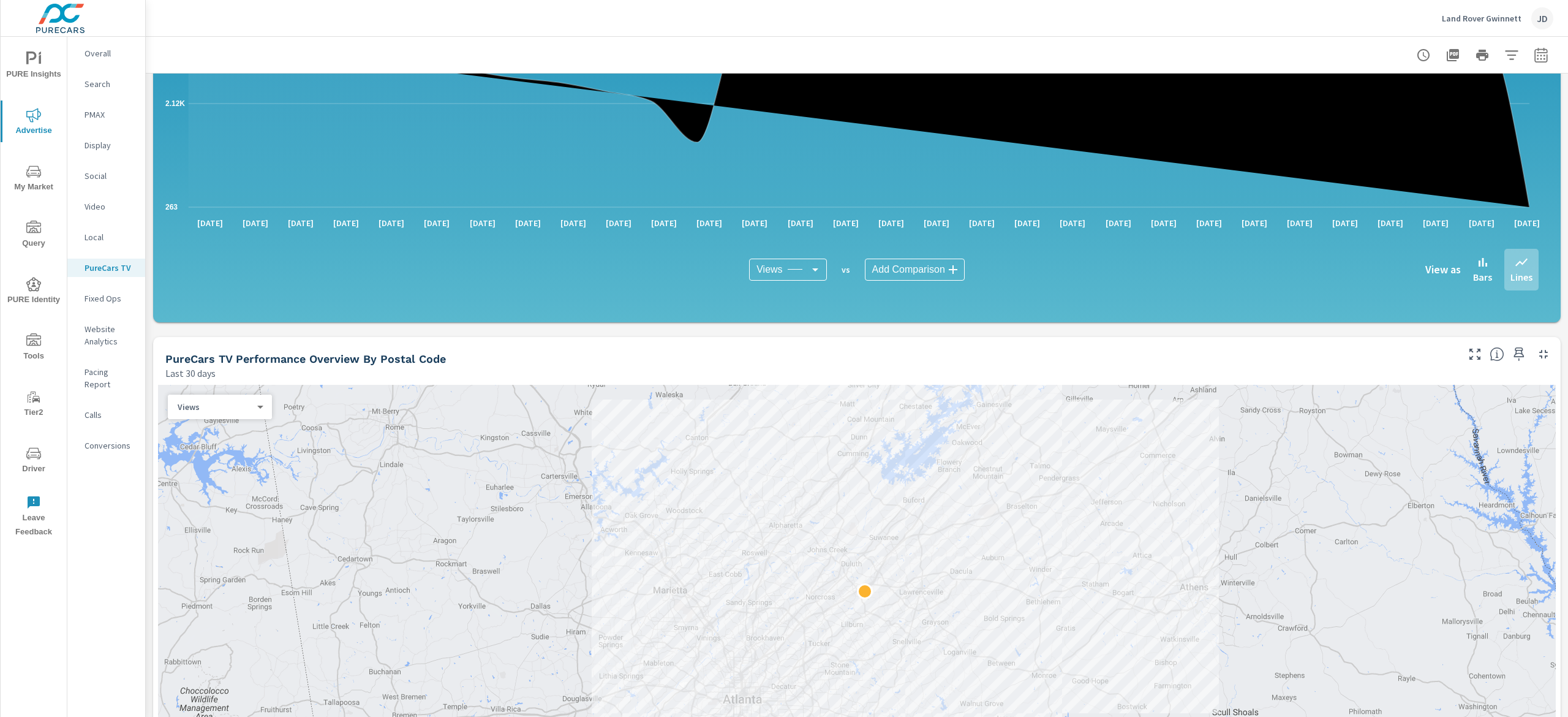
scroll to position [858, 0]
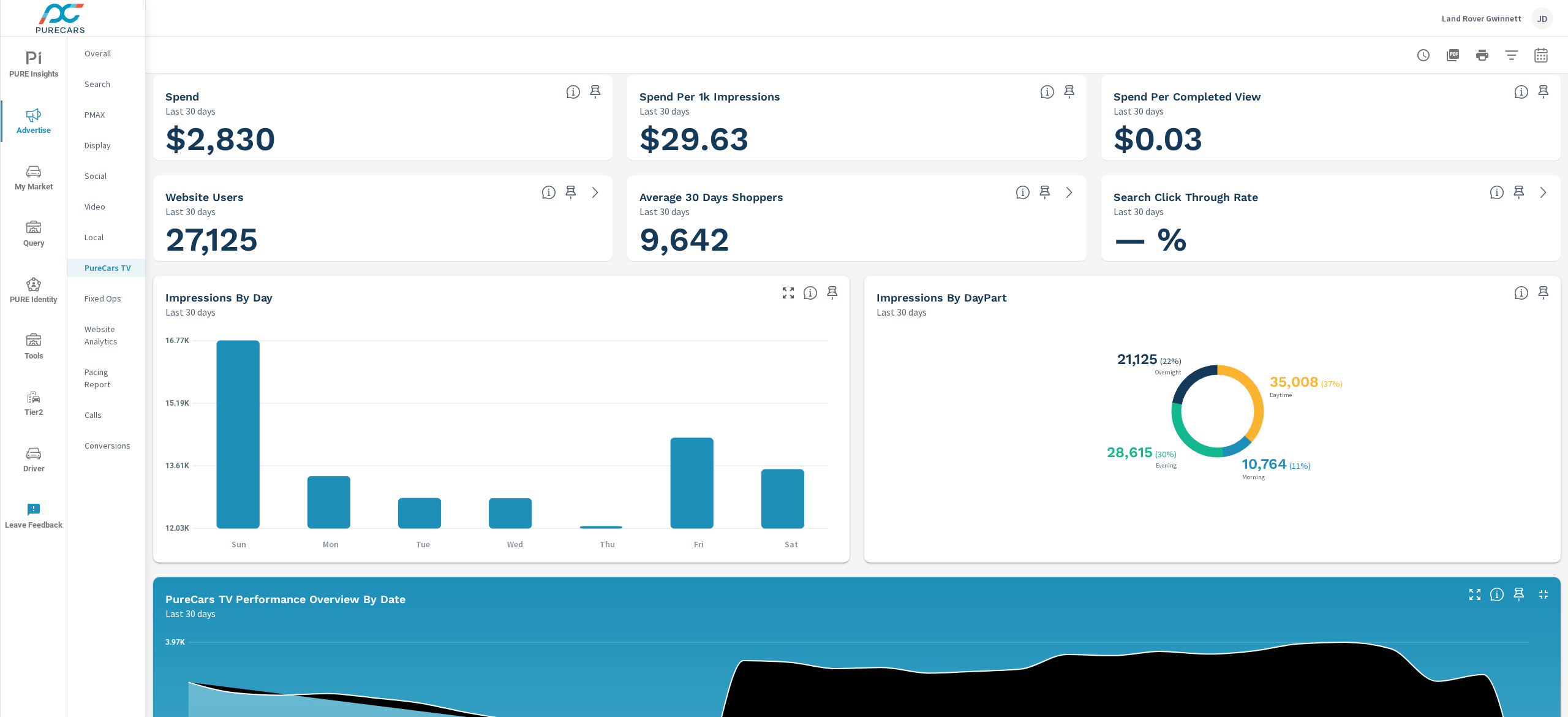
scroll to position [79, 0]
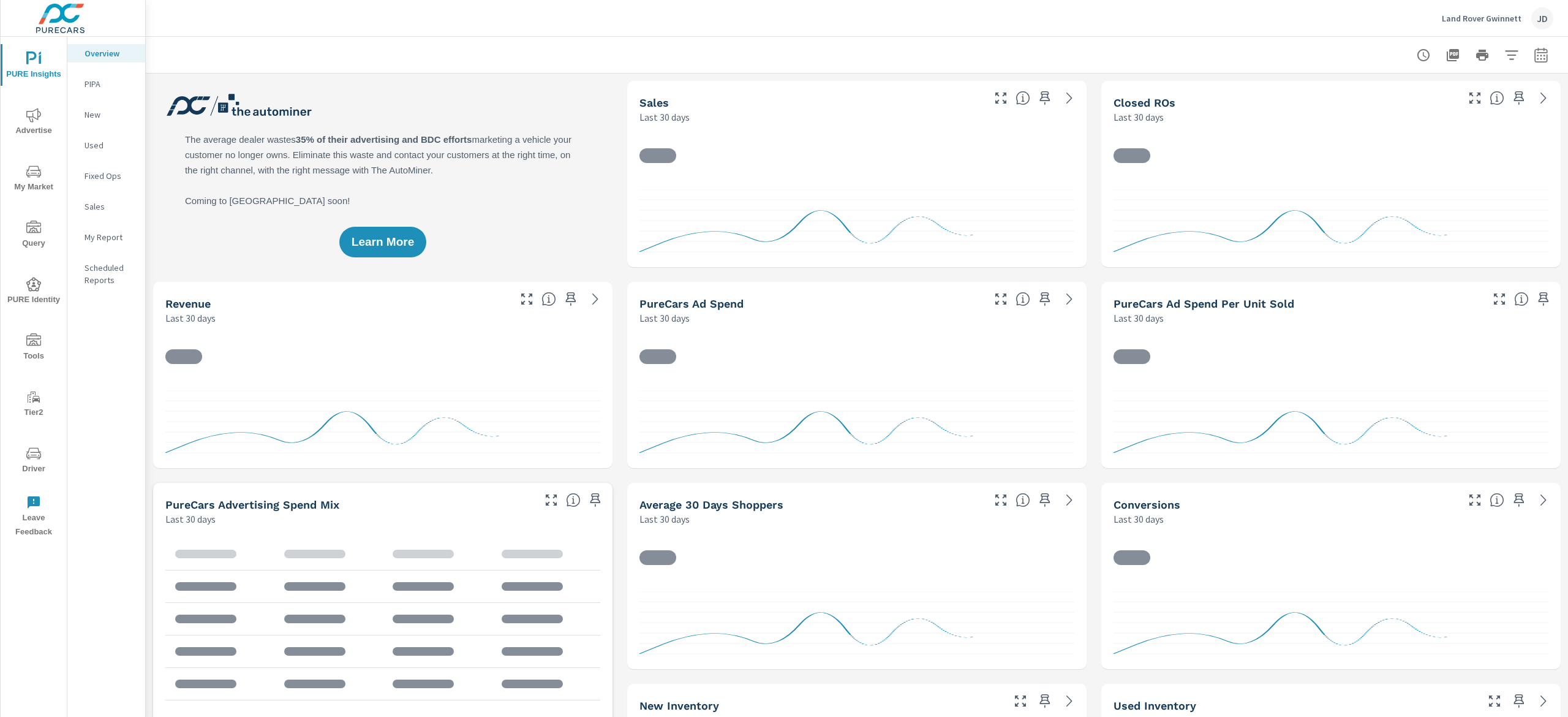
click at [33, 186] on span "My Market" at bounding box center [33, 179] width 58 height 30
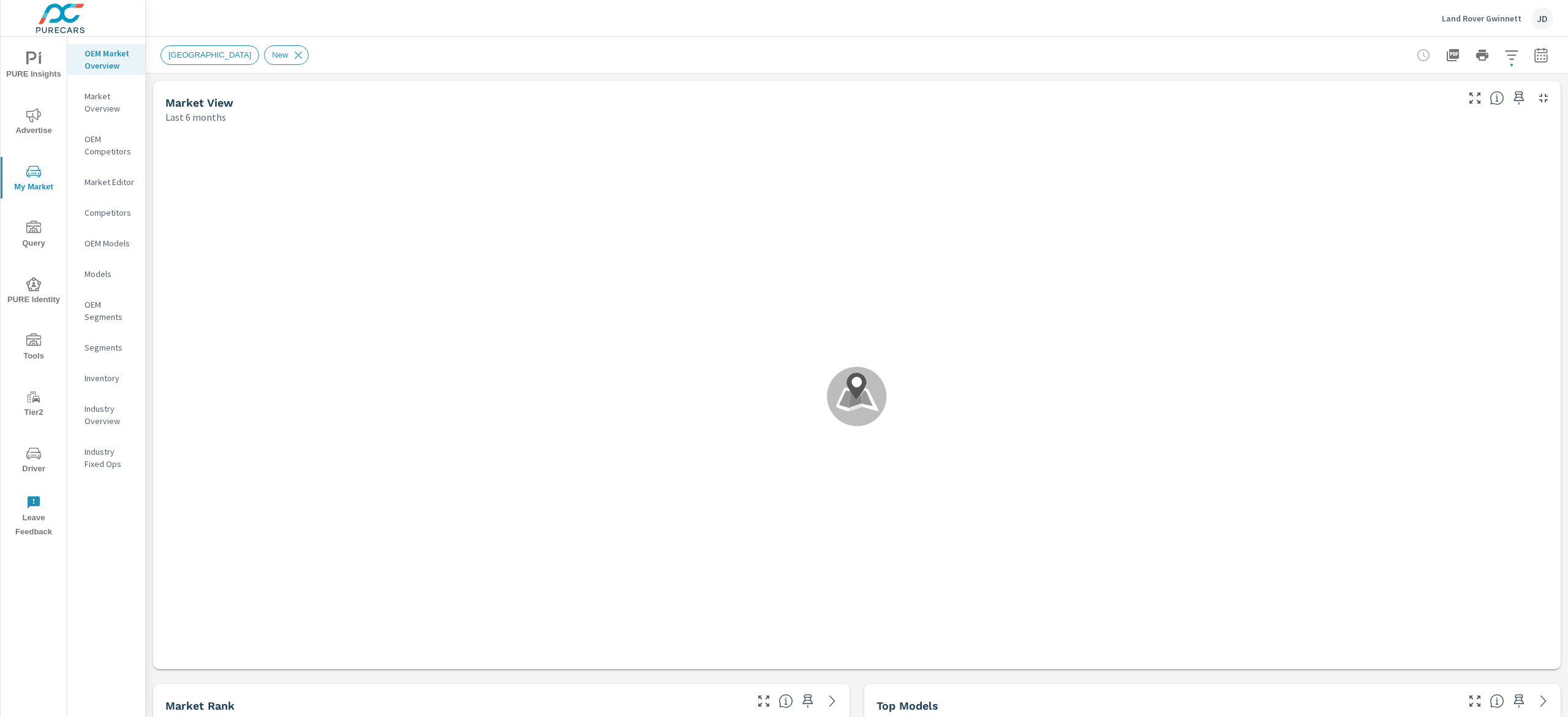
scroll to position [1, 0]
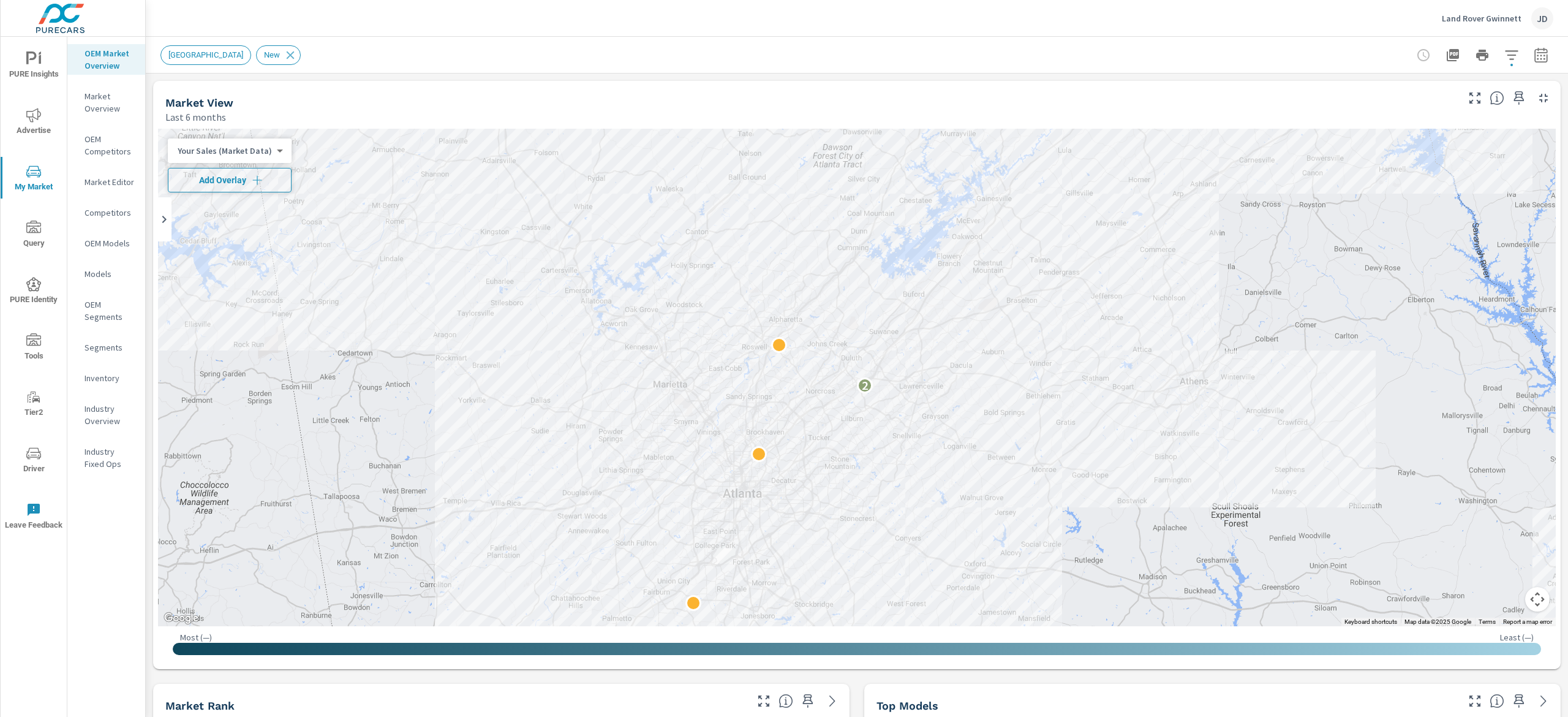
click at [251, 176] on icon "button" at bounding box center [257, 180] width 13 height 13
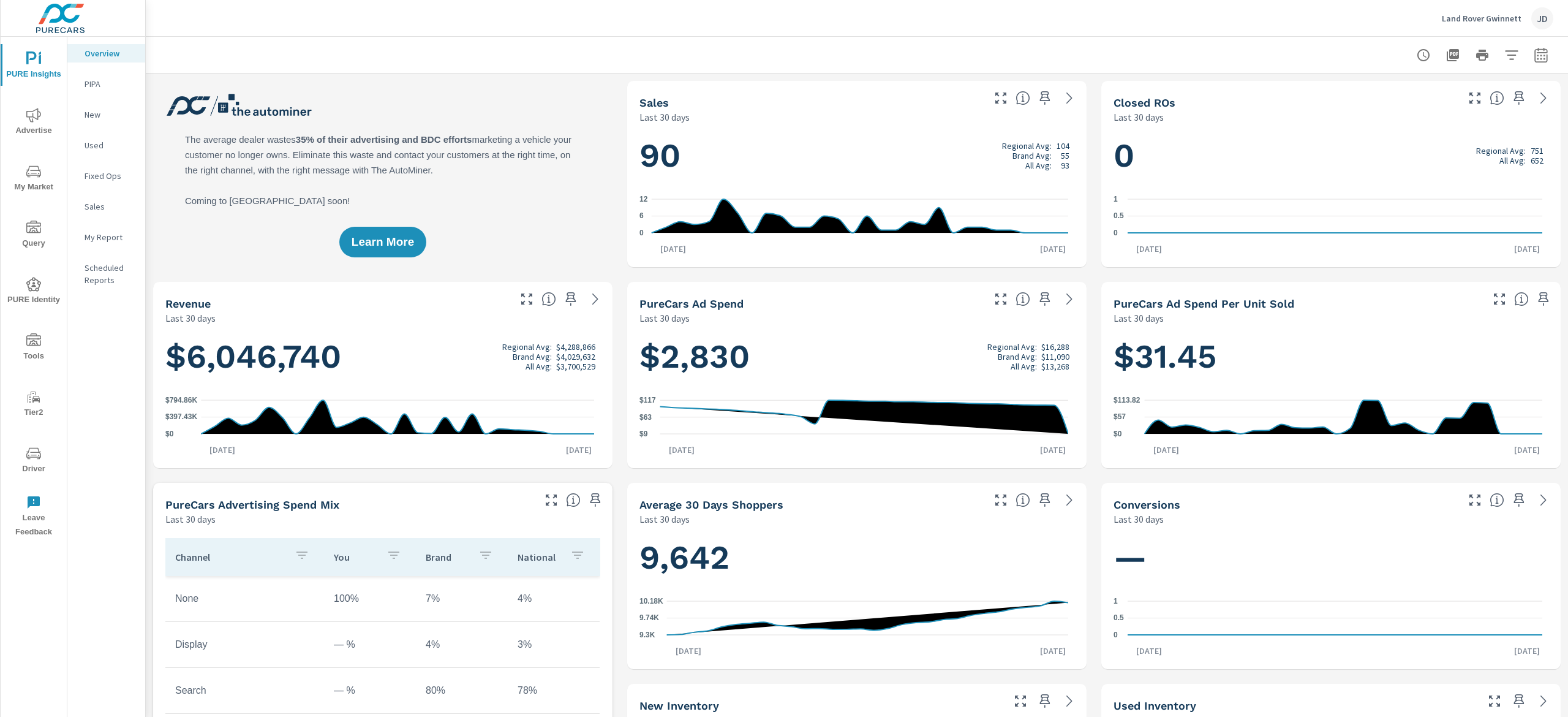
scroll to position [1, 0]
click at [35, 173] on icon "nav menu" at bounding box center [33, 173] width 6 height 1
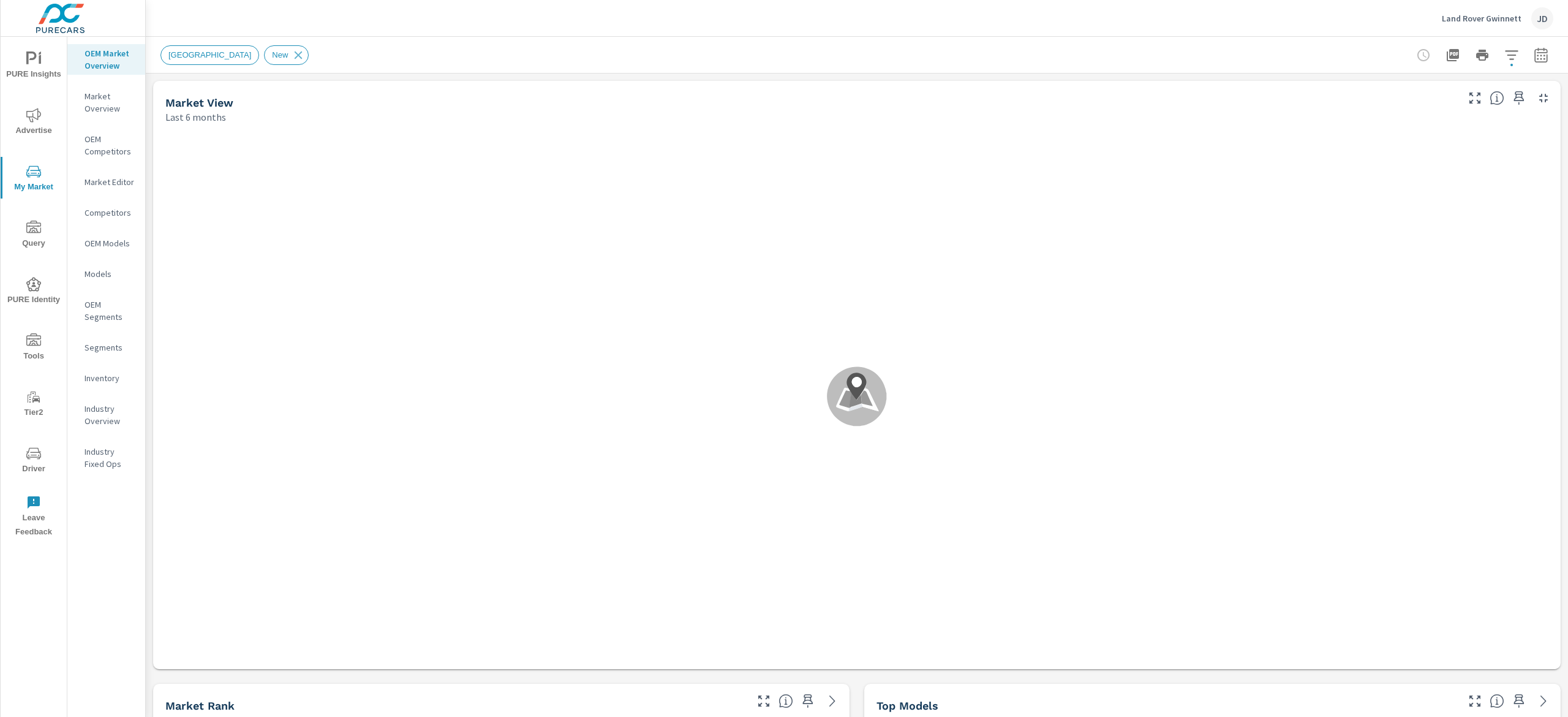
scroll to position [1, 0]
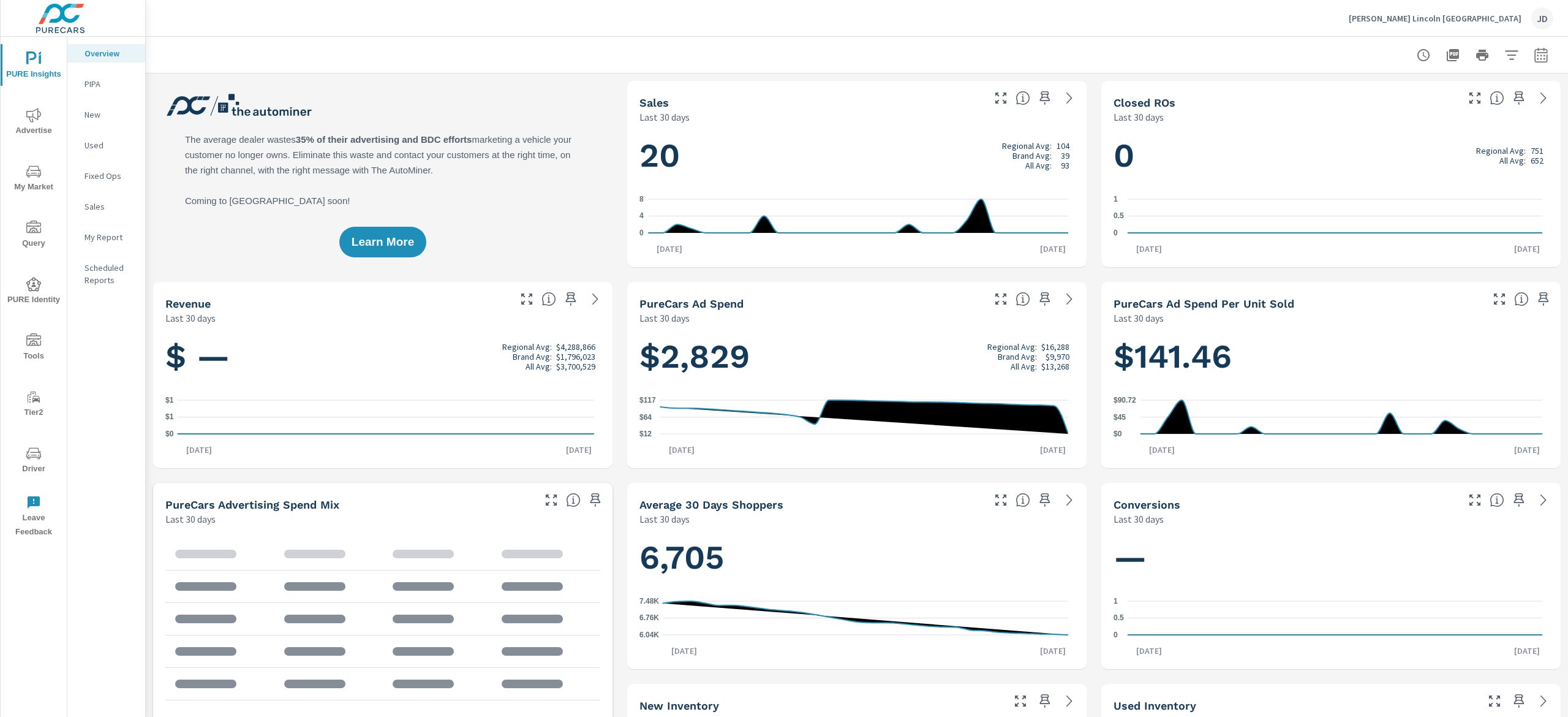
click at [34, 185] on span "My Market" at bounding box center [33, 179] width 58 height 30
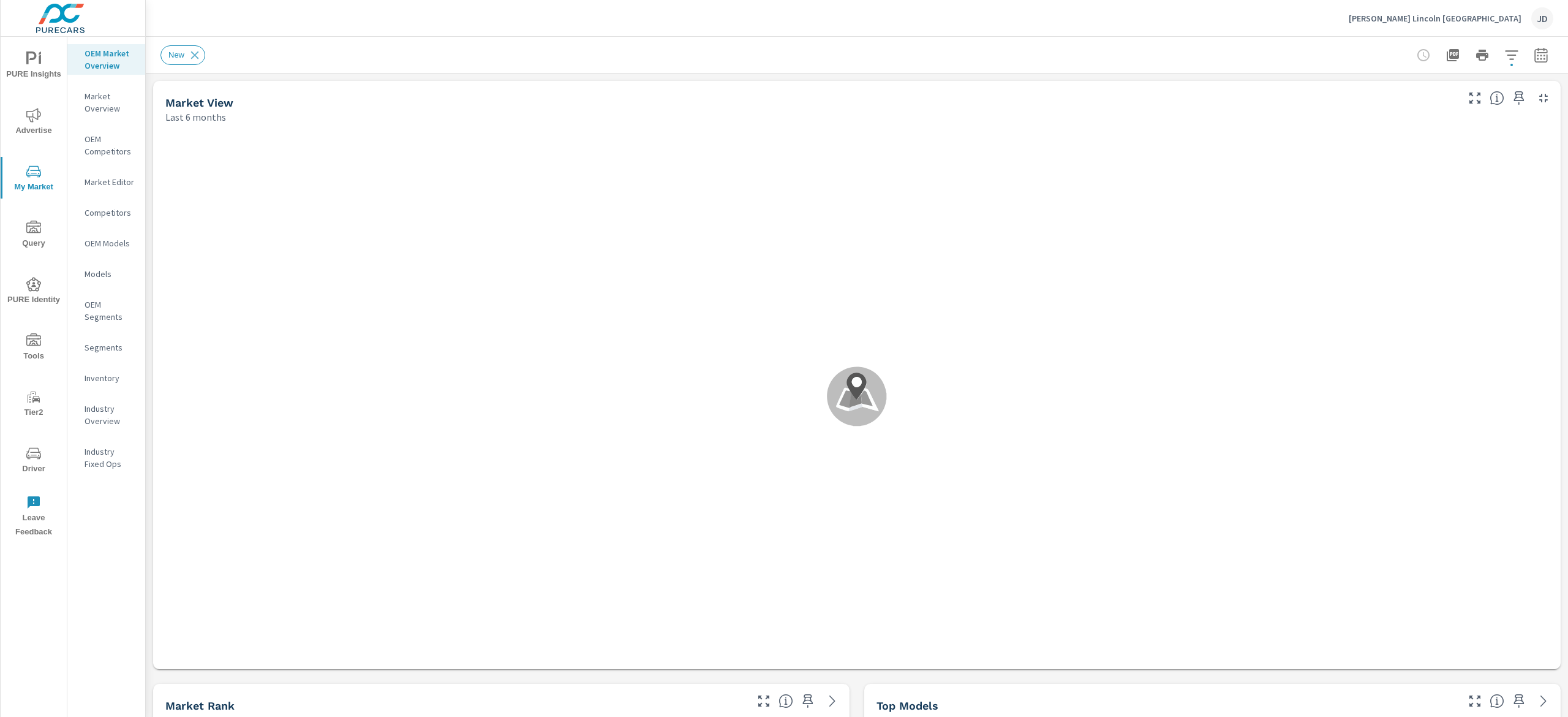
scroll to position [1, 0]
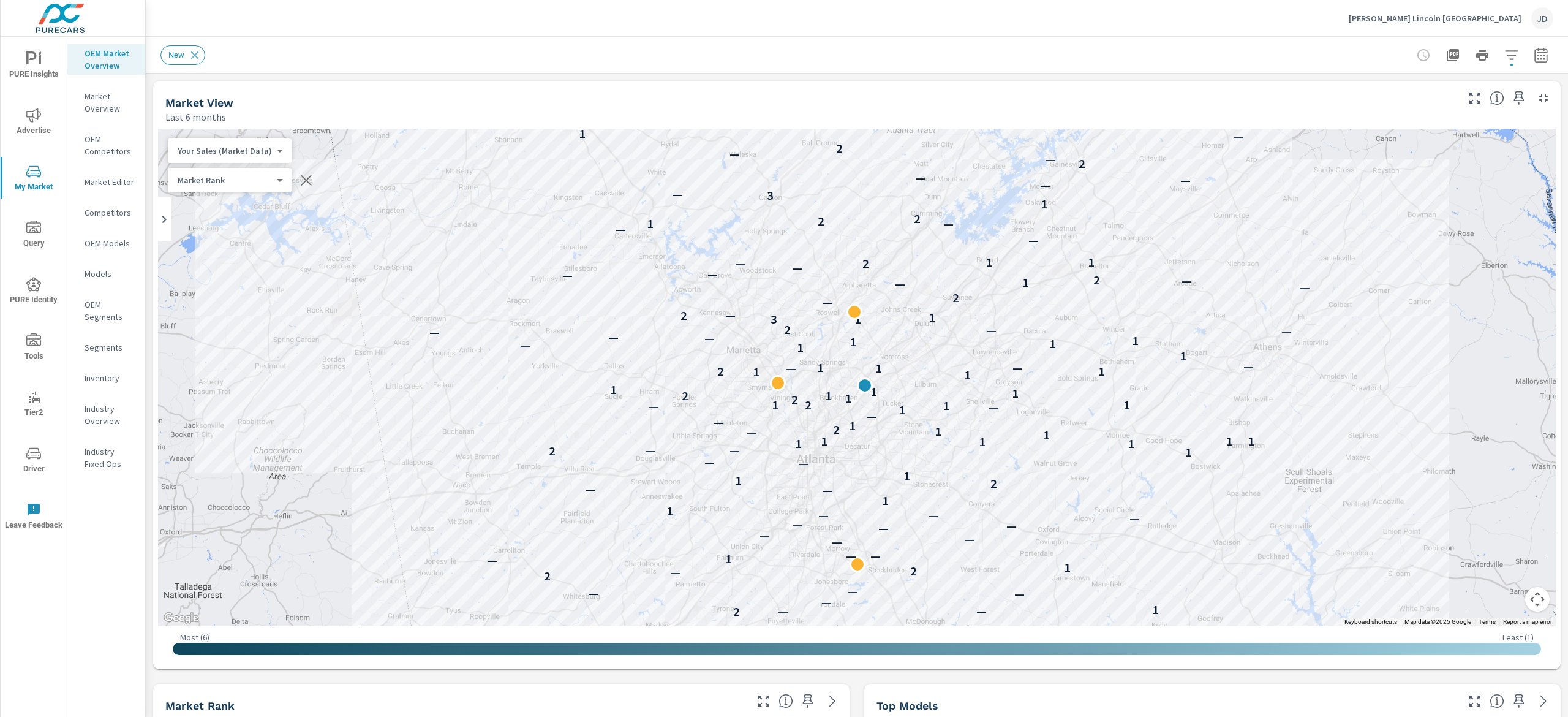
click at [107, 388] on nav "OEM Market Overview Market Overview OEM Competitors Market Editor Competitors O…" at bounding box center [106, 264] width 78 height 453
click at [104, 378] on p "Inventory" at bounding box center [110, 378] width 51 height 13
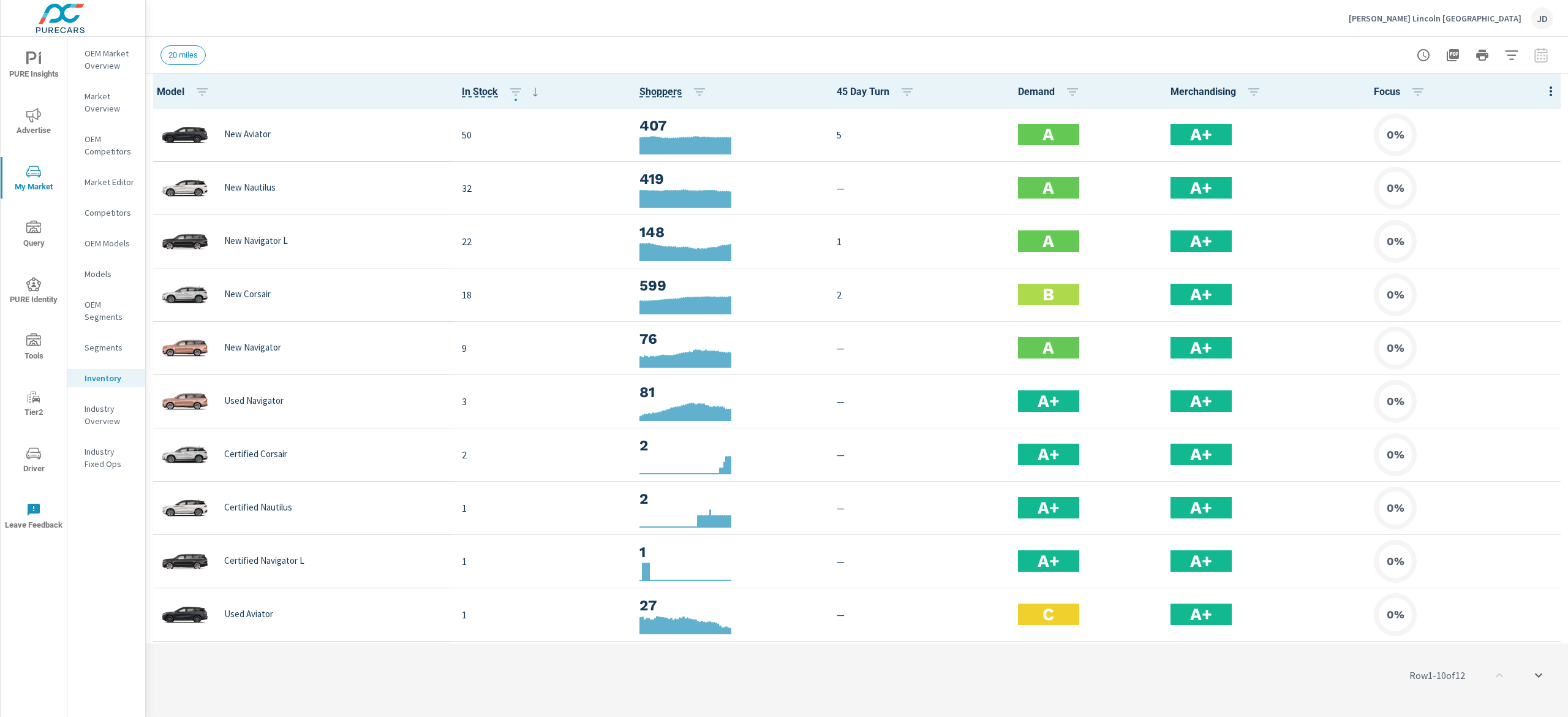
scroll to position [1, 0]
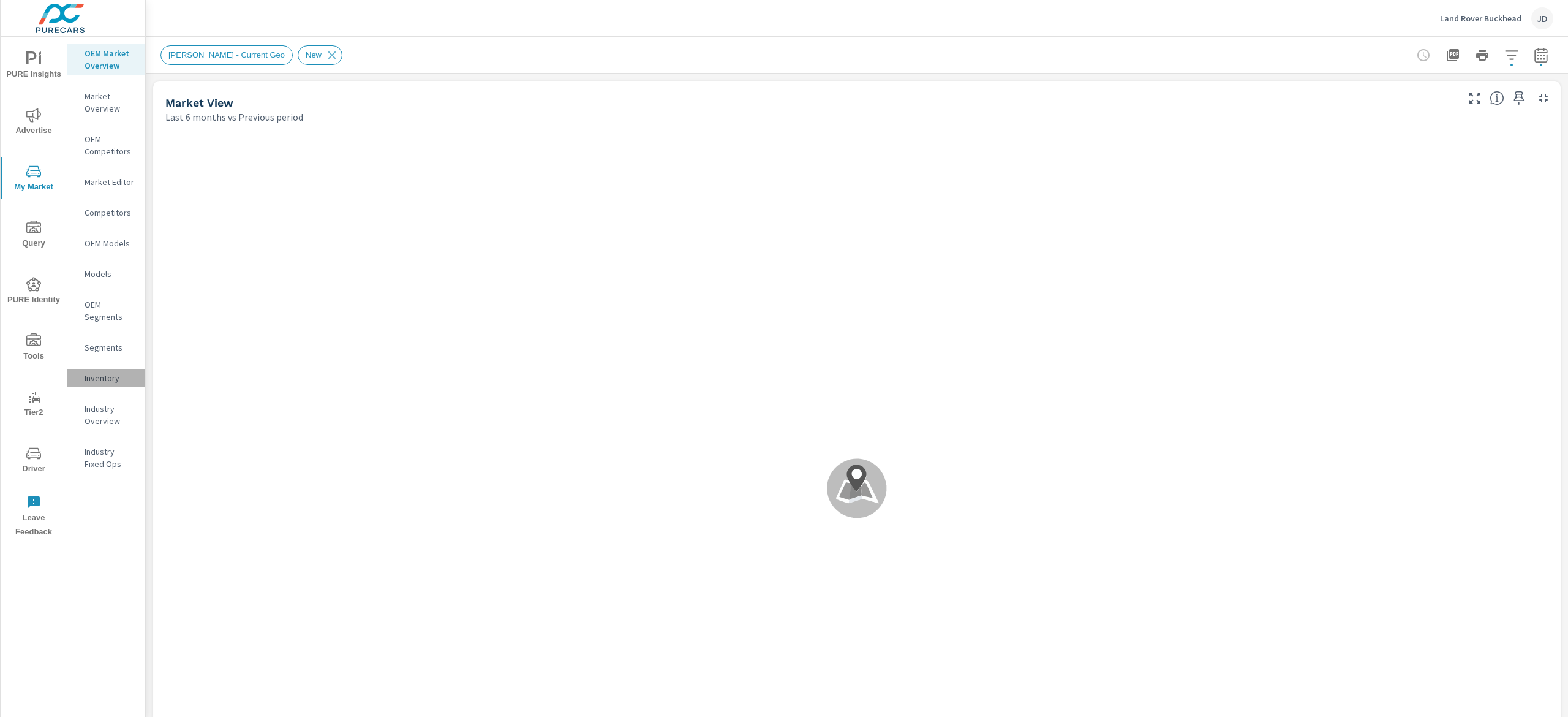
click at [113, 378] on p "Inventory" at bounding box center [110, 378] width 51 height 13
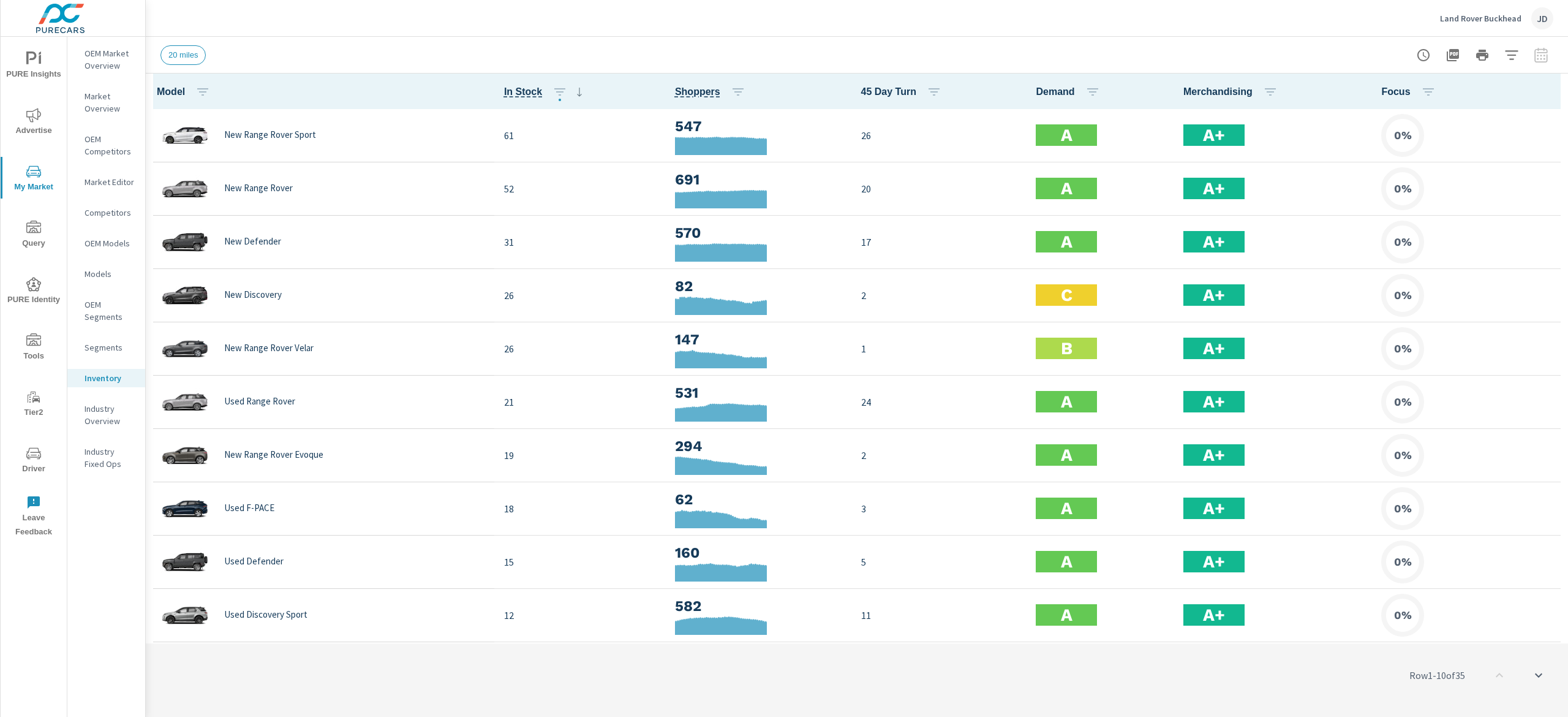
scroll to position [1, 0]
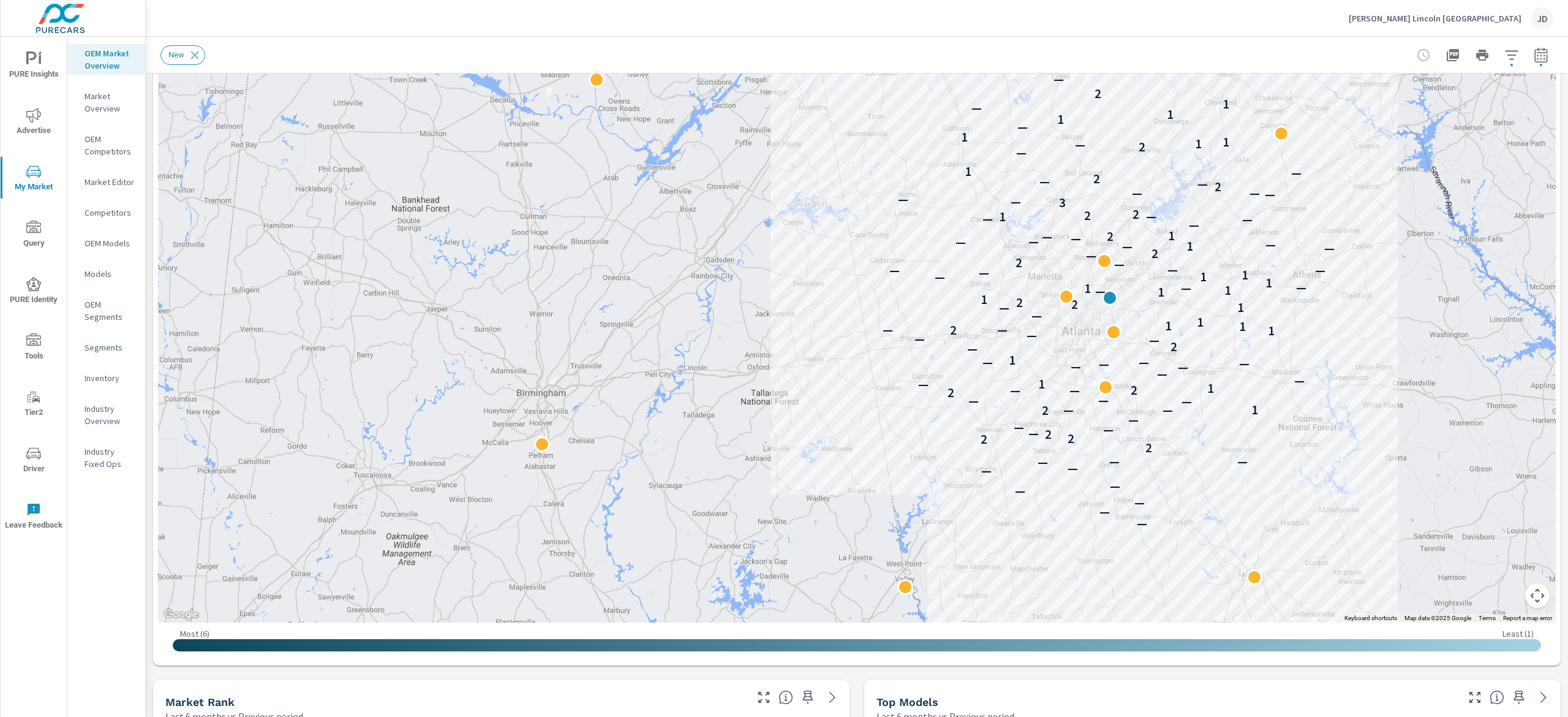
scroll to position [179, 0]
